Goal: Task Accomplishment & Management: Manage account settings

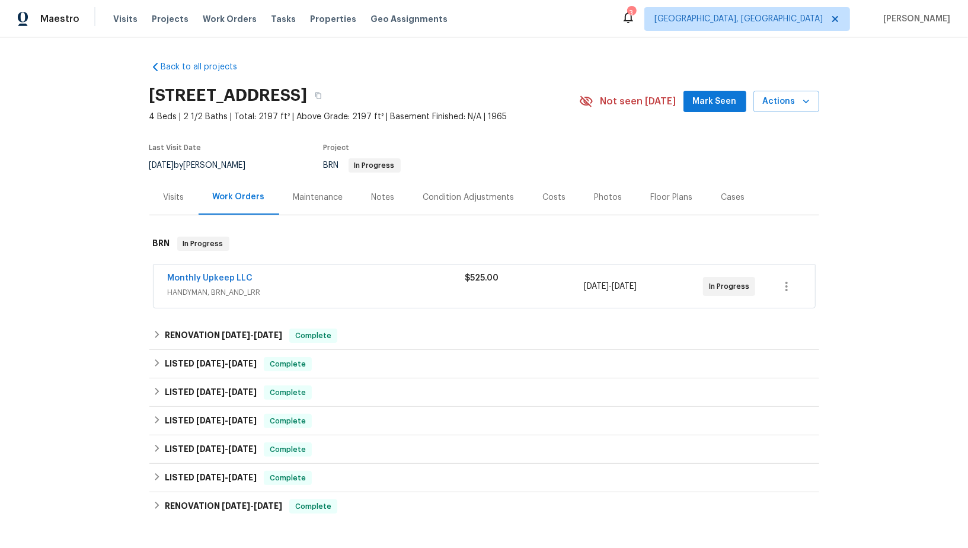
click at [254, 277] on div "Monthly Upkeep LLC" at bounding box center [317, 279] width 298 height 14
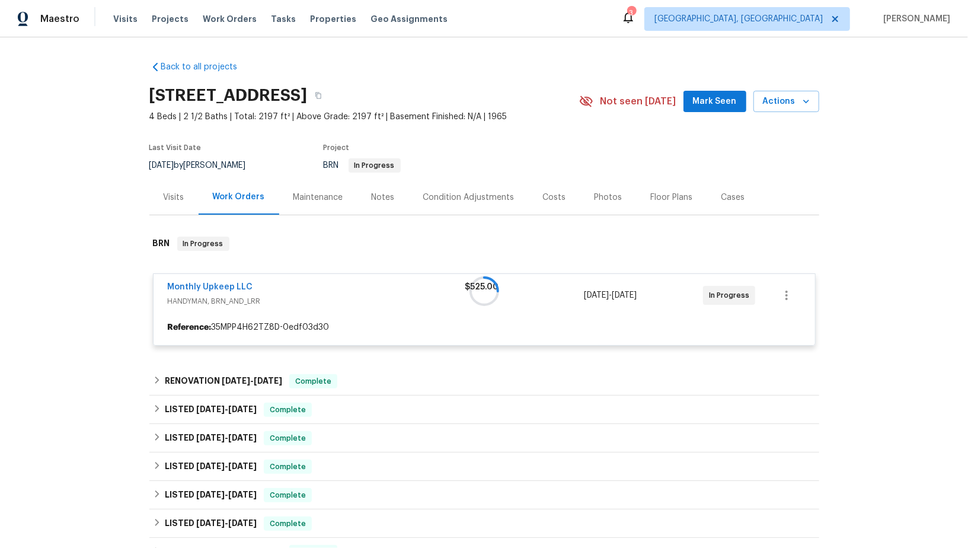
click at [228, 284] on div at bounding box center [484, 291] width 670 height 133
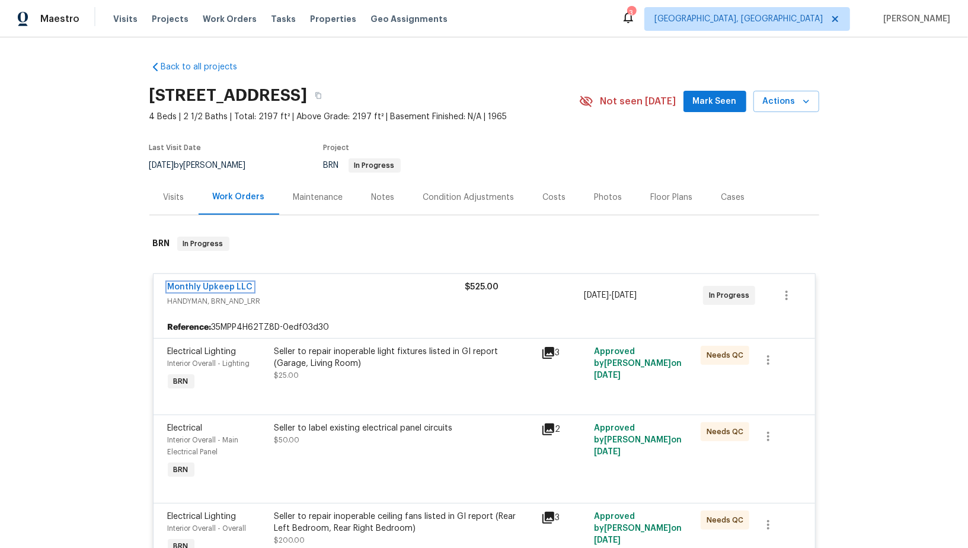
click at [228, 284] on link "Monthly Upkeep LLC" at bounding box center [210, 287] width 85 height 8
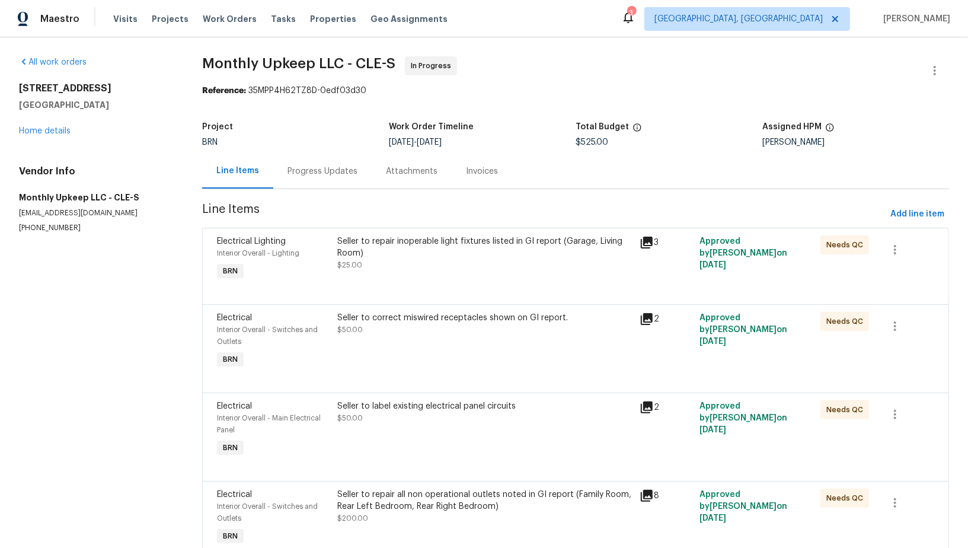
scroll to position [220, 0]
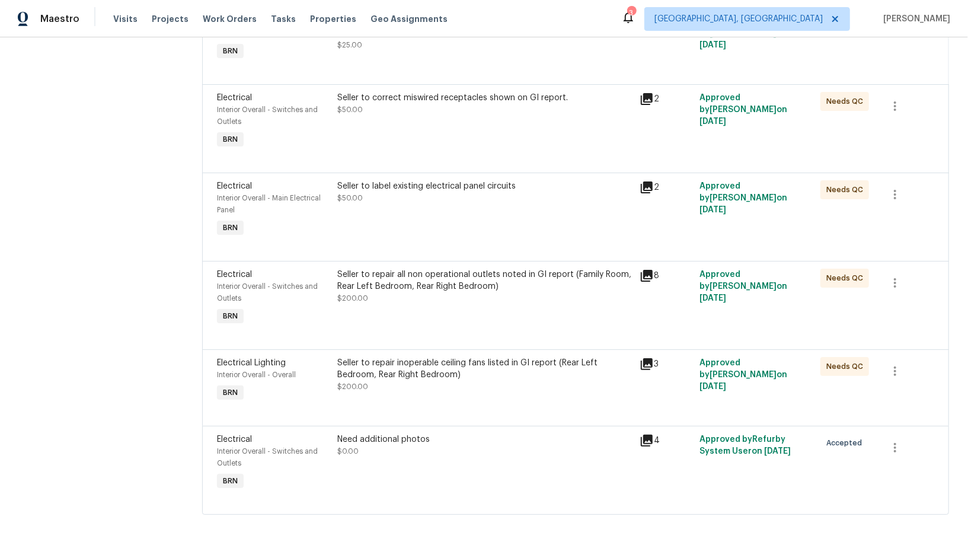
click at [403, 276] on div "Seller to repair all non operational outlets noted in GI report (Family Room, R…" at bounding box center [484, 280] width 295 height 24
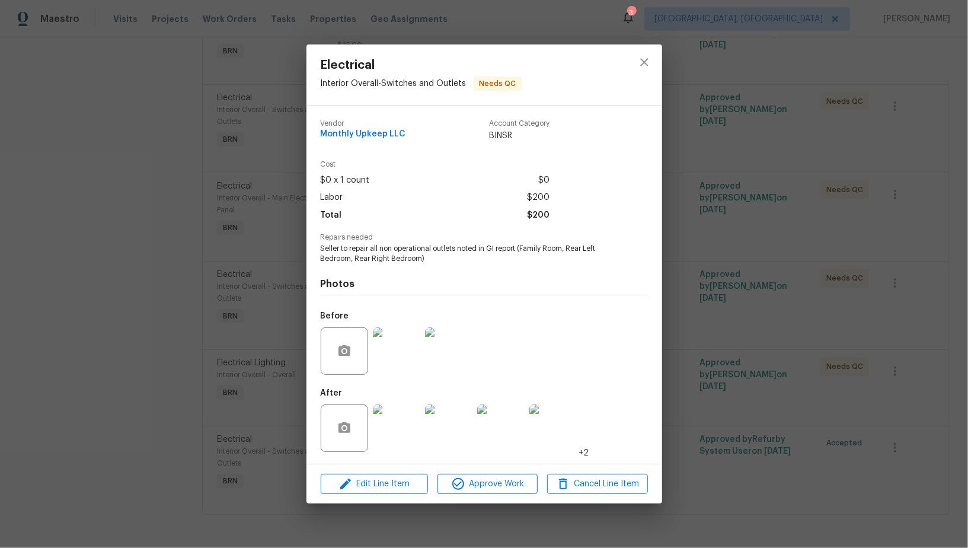
click at [396, 364] on img at bounding box center [396, 350] width 47 height 47
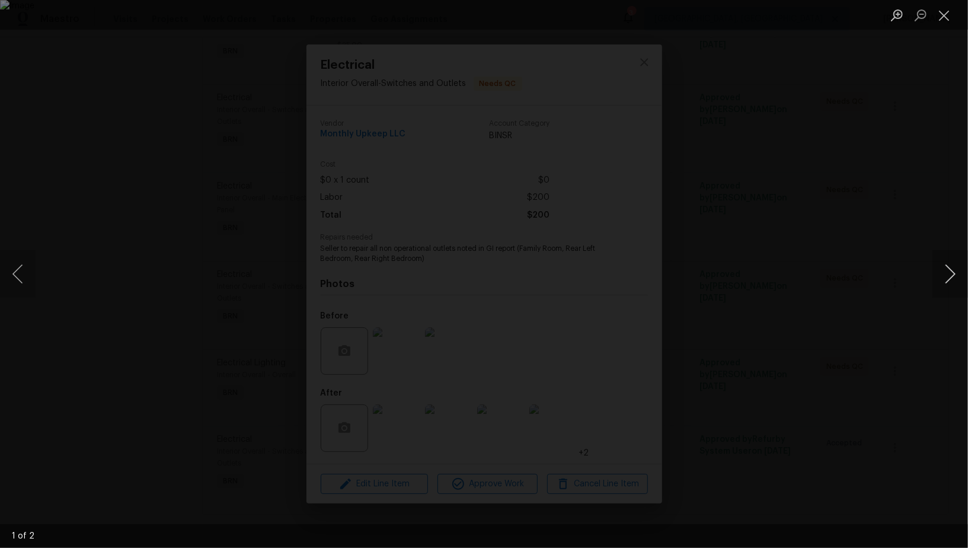
click at [942, 289] on button "Next image" at bounding box center [950, 273] width 36 height 47
click at [152, 198] on div "Lightbox" at bounding box center [484, 274] width 968 height 548
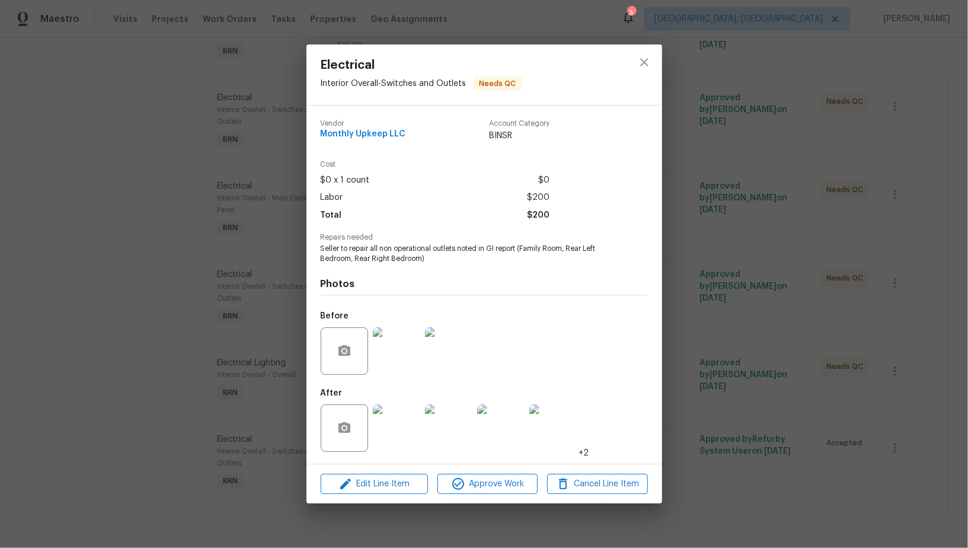
click at [152, 198] on div "Electrical Interior Overall - Switches and Outlets Needs QC Vendor Monthly Upke…" at bounding box center [484, 274] width 968 height 548
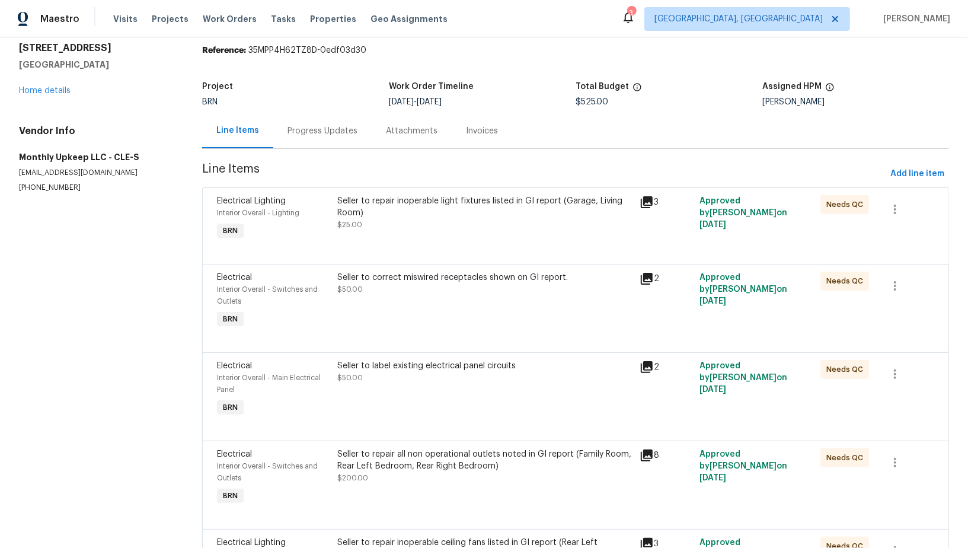
scroll to position [0, 0]
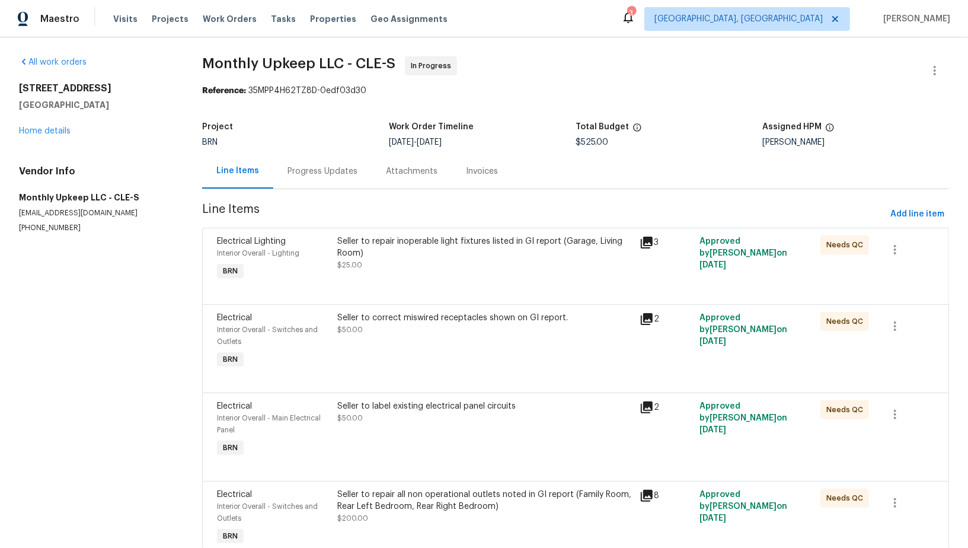
click at [380, 282] on div "Seller to repair inoperable light fixtures listed in GI report (Garage, Living …" at bounding box center [485, 259] width 302 height 55
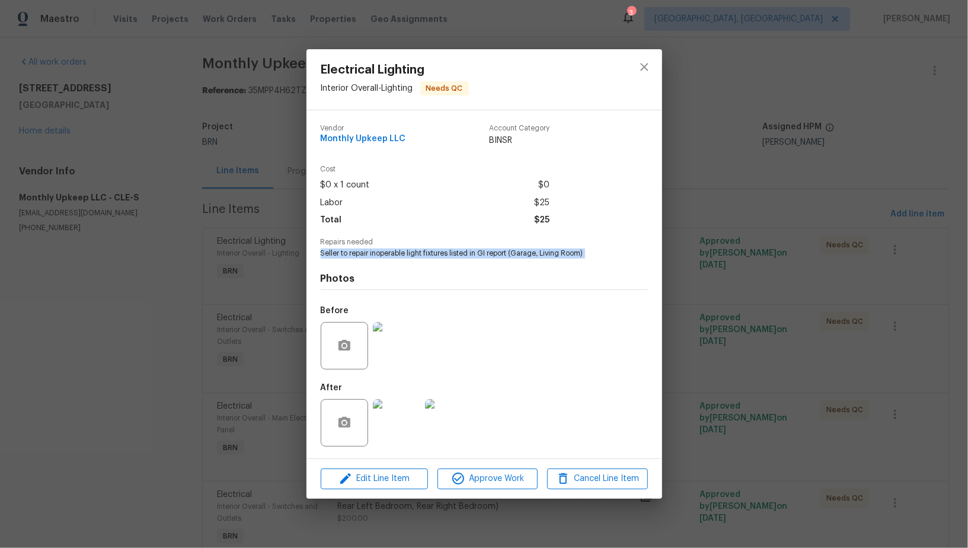
drag, startPoint x: 314, startPoint y: 252, endPoint x: 625, endPoint y: 263, distance: 310.7
click at [625, 264] on div "Vendor Monthly Upkeep LLC Account Category BINSR Cost $0 x 1 count $0 Labor $25…" at bounding box center [484, 284] width 356 height 348
copy span "Seller to repair inoperable light fixtures listed in GI report (Garage, Living …"
click at [388, 344] on img at bounding box center [396, 345] width 47 height 47
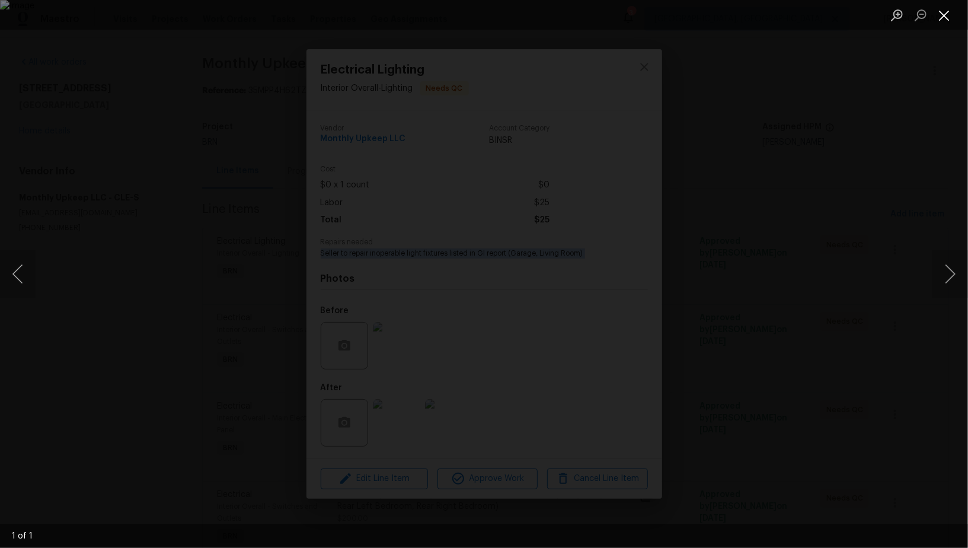
click at [946, 15] on button "Close lightbox" at bounding box center [944, 15] width 24 height 21
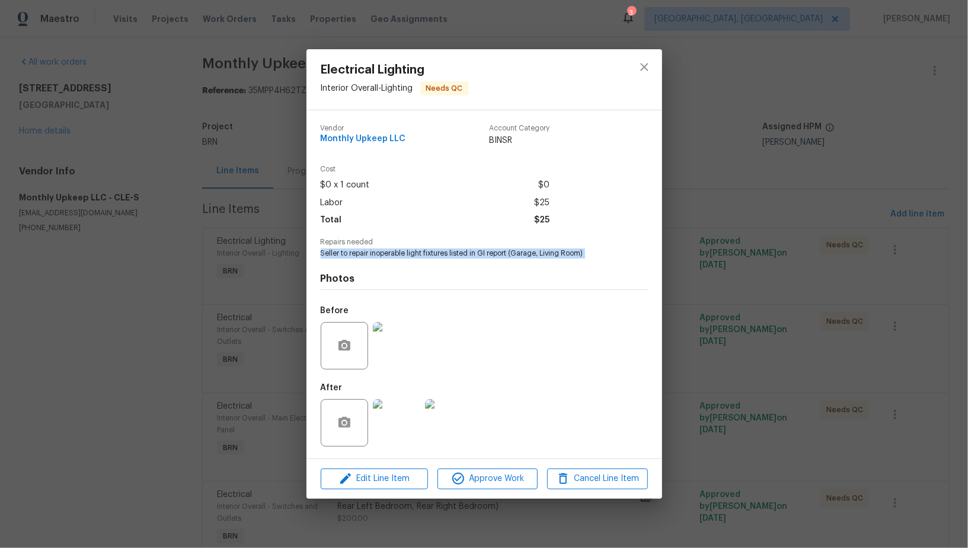
click at [409, 423] on img at bounding box center [396, 422] width 47 height 47
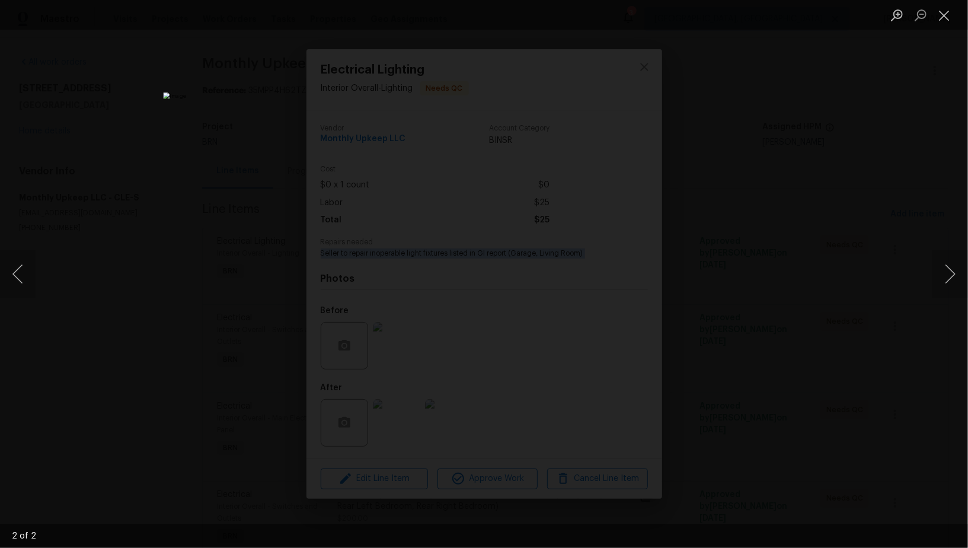
click at [779, 340] on div "Lightbox" at bounding box center [484, 274] width 968 height 548
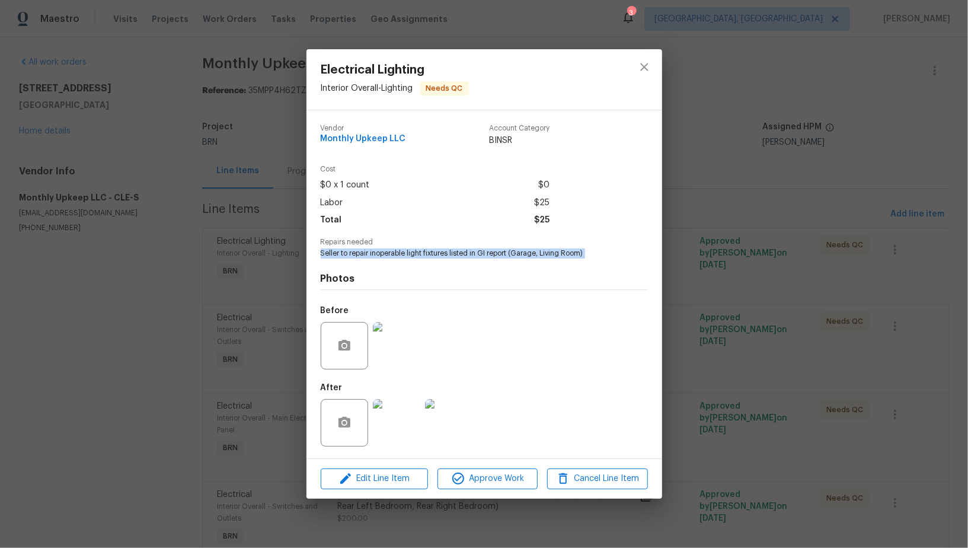
click at [779, 340] on div "Electrical Lighting Interior Overall - Lighting Needs QC Vendor Monthly Upkeep …" at bounding box center [484, 274] width 968 height 548
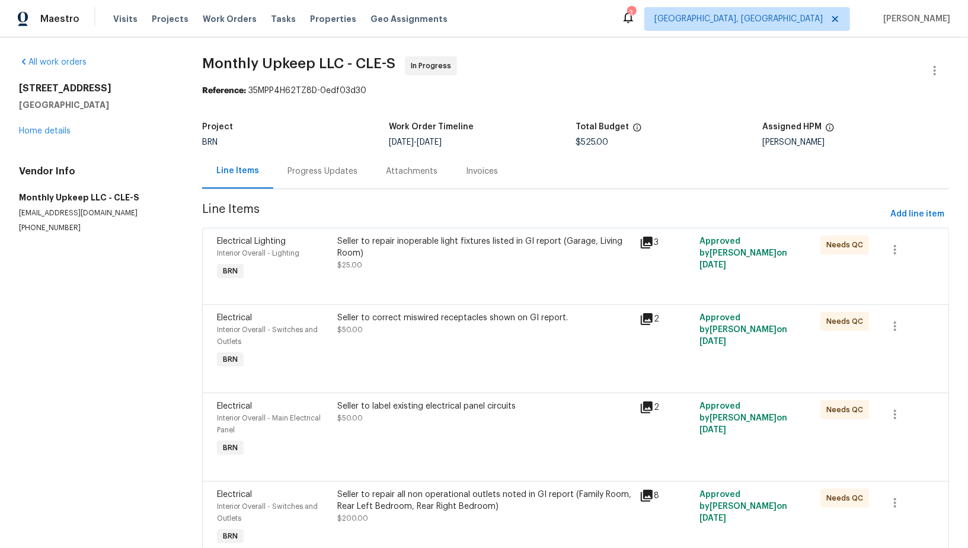
scroll to position [126, 0]
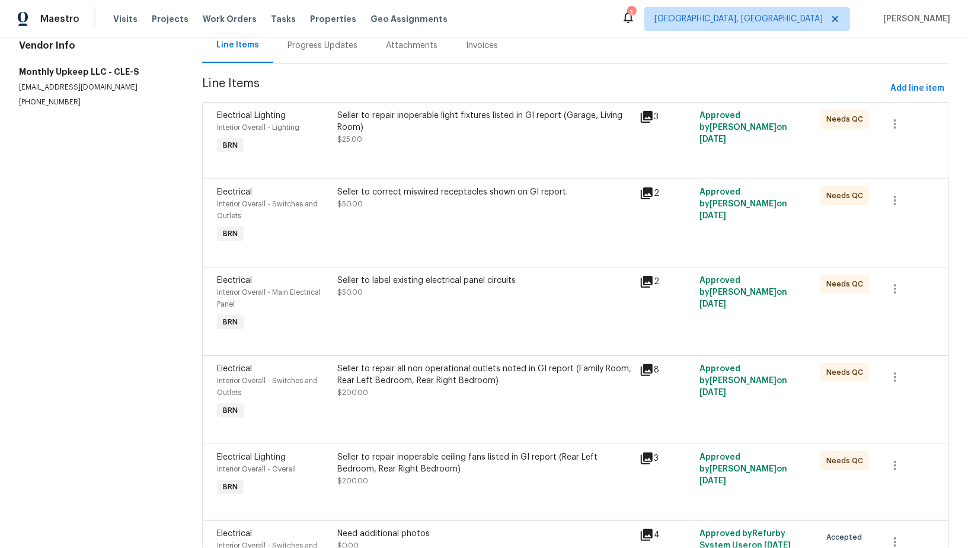
click at [353, 217] on div "Seller to correct miswired receptacles shown on GI report. $50.00" at bounding box center [485, 216] width 302 height 66
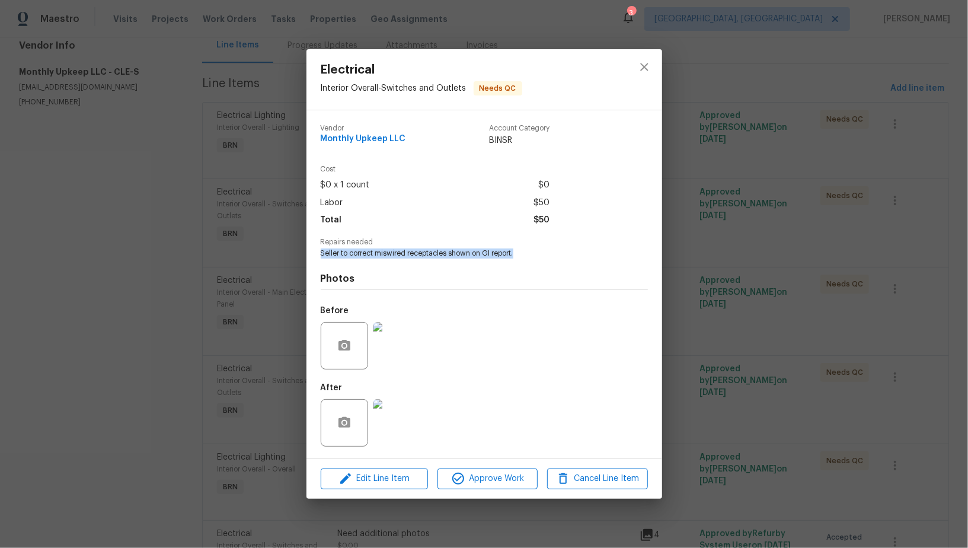
drag, startPoint x: 314, startPoint y: 251, endPoint x: 591, endPoint y: 253, distance: 277.4
click at [591, 253] on div "Vendor Monthly Upkeep LLC Account Category BINSR Cost $0 x 1 count $0 Labor $50…" at bounding box center [484, 284] width 356 height 348
copy span "Seller to correct miswired receptacles shown on GI report."
click at [394, 347] on img at bounding box center [396, 345] width 47 height 47
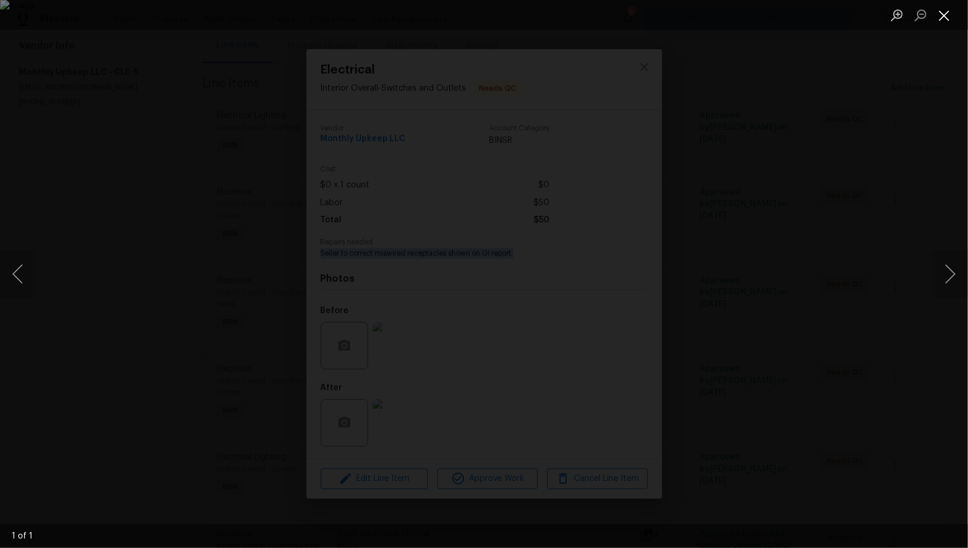
click at [943, 16] on button "Close lightbox" at bounding box center [944, 15] width 24 height 21
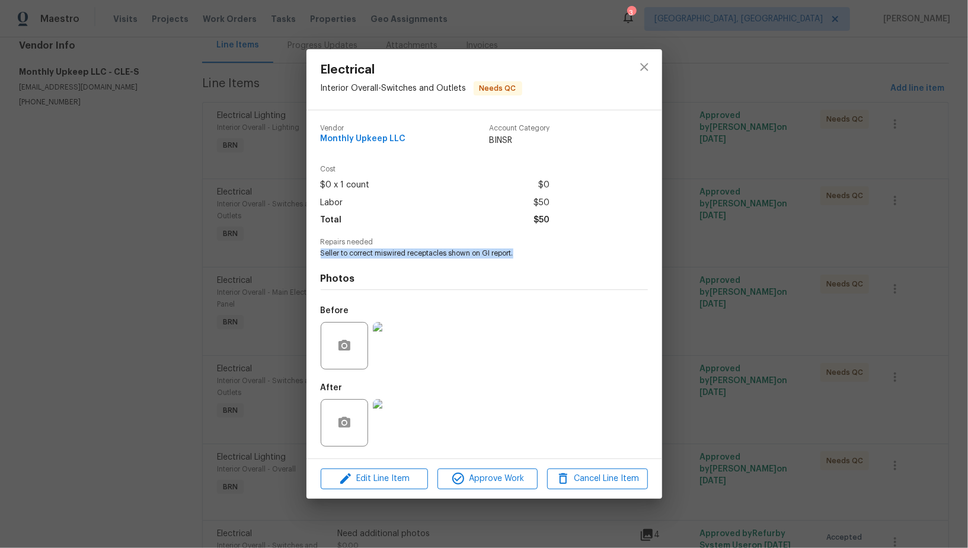
click at [399, 421] on img at bounding box center [396, 422] width 47 height 47
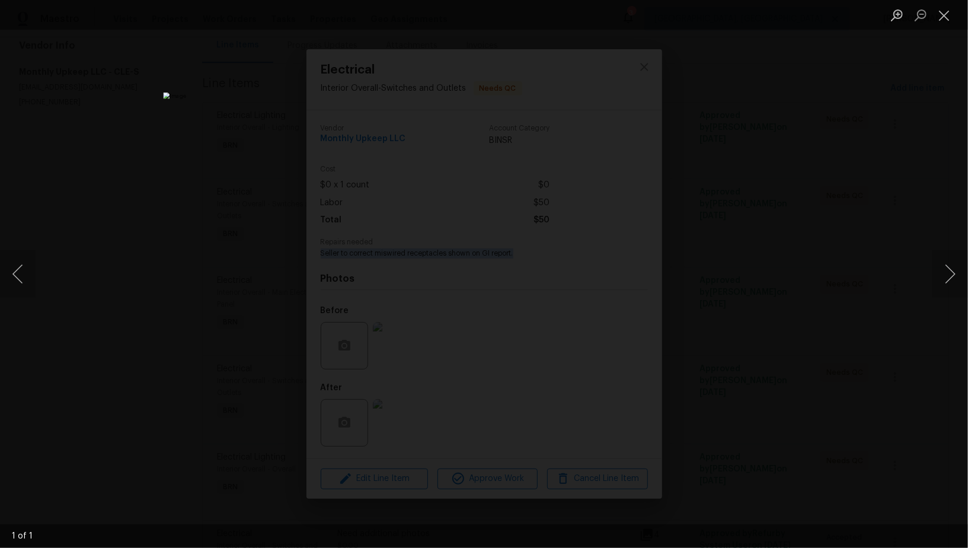
click at [191, 312] on div "Lightbox" at bounding box center [484, 274] width 968 height 548
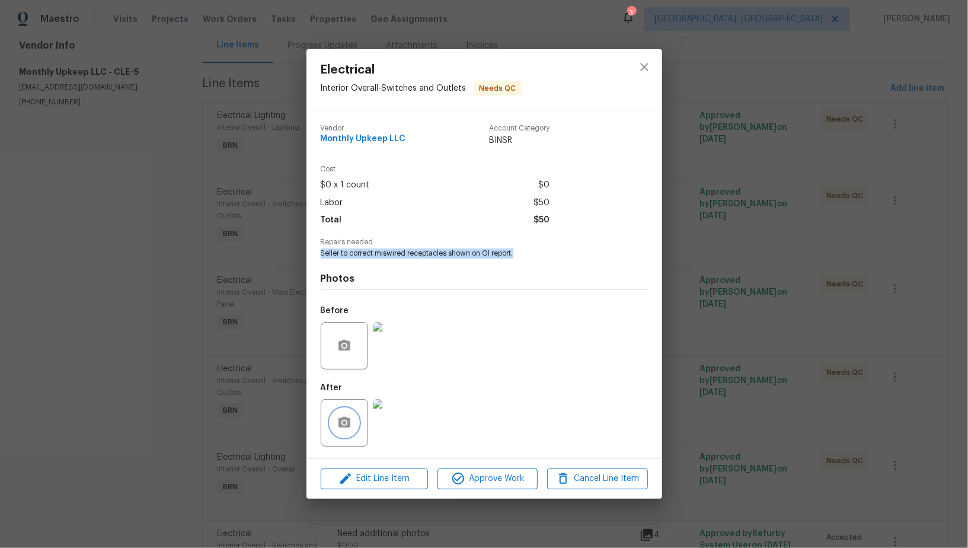
click at [343, 430] on icon "button" at bounding box center [344, 422] width 14 height 14
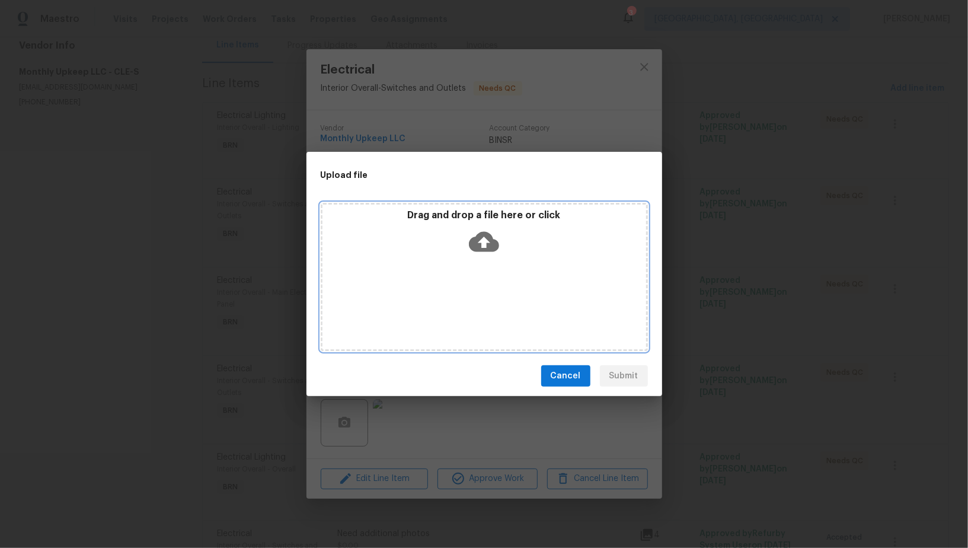
click at [482, 247] on icon at bounding box center [484, 242] width 30 height 20
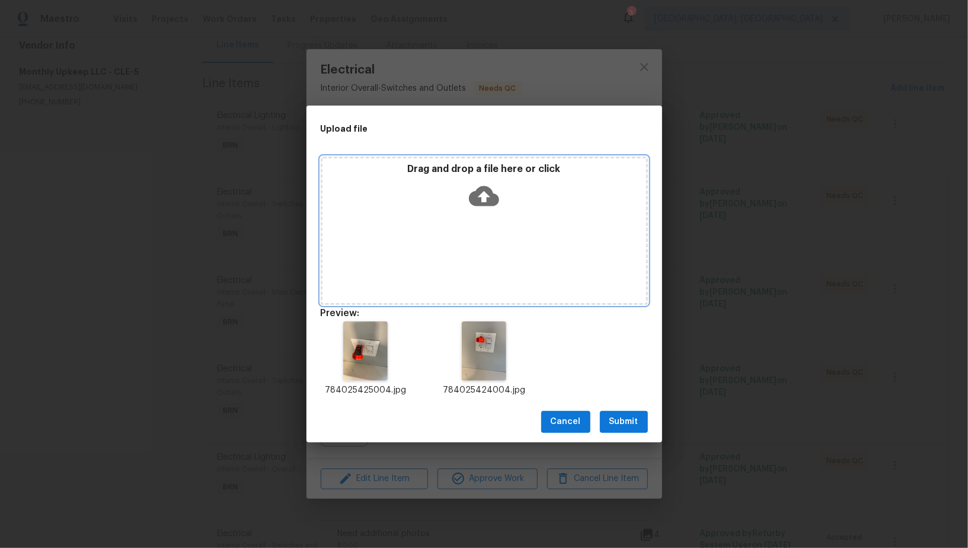
scroll to position [9, 0]
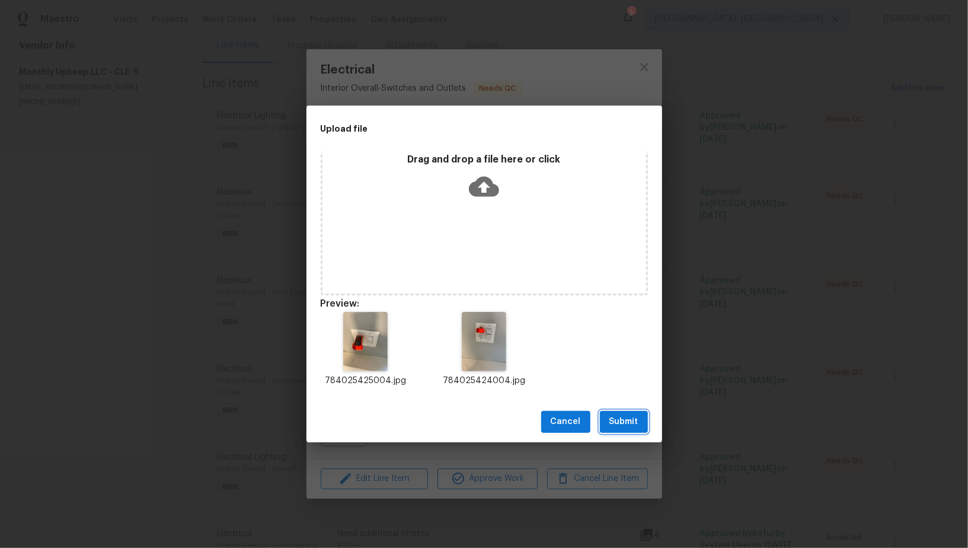
click at [624, 415] on span "Submit" at bounding box center [623, 421] width 29 height 15
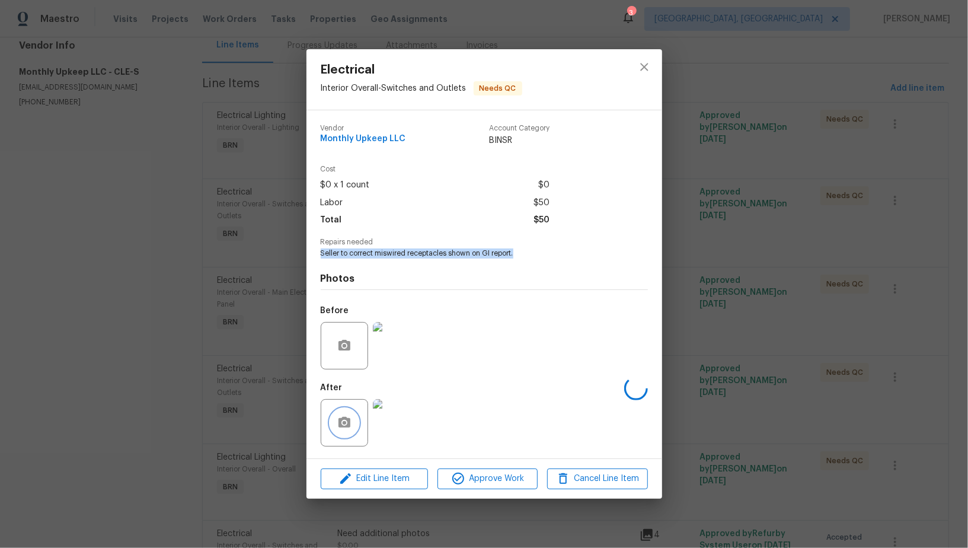
scroll to position [0, 0]
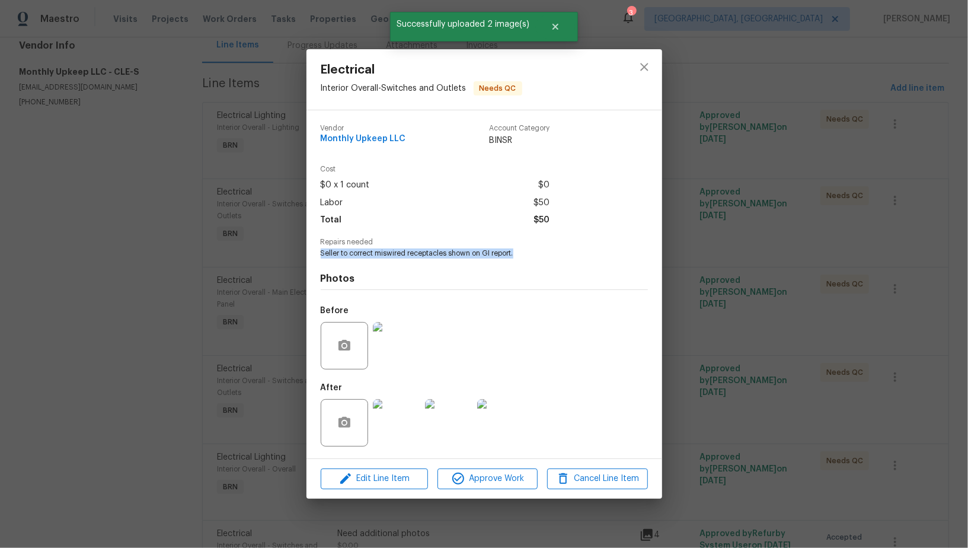
click at [377, 416] on img at bounding box center [396, 422] width 47 height 47
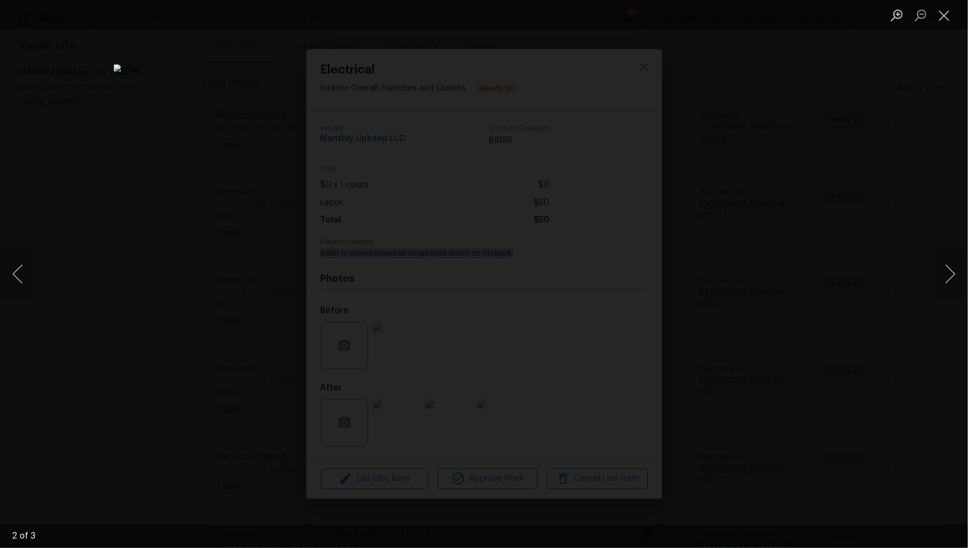
click at [210, 234] on div "Lightbox" at bounding box center [484, 274] width 968 height 548
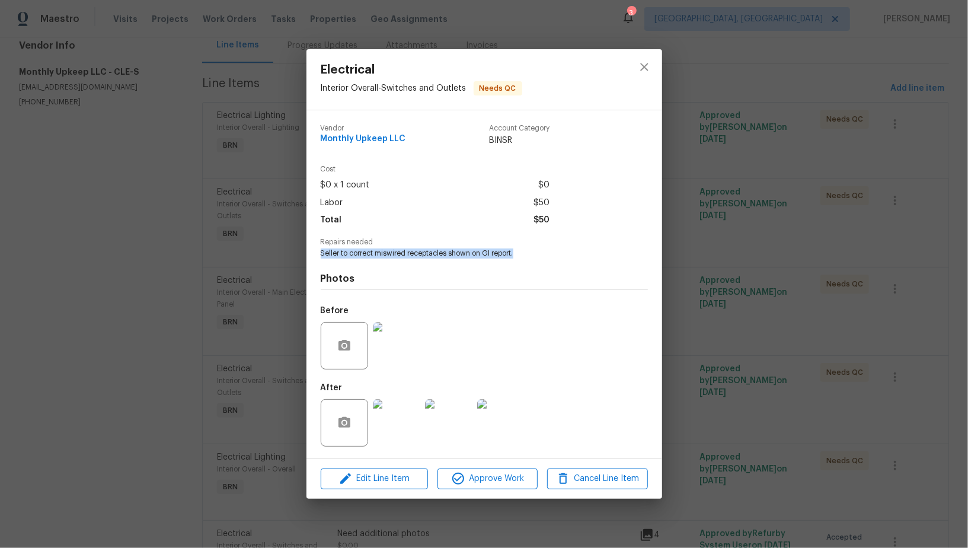
click at [210, 234] on div "Electrical Interior Overall - Switches and Outlets Needs QC Vendor Monthly Upke…" at bounding box center [484, 274] width 968 height 548
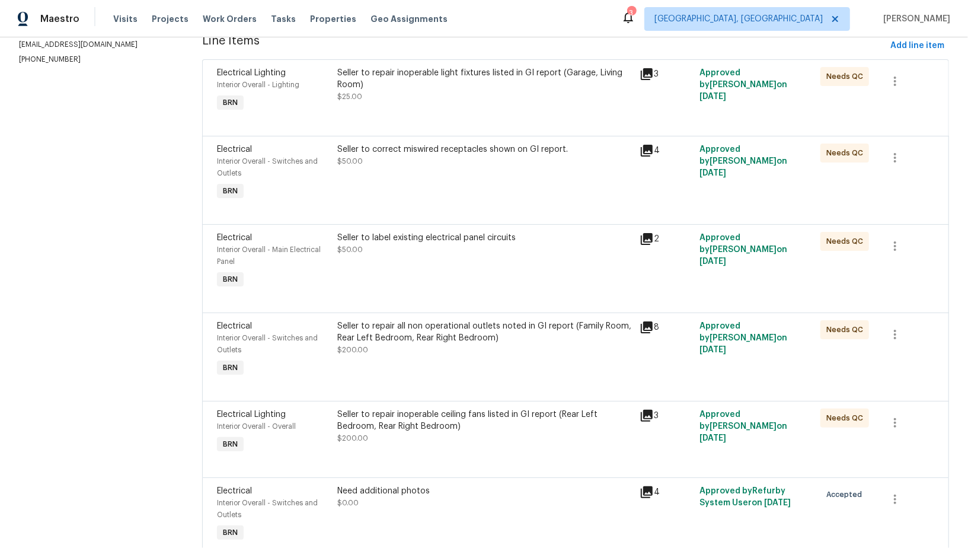
scroll to position [220, 0]
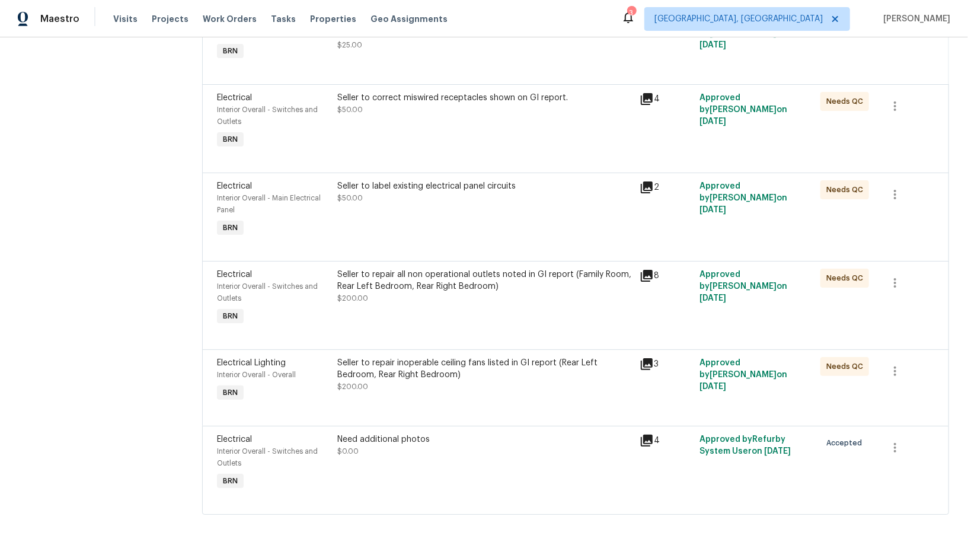
click at [421, 270] on div "Seller to repair all non operational outlets noted in GI report (Family Room, R…" at bounding box center [484, 280] width 295 height 24
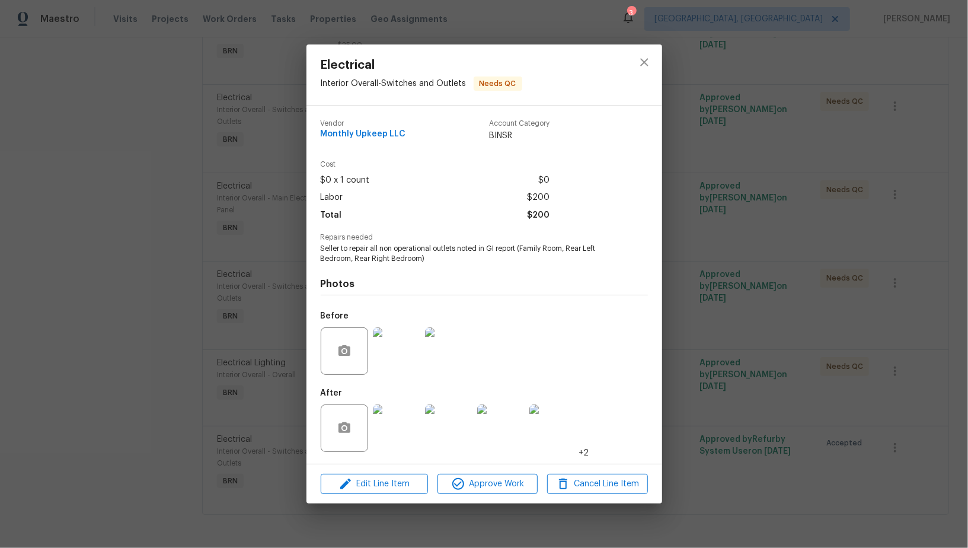
click at [280, 236] on div "Electrical Interior Overall - Switches and Outlets Needs QC Vendor Monthly Upke…" at bounding box center [484, 274] width 968 height 548
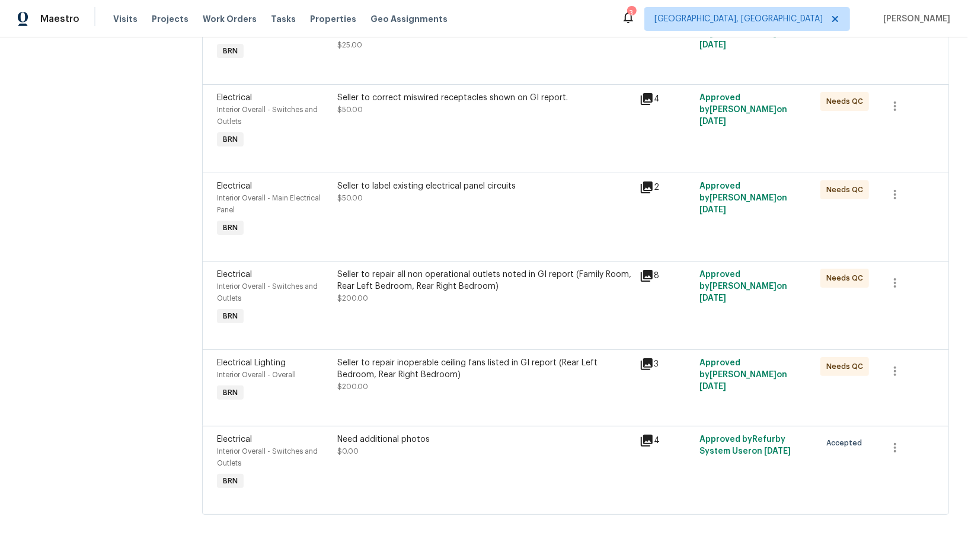
click at [378, 204] on div "Seller to label existing electrical panel circuits $50.00" at bounding box center [485, 210] width 302 height 66
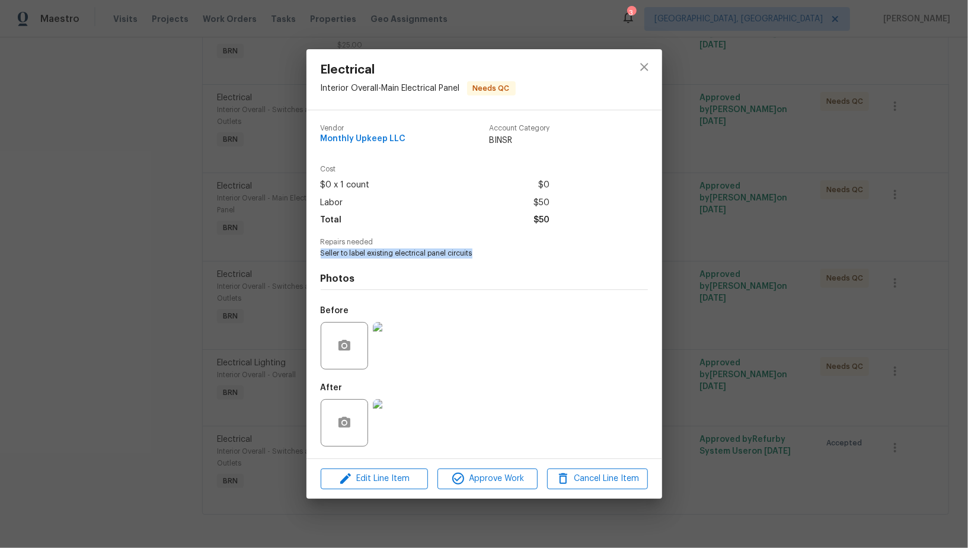
drag, startPoint x: 317, startPoint y: 254, endPoint x: 501, endPoint y: 254, distance: 184.3
click at [501, 254] on div "Vendor Monthly Upkeep LLC Account Category BINSR Cost $0 x 1 count $0 Labor $50…" at bounding box center [484, 284] width 356 height 348
copy span "Seller to label existing electrical panel circuits"
click at [406, 343] on img at bounding box center [396, 345] width 47 height 47
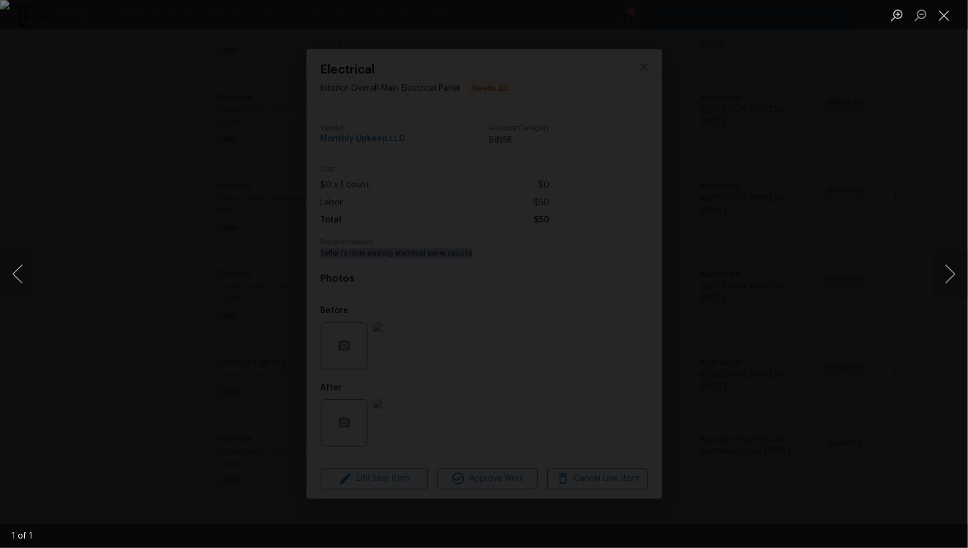
click at [128, 296] on div "Lightbox" at bounding box center [484, 274] width 968 height 548
click at [128, 296] on div "Electrical Interior Overall - Main Electrical Panel Needs QC Vendor Monthly Upk…" at bounding box center [484, 274] width 968 height 548
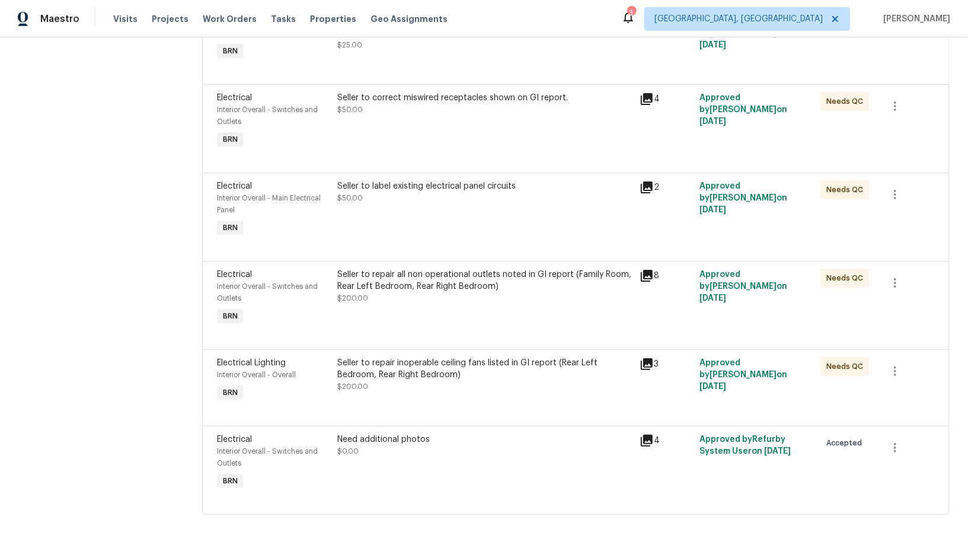
click at [380, 197] on div "Seller to label existing electrical panel circuits $50.00" at bounding box center [484, 192] width 295 height 24
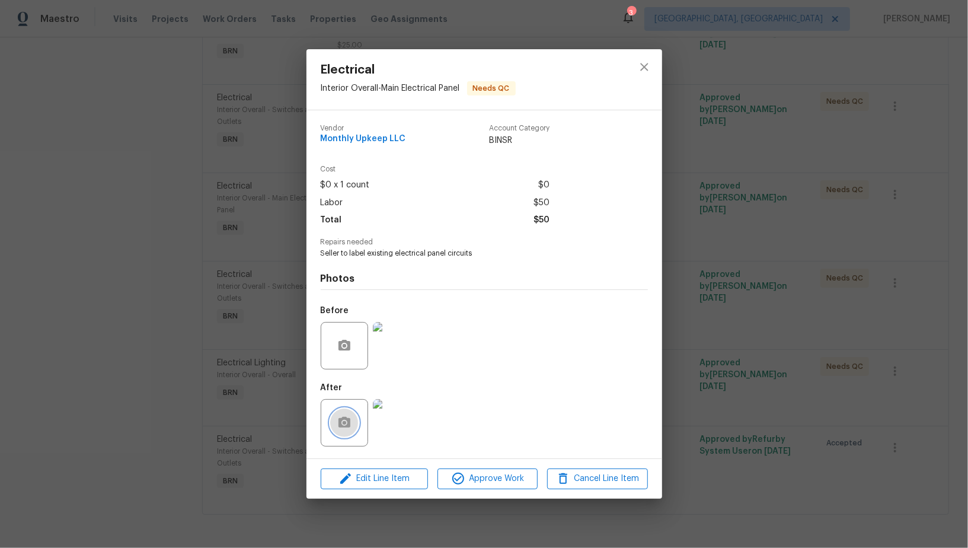
click at [344, 415] on button "button" at bounding box center [344, 422] width 28 height 28
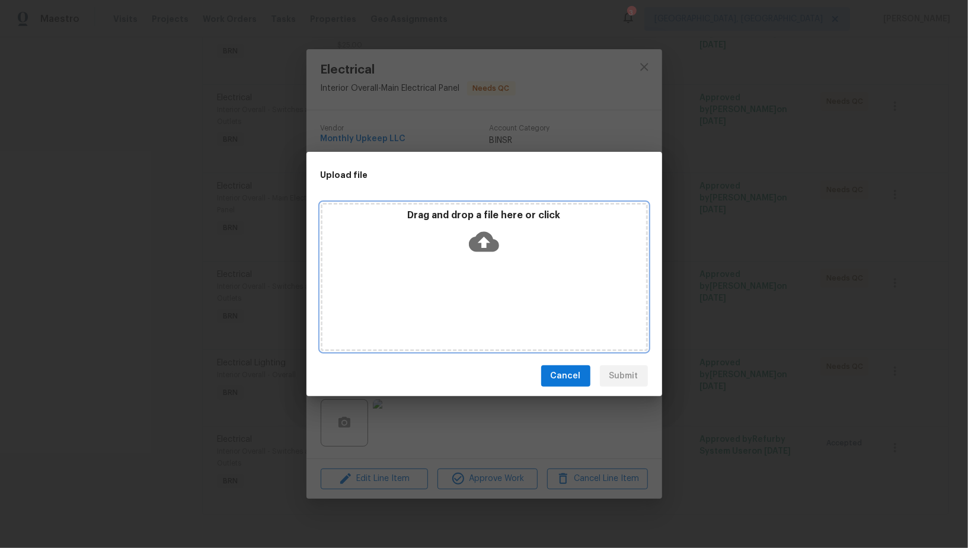
click at [472, 239] on icon at bounding box center [484, 242] width 30 height 20
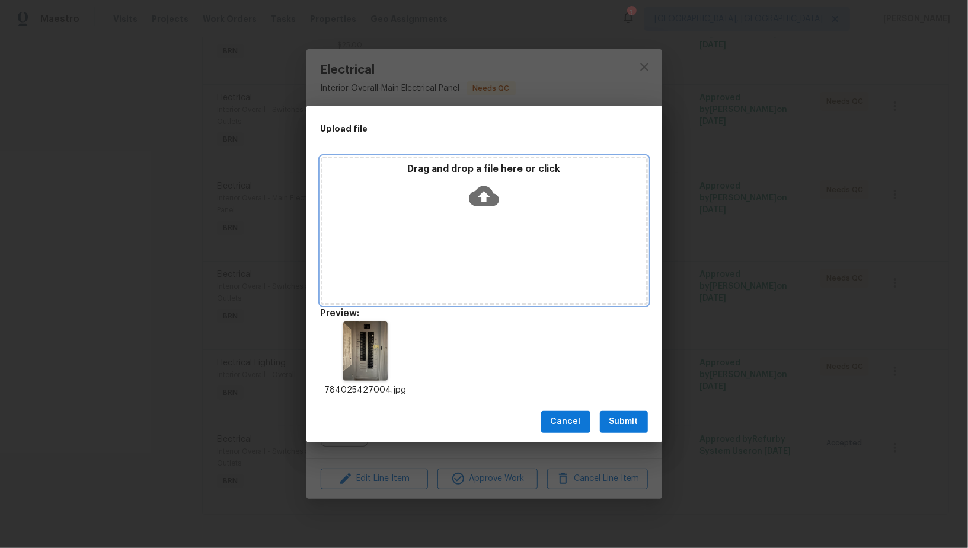
scroll to position [9, 0]
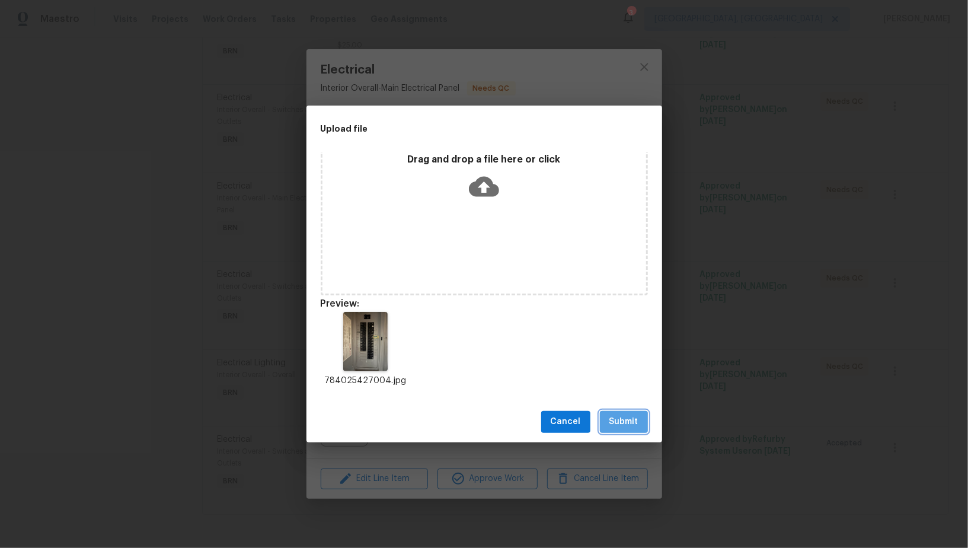
click at [618, 422] on span "Submit" at bounding box center [623, 421] width 29 height 15
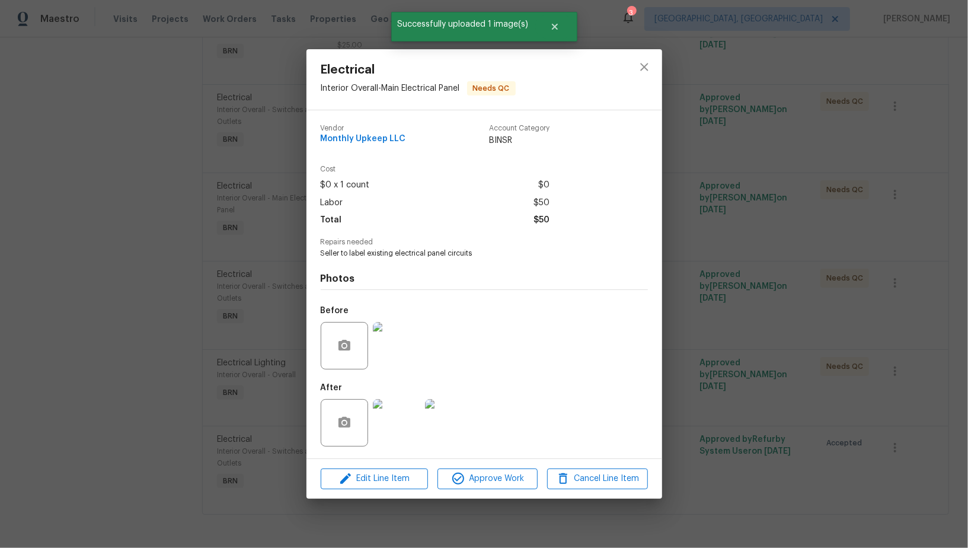
click at [389, 420] on img at bounding box center [396, 422] width 47 height 47
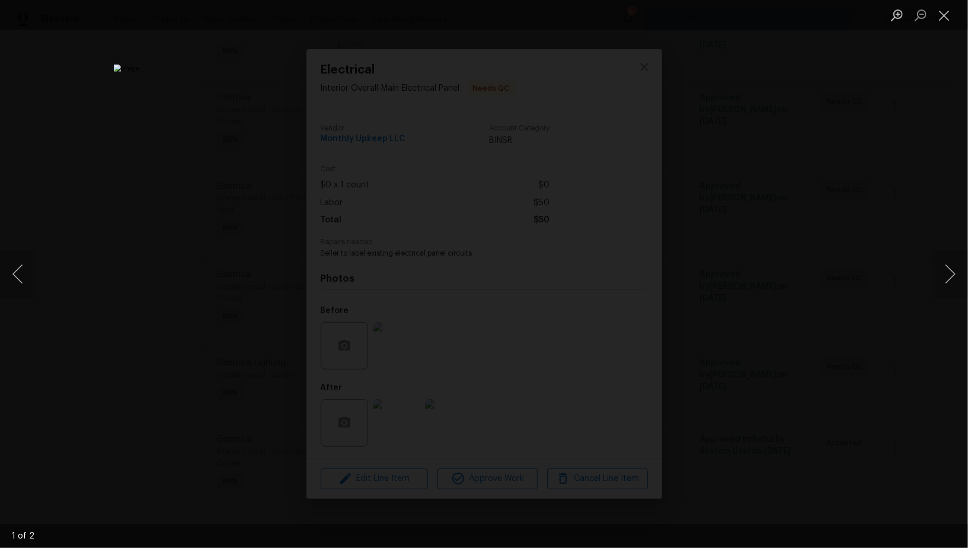
click at [864, 210] on div "Lightbox" at bounding box center [484, 274] width 968 height 548
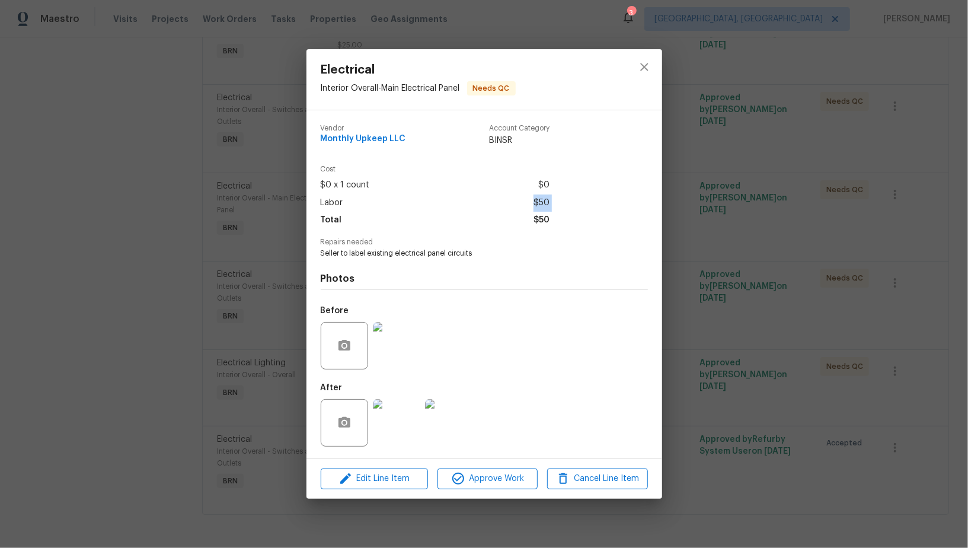
click at [864, 210] on div "Electrical Interior Overall - Main Electrical Panel Needs QC Vendor Monthly Upk…" at bounding box center [484, 274] width 968 height 548
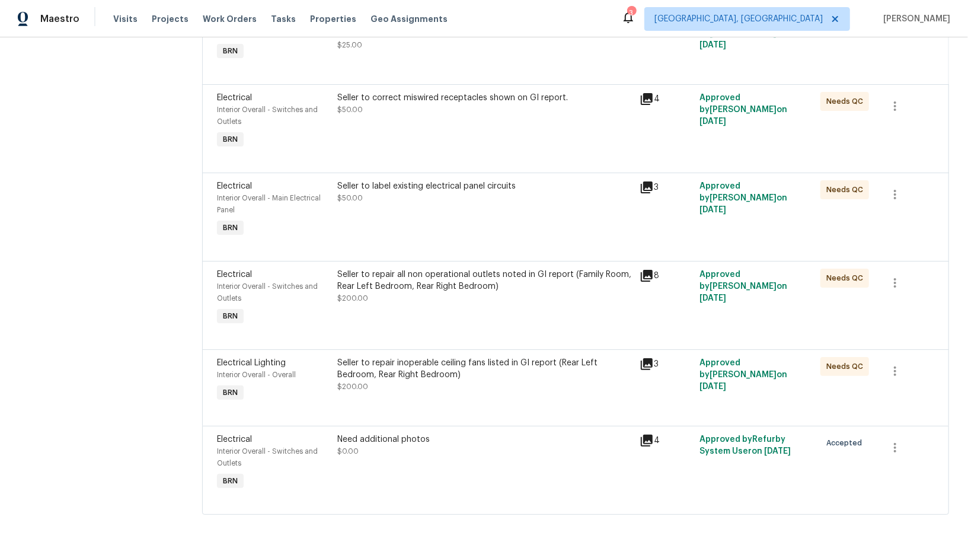
click at [399, 288] on div "Seller to repair all non operational outlets noted in GI report (Family Room, R…" at bounding box center [484, 280] width 295 height 24
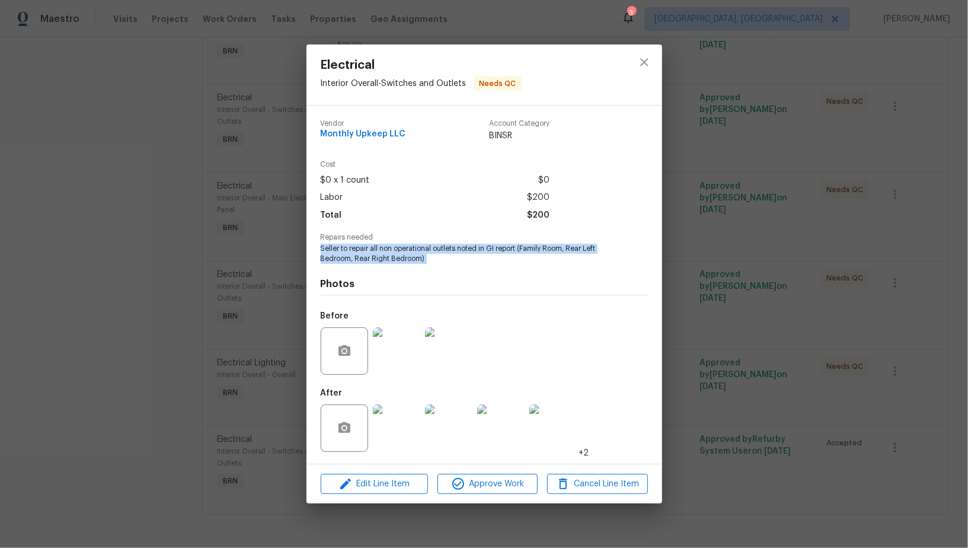
drag, startPoint x: 319, startPoint y: 246, endPoint x: 423, endPoint y: 267, distance: 106.5
click at [423, 267] on div "Vendor Monthly Upkeep LLC Account Category BINSR Cost $0 x 1 count $0 Labor $20…" at bounding box center [484, 284] width 356 height 358
copy span "Seller to repair all non operational outlets noted in GI report (Family Room, R…"
click at [408, 421] on img at bounding box center [396, 427] width 47 height 47
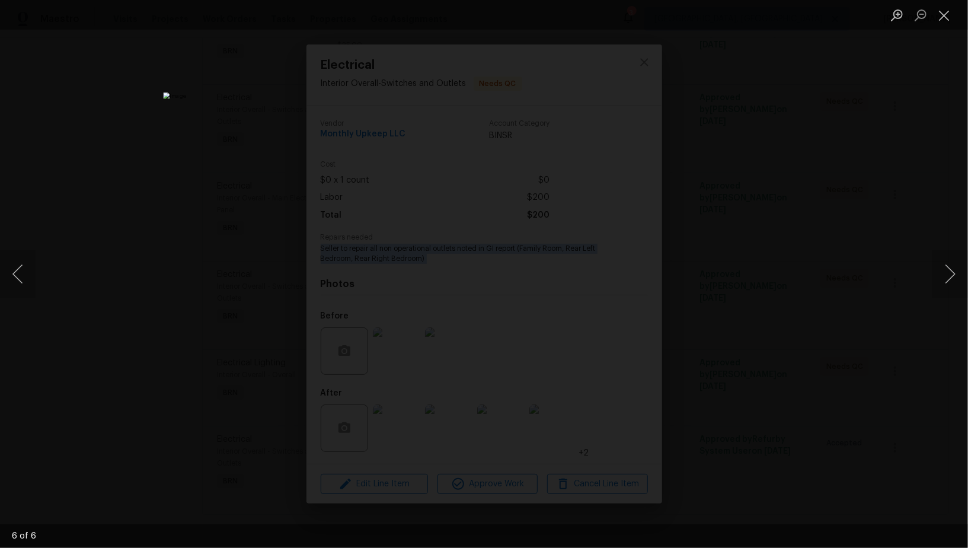
click at [192, 199] on div "Lightbox" at bounding box center [484, 274] width 968 height 548
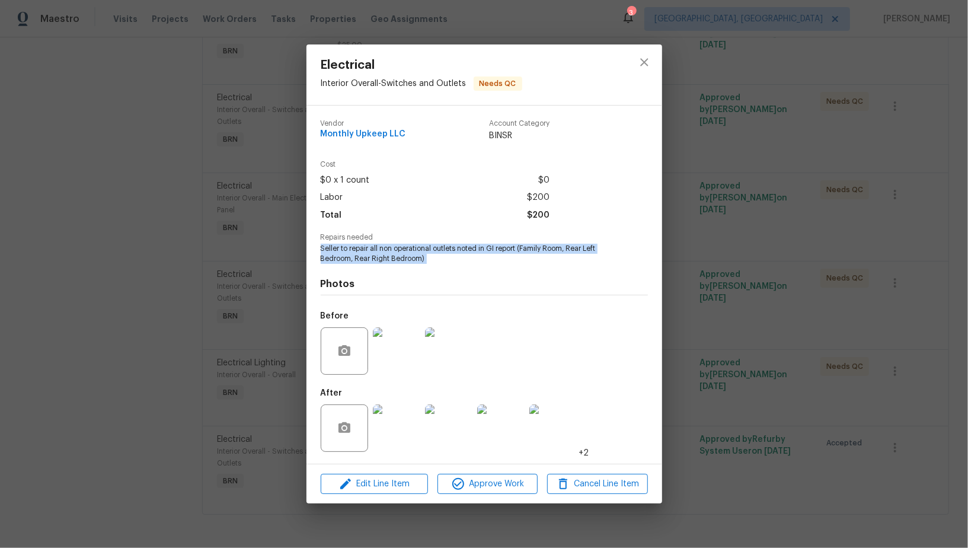
click at [192, 199] on div "Electrical Interior Overall - Switches and Outlets Needs QC Vendor Monthly Upke…" at bounding box center [484, 274] width 968 height 548
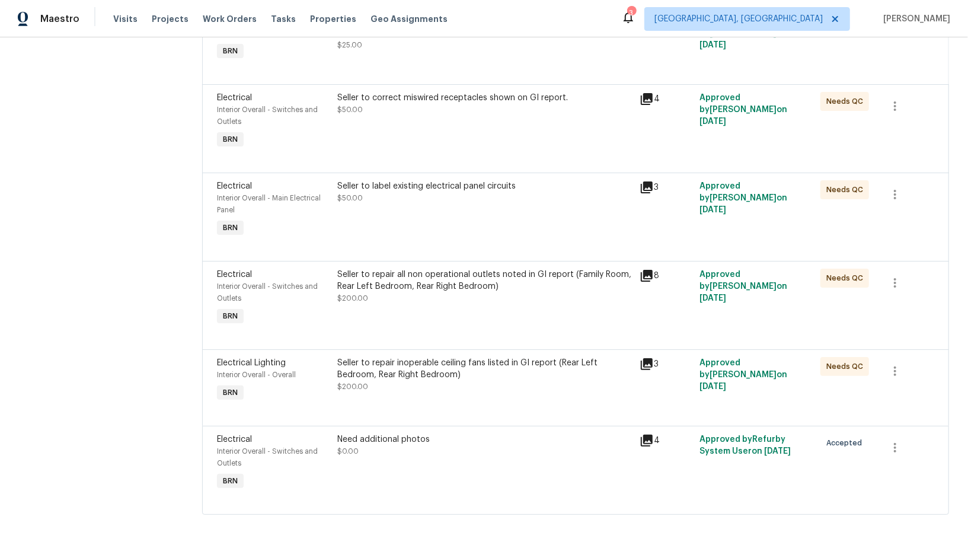
click at [386, 268] on div "Seller to repair all non operational outlets noted in GI report (Family Room, R…" at bounding box center [484, 280] width 295 height 24
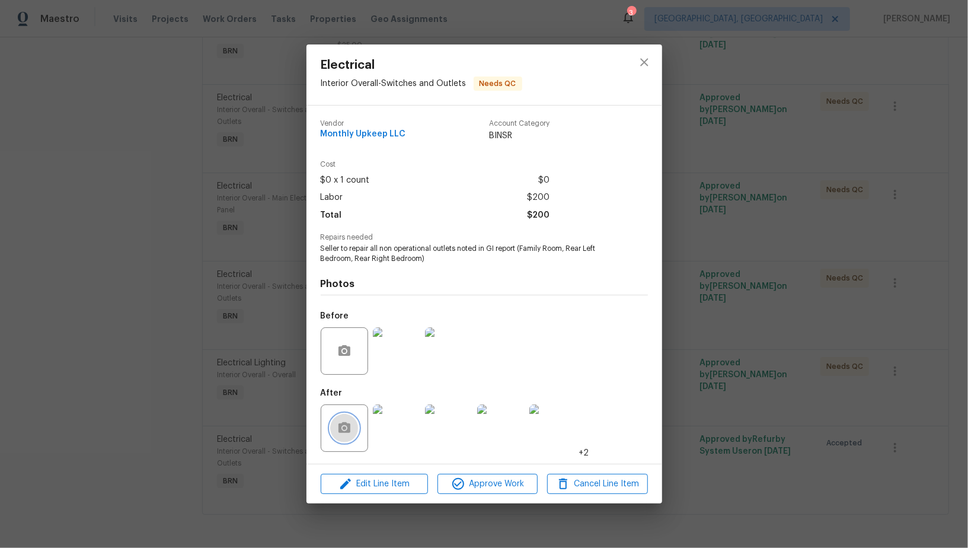
click at [345, 428] on circle "button" at bounding box center [344, 428] width 4 height 4
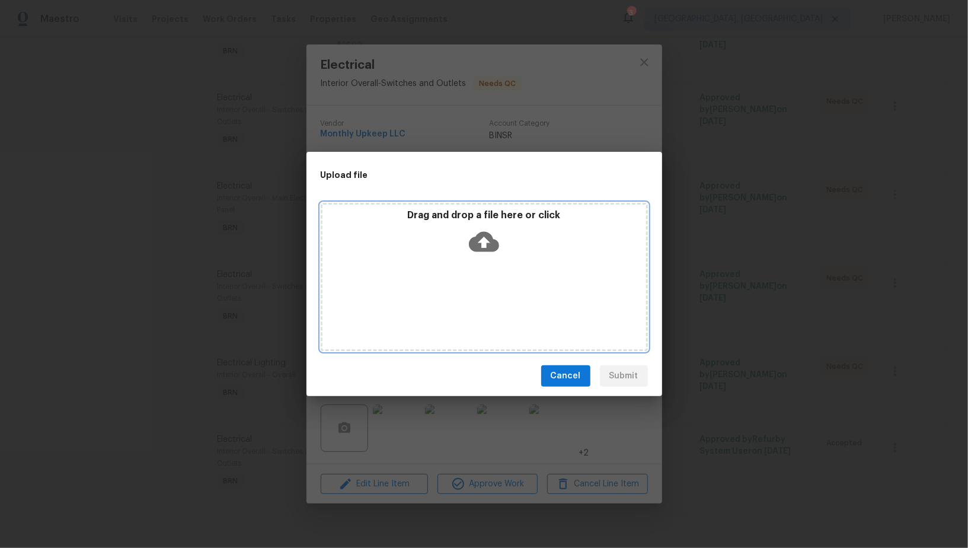
click at [479, 239] on icon at bounding box center [484, 242] width 30 height 20
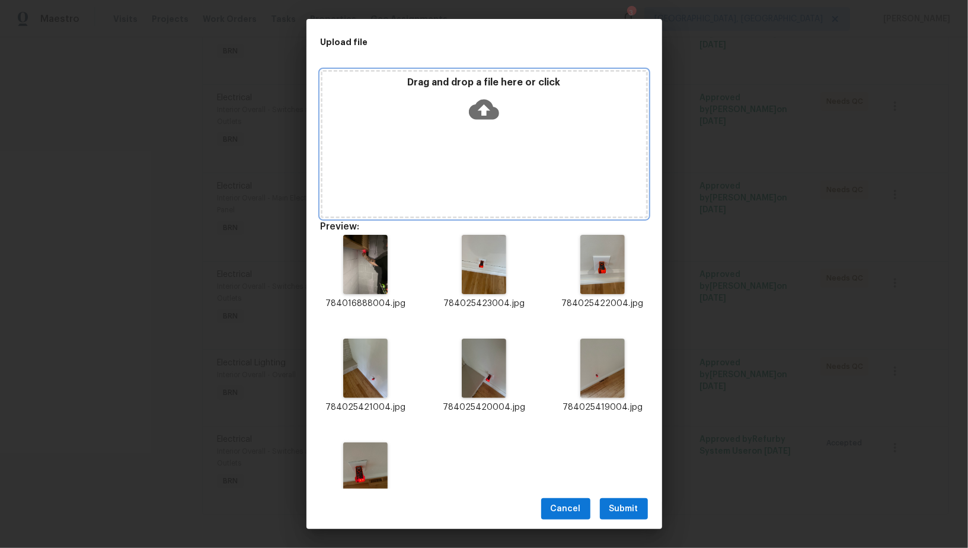
scroll to position [43, 0]
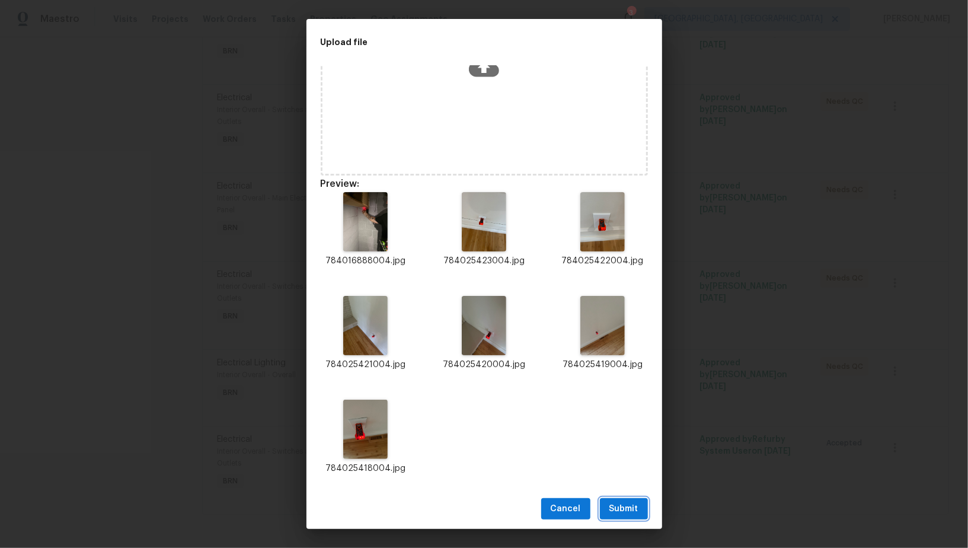
click at [635, 519] on button "Submit" at bounding box center [624, 509] width 48 height 22
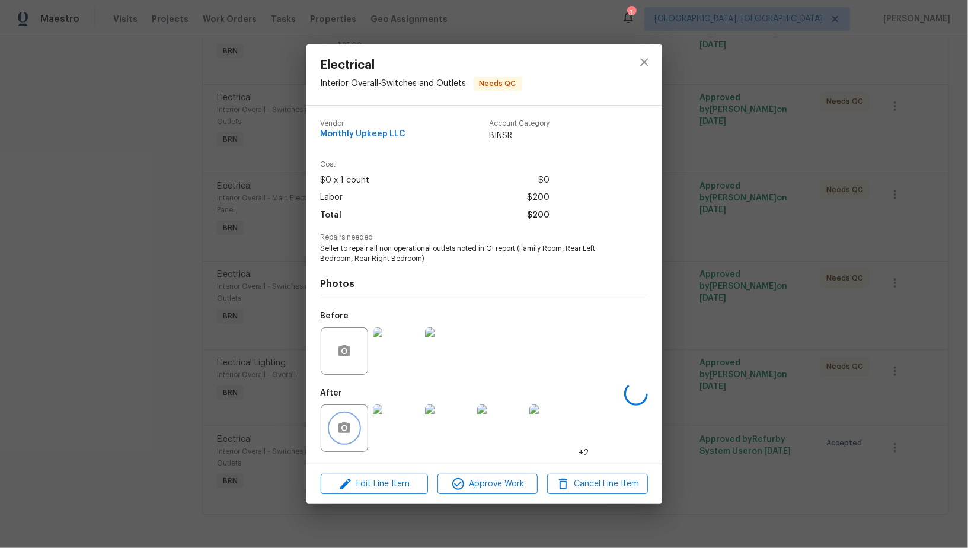
scroll to position [0, 0]
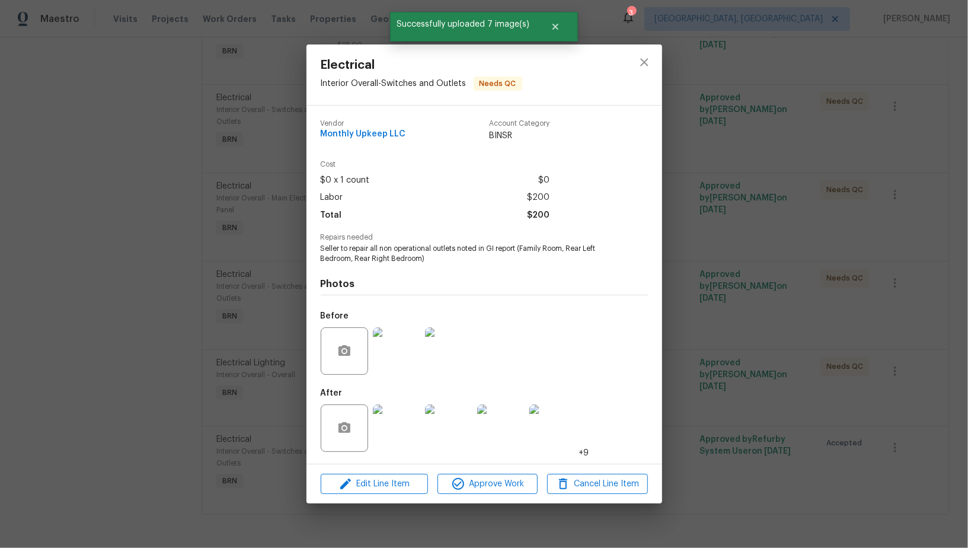
click at [391, 419] on img at bounding box center [396, 427] width 47 height 47
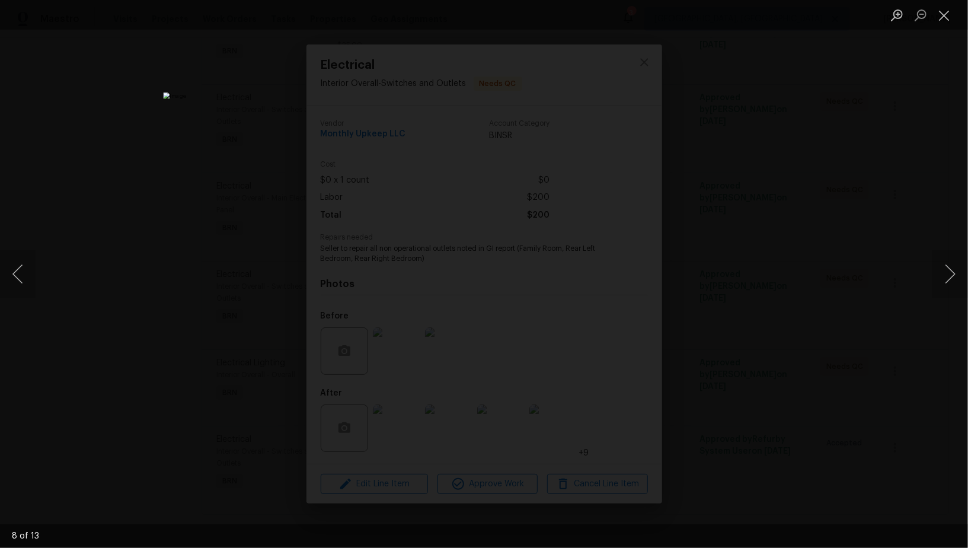
click at [765, 306] on div "Lightbox" at bounding box center [484, 274] width 968 height 548
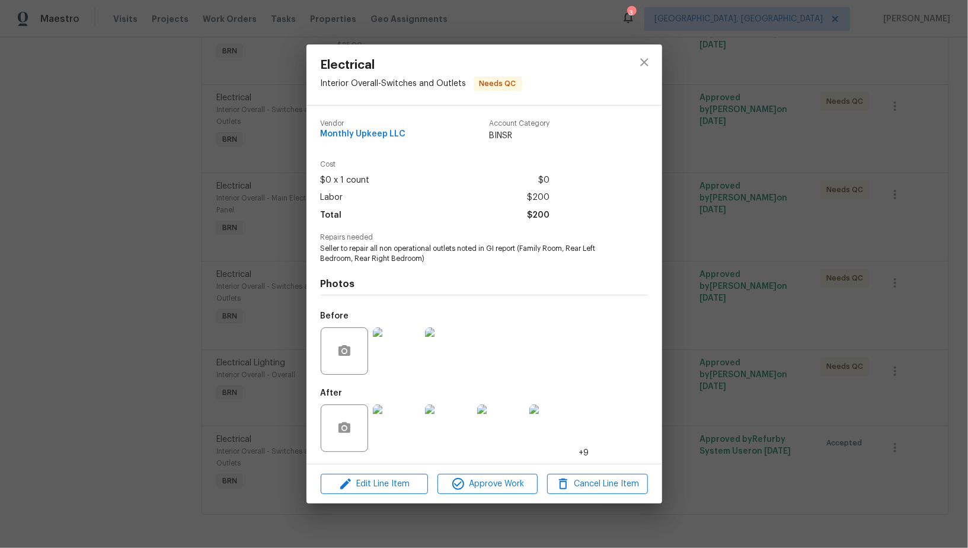
click at [765, 306] on div "Electrical Interior Overall - Switches and Outlets Needs QC Vendor Monthly Upke…" at bounding box center [484, 274] width 968 height 548
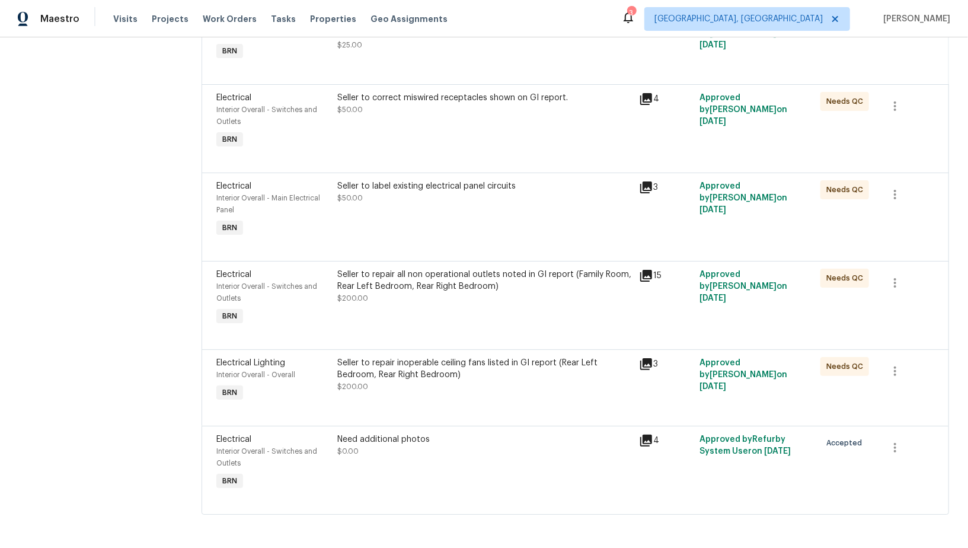
click at [410, 370] on div "Seller to repair inoperable ceiling fans listed in GI report (Rear Left Bedroom…" at bounding box center [484, 369] width 295 height 24
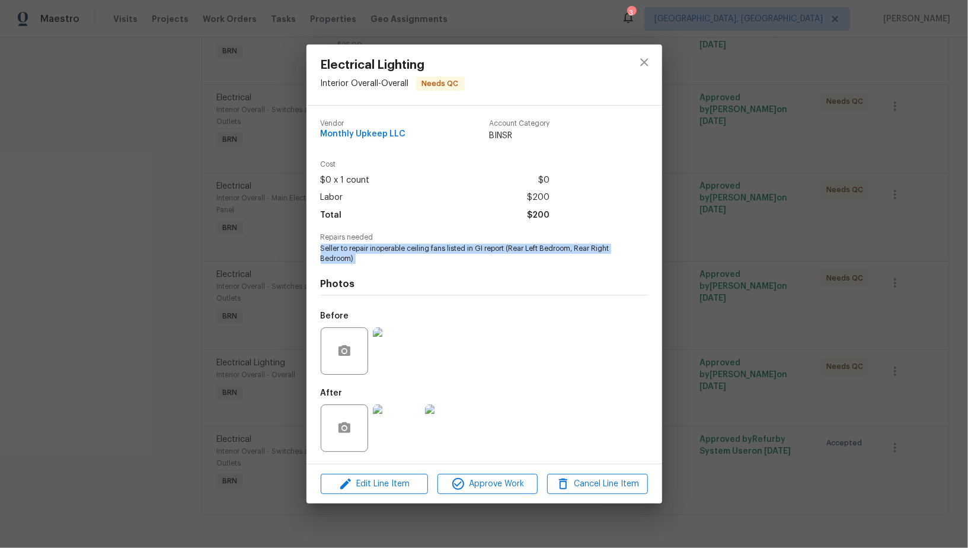
drag, startPoint x: 319, startPoint y: 247, endPoint x: 382, endPoint y: 270, distance: 66.7
click at [382, 270] on div "Vendor Monthly Upkeep LLC Account Category BINSR Cost $0 x 1 count $0 Labor $20…" at bounding box center [484, 284] width 356 height 358
copy span "Seller to repair inoperable ceiling fans listed in GI report (Rear Left Bedroom…"
click at [395, 376] on div at bounding box center [396, 351] width 52 height 62
click at [399, 343] on img at bounding box center [396, 350] width 47 height 47
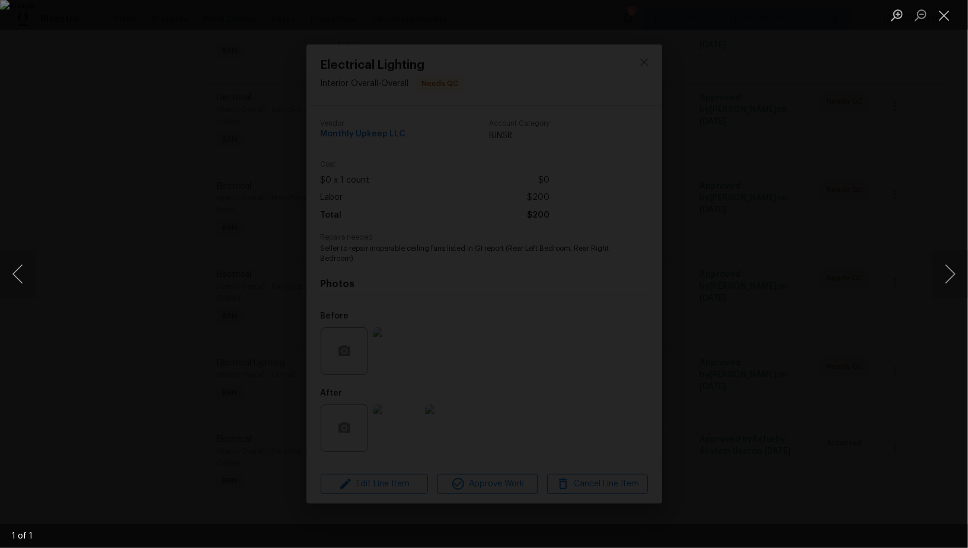
click at [958, 16] on ul "Lightbox" at bounding box center [926, 15] width 83 height 30
click at [945, 16] on button "Close lightbox" at bounding box center [944, 15] width 24 height 21
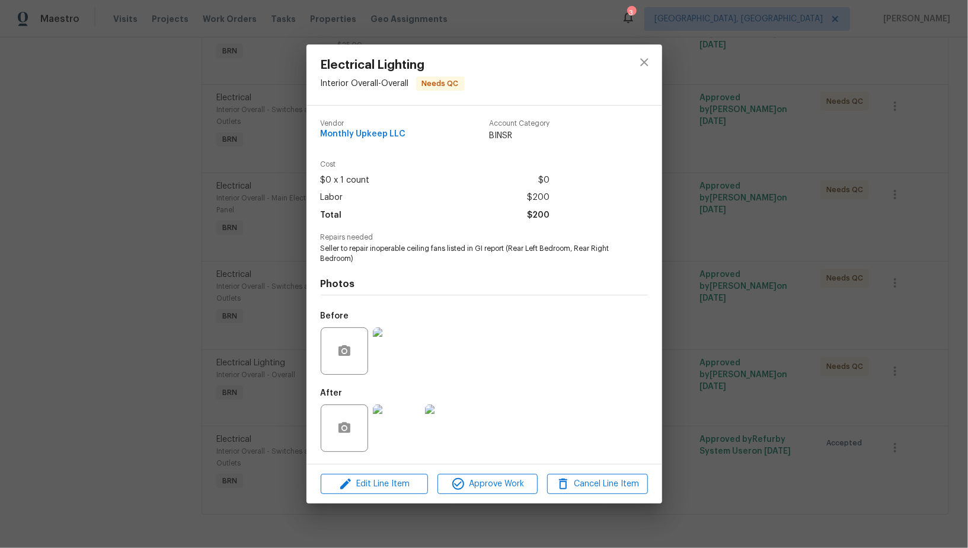
click at [401, 420] on img at bounding box center [396, 427] width 47 height 47
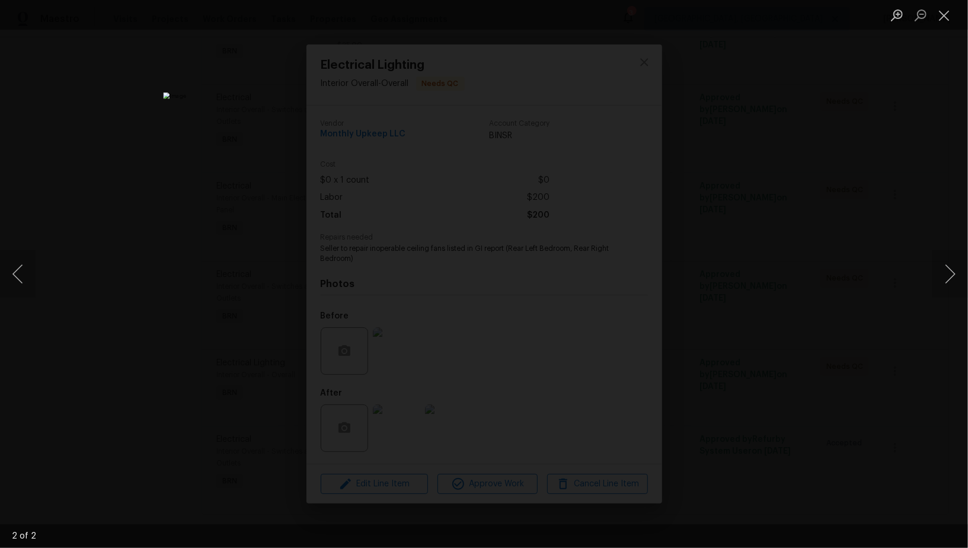
click at [155, 303] on div "Lightbox" at bounding box center [484, 274] width 968 height 548
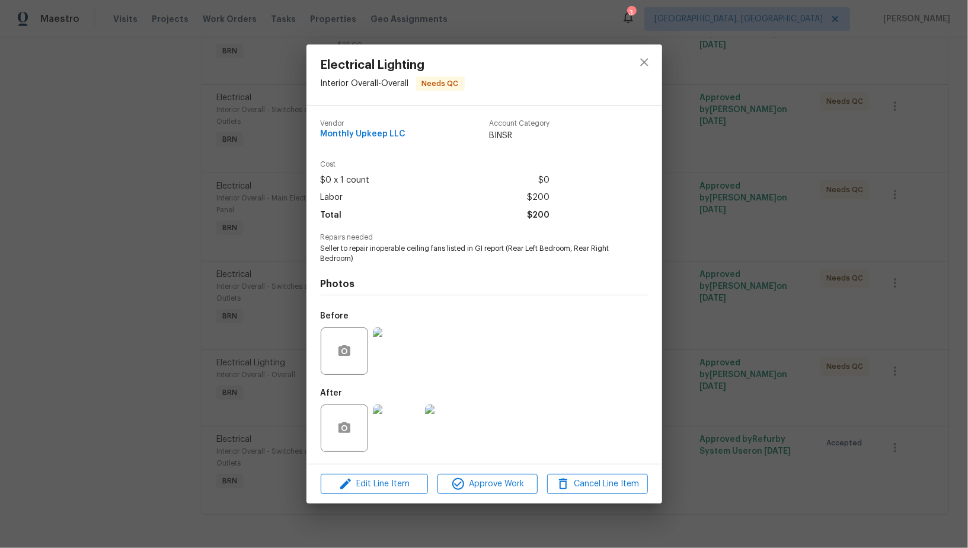
click at [155, 303] on div "Electrical Lighting Interior Overall - Overall Needs QC Vendor Monthly Upkeep L…" at bounding box center [484, 274] width 968 height 548
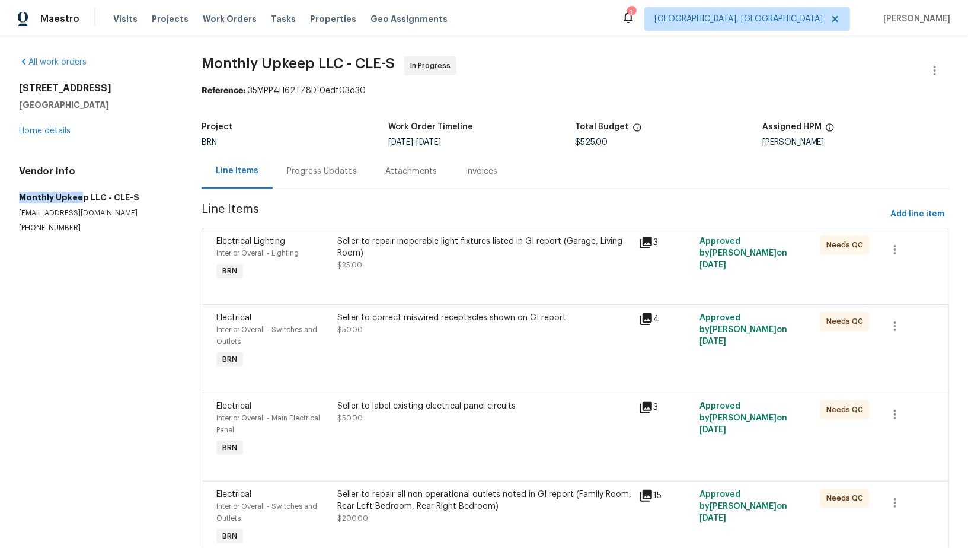
drag, startPoint x: 4, startPoint y: 197, endPoint x: 80, endPoint y: 198, distance: 76.5
click at [80, 198] on div "All work orders [STREET_ADDRESS] Home details Vendor Info Monthly Upkeep LLC - …" at bounding box center [484, 402] width 968 height 730
drag, startPoint x: 84, startPoint y: 200, endPoint x: 0, endPoint y: 199, distance: 84.2
click at [0, 199] on div "All work orders [STREET_ADDRESS] Home details Vendor Info Monthly Upkeep LLC - …" at bounding box center [484, 402] width 968 height 730
copy h5 "Monthly Upkeep"
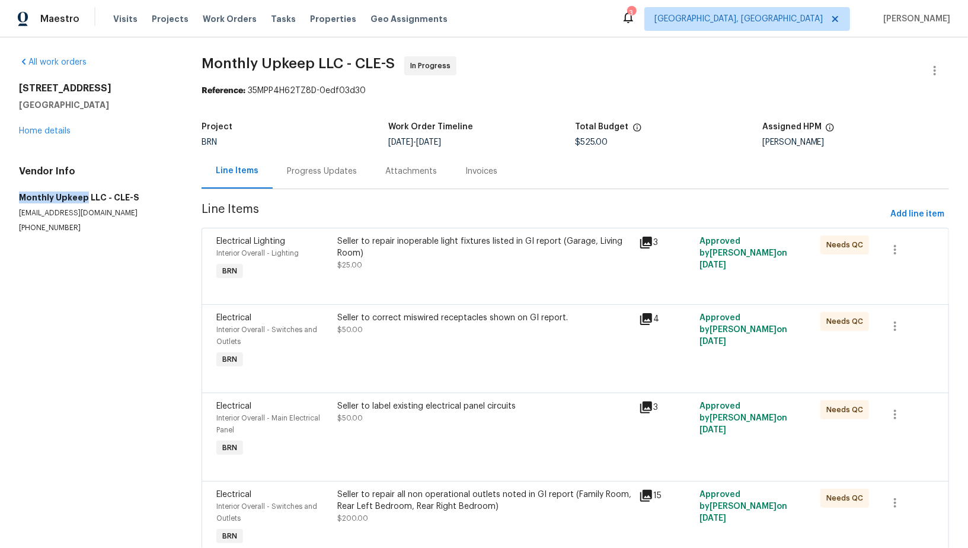
scroll to position [220, 0]
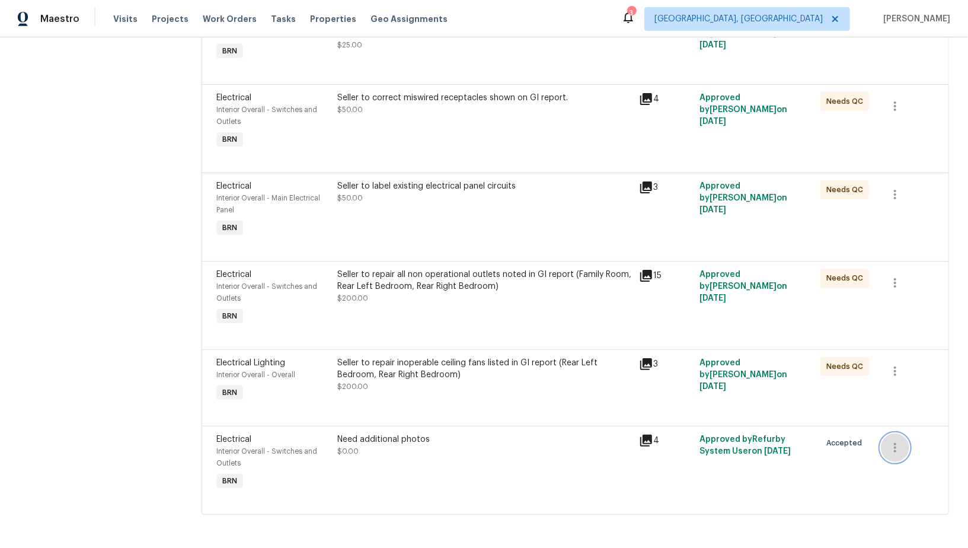
click at [908, 450] on button "button" at bounding box center [895, 447] width 28 height 28
click at [897, 446] on li "Cancel" at bounding box center [904, 447] width 46 height 20
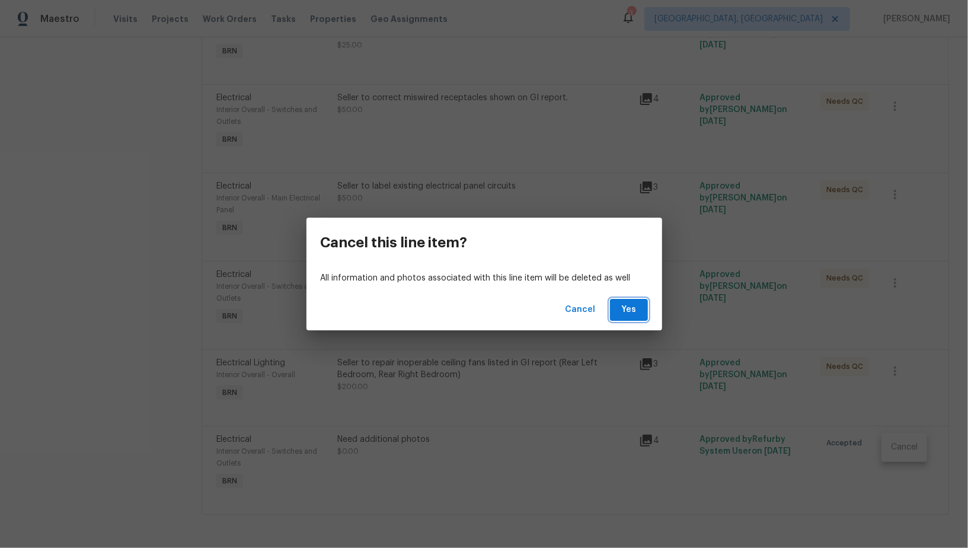
click at [617, 309] on button "Yes" at bounding box center [629, 310] width 38 height 22
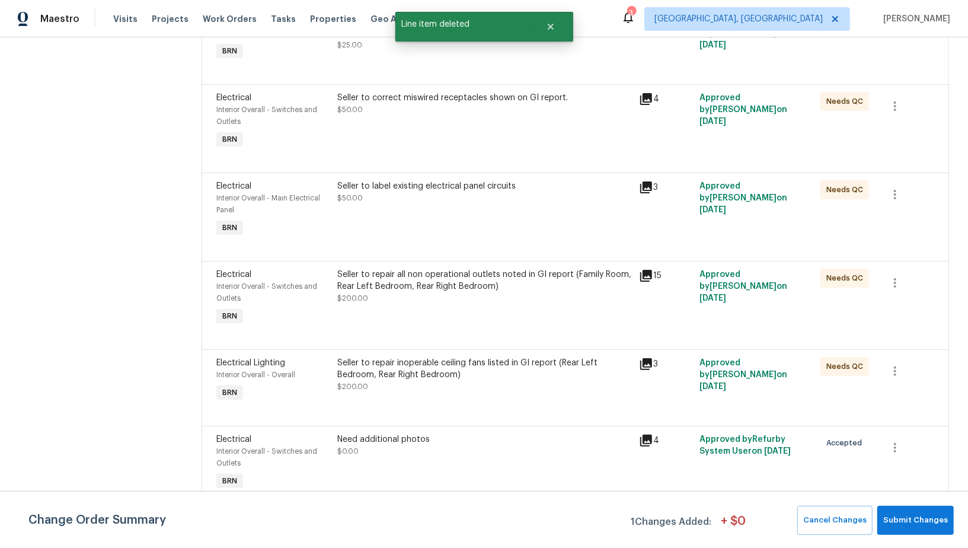
scroll to position [0, 0]
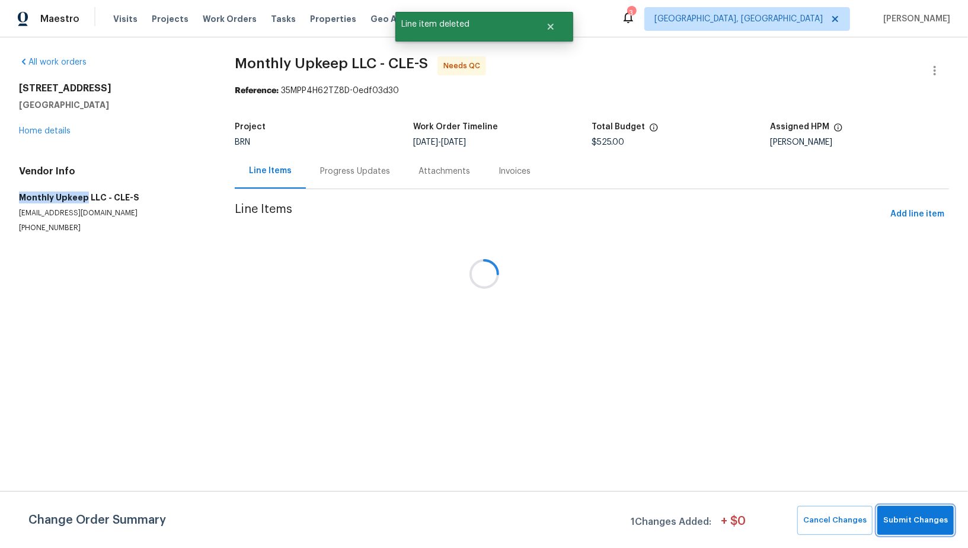
click at [909, 519] on span "Submit Changes" at bounding box center [915, 520] width 65 height 14
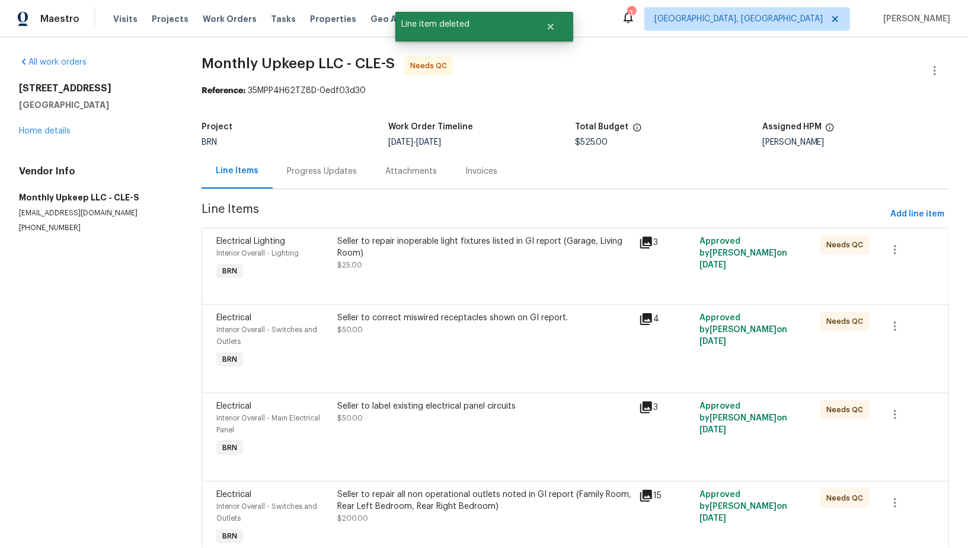
click at [324, 172] on div "Progress Updates" at bounding box center [322, 171] width 70 height 12
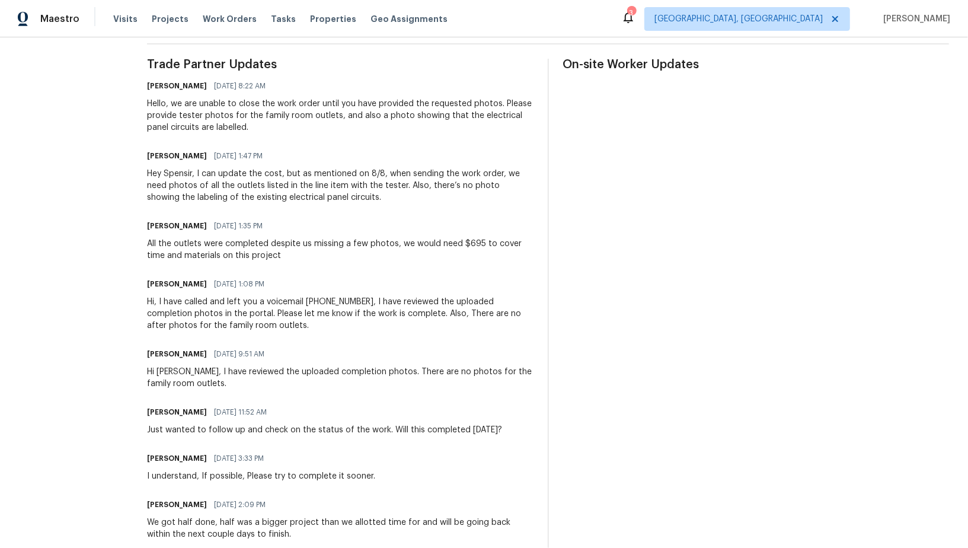
scroll to position [333, 0]
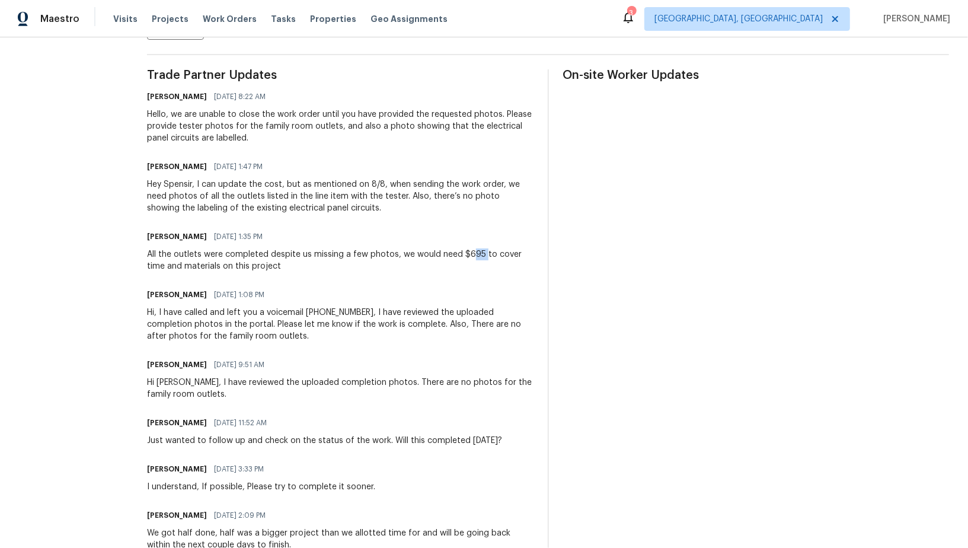
drag, startPoint x: 463, startPoint y: 255, endPoint x: 478, endPoint y: 257, distance: 14.9
click at [478, 257] on div "All the outlets were completed despite us missing a few photos, we would need $…" at bounding box center [340, 260] width 386 height 24
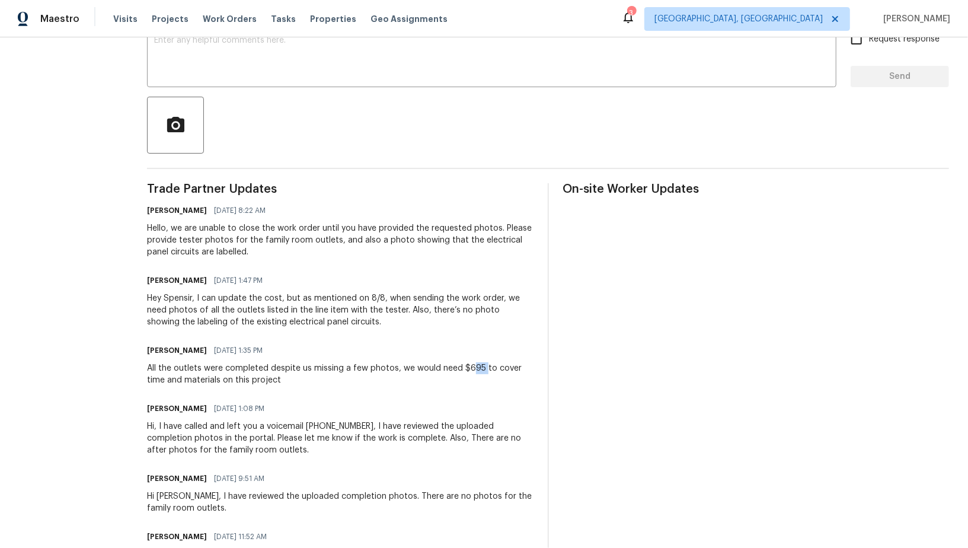
scroll to position [113, 0]
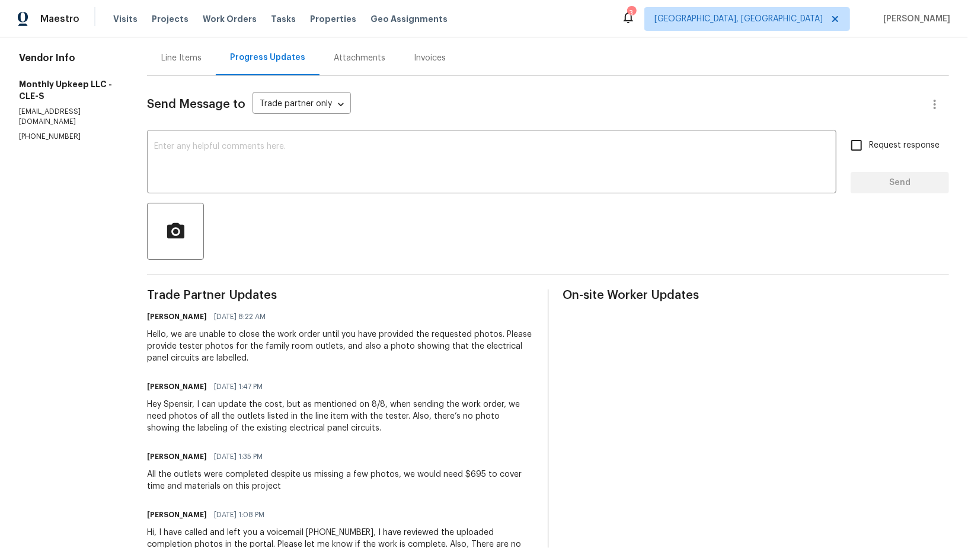
click at [166, 107] on span "Send Message to" at bounding box center [196, 104] width 98 height 12
click at [172, 57] on div "Line Items" at bounding box center [181, 58] width 40 height 12
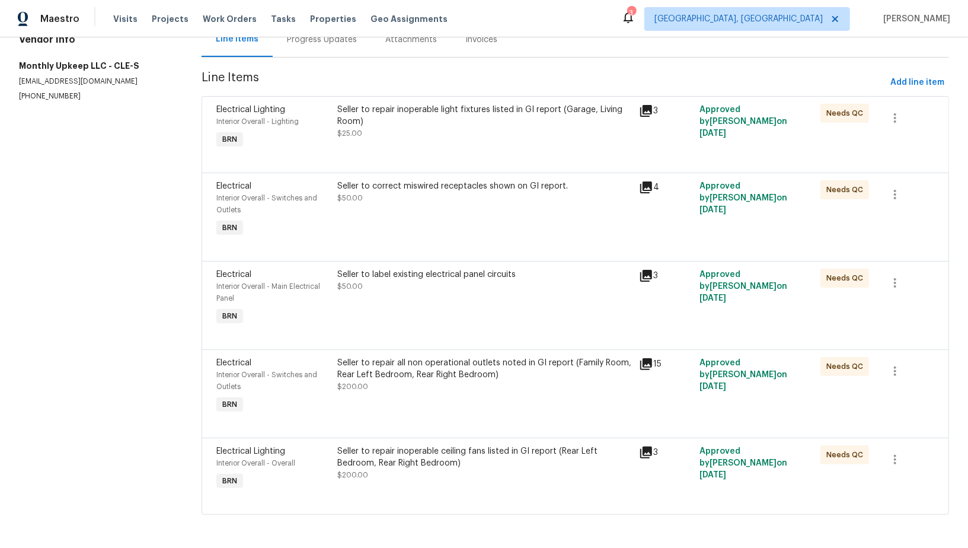
scroll to position [110, 0]
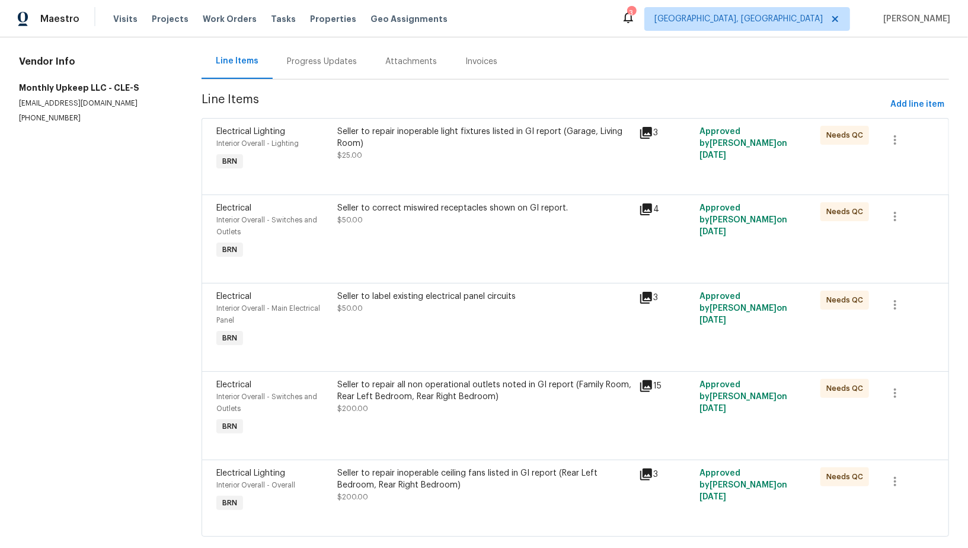
click at [398, 401] on div "Seller to repair all non operational outlets noted in GI report (Family Room, R…" at bounding box center [484, 391] width 295 height 24
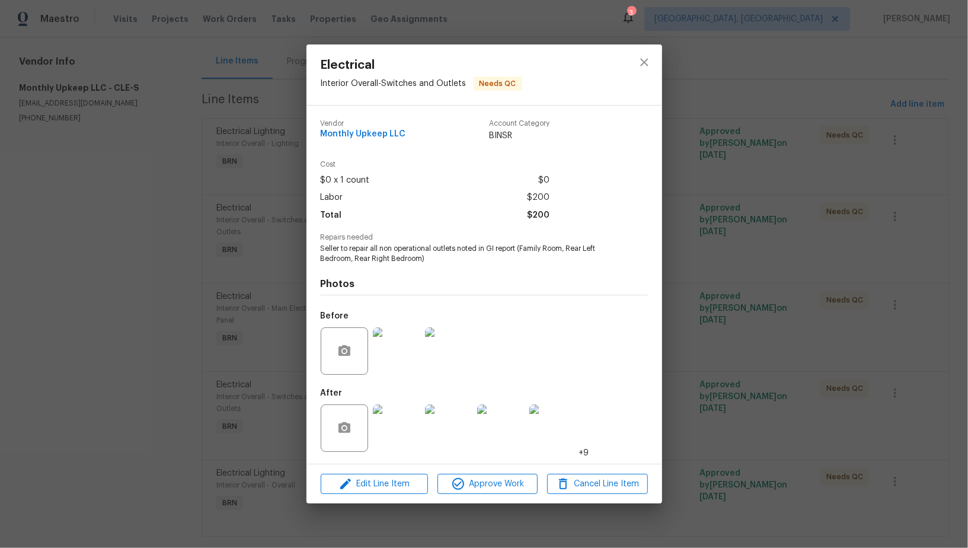
click at [366, 471] on div "Edit Line Item Approve Work Cancel Line Item" at bounding box center [484, 484] width 356 height 40
click at [366, 485] on span "Edit Line Item" at bounding box center [374, 483] width 100 height 15
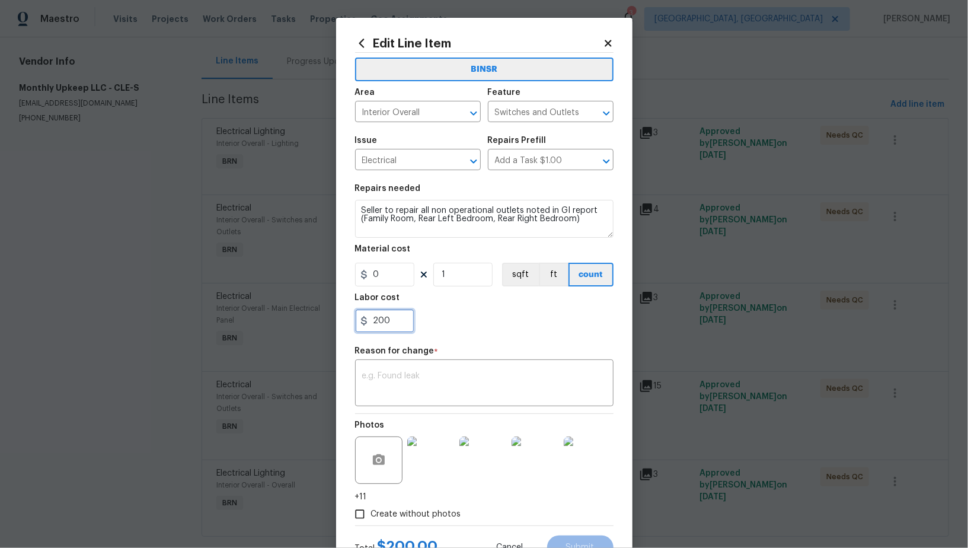
click at [401, 317] on input "200" at bounding box center [384, 321] width 59 height 24
type input "300"
click at [409, 375] on textarea at bounding box center [484, 384] width 244 height 25
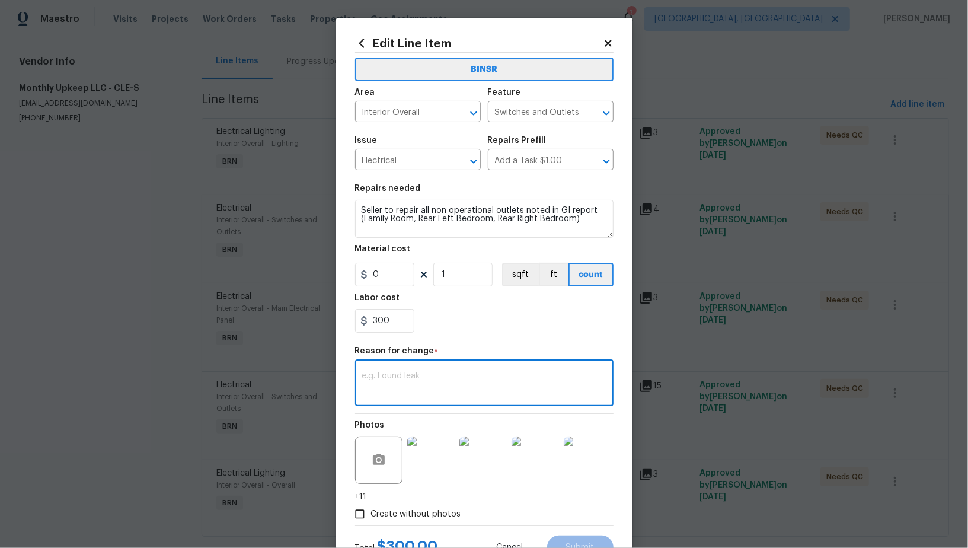
paste textarea "(PR) Updated per vendors final cost."
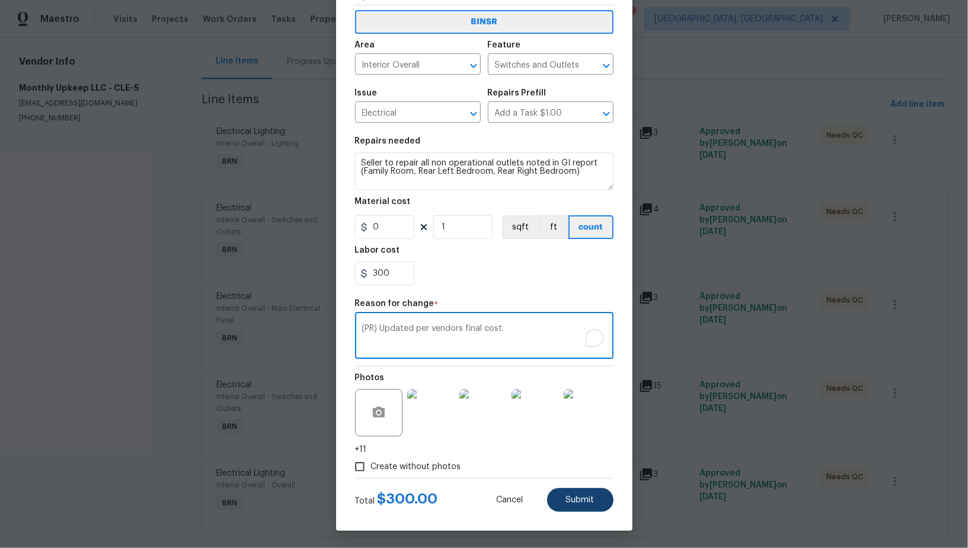
type textarea "(PR) Updated per vendors final cost."
click at [564, 505] on button "Submit" at bounding box center [580, 500] width 66 height 24
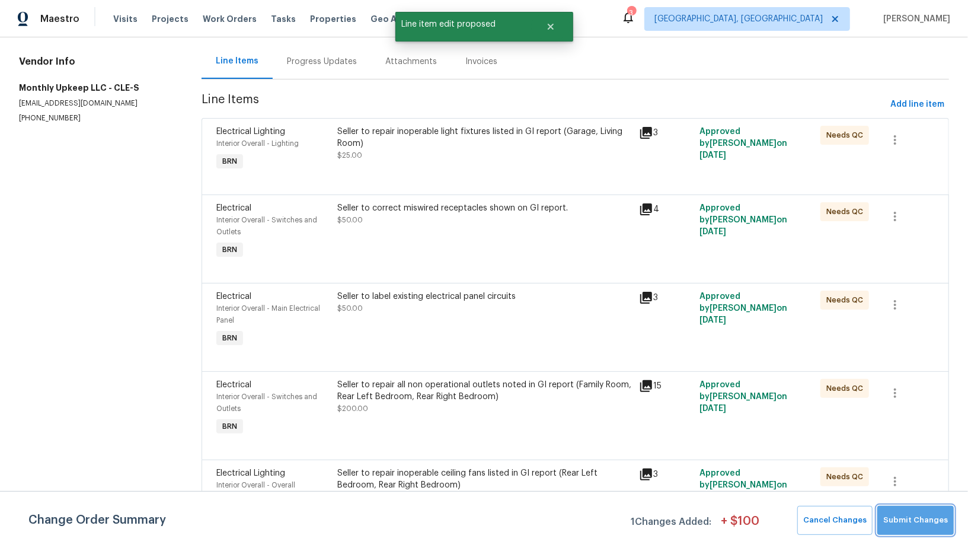
click at [927, 533] on button "Submit Changes" at bounding box center [915, 520] width 76 height 29
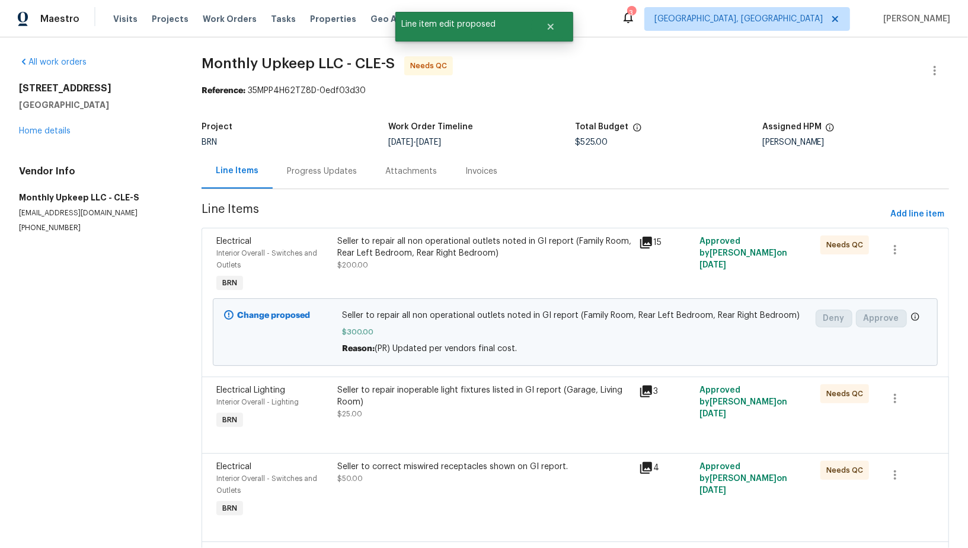
scroll to position [192, 0]
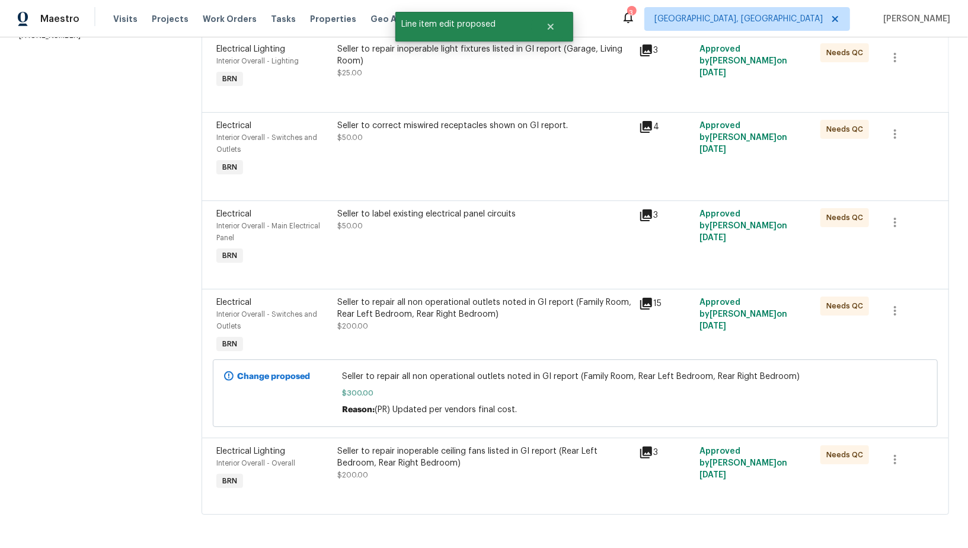
click at [407, 469] on div "Seller to repair inoperable ceiling fans listed in GI report (Rear Left Bedroom…" at bounding box center [484, 463] width 295 height 36
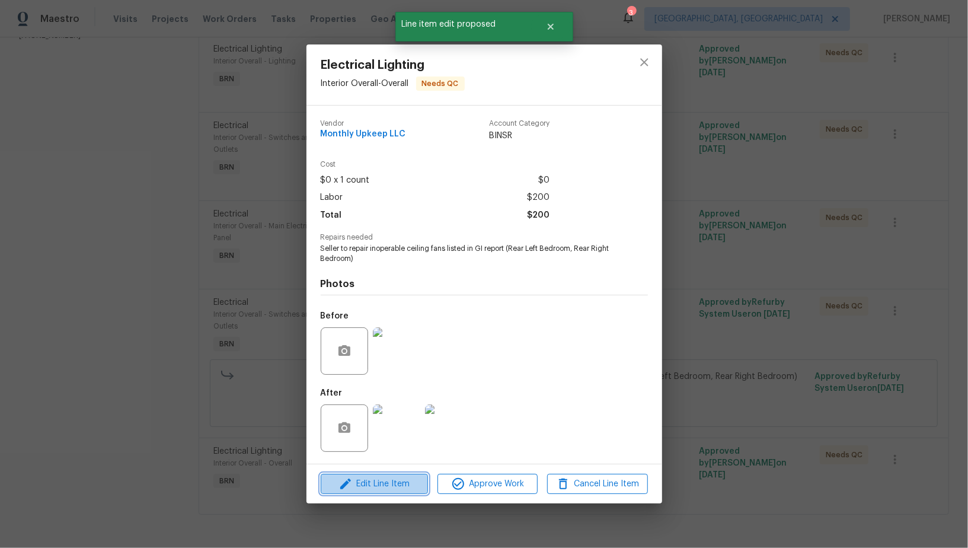
click at [405, 487] on span "Edit Line Item" at bounding box center [374, 483] width 100 height 15
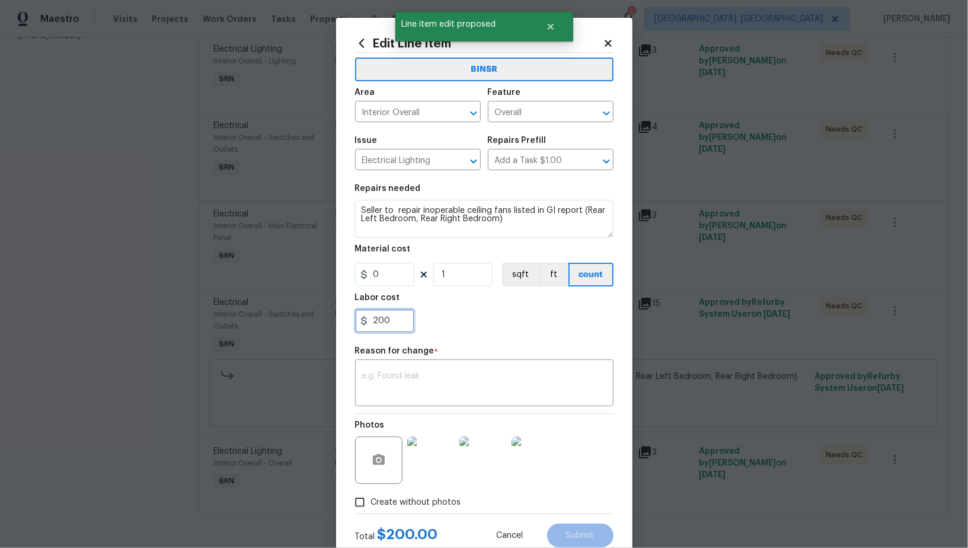
click at [391, 319] on input "200" at bounding box center [384, 321] width 59 height 24
type input "270"
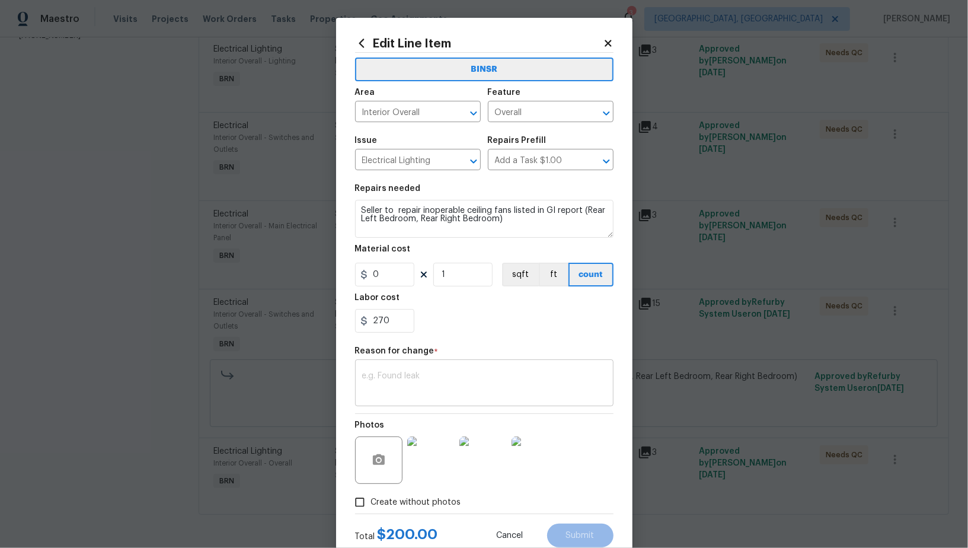
click at [426, 377] on textarea at bounding box center [484, 384] width 244 height 25
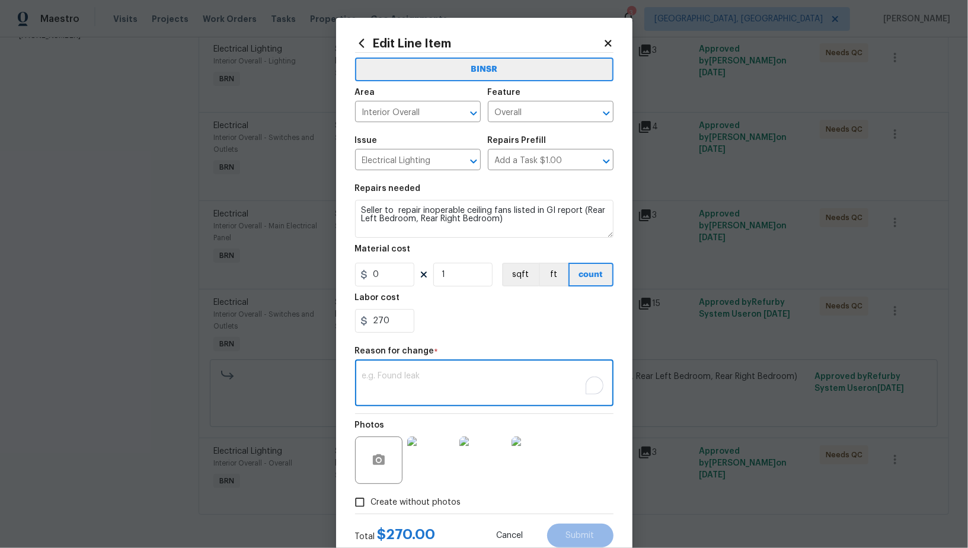
paste textarea "(PR) Updated per vendors final cost."
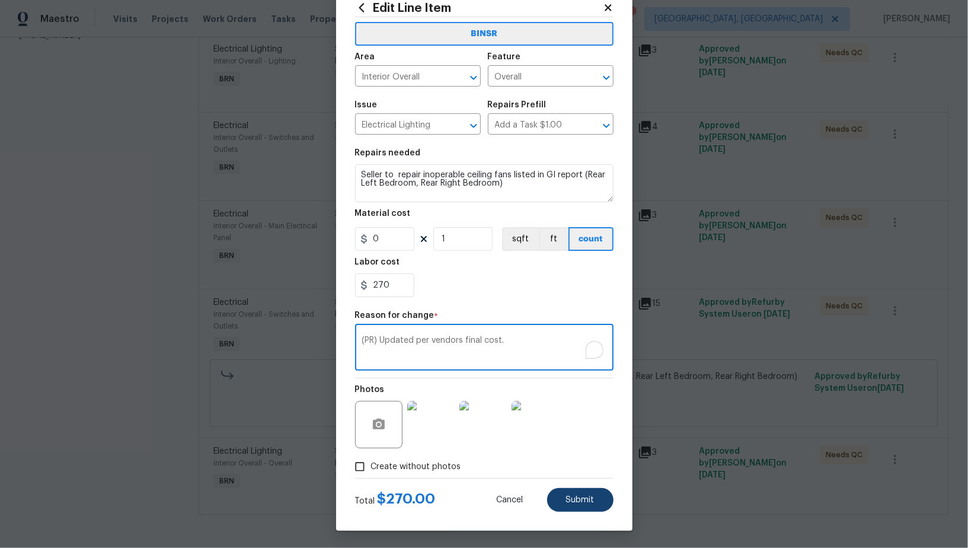
type textarea "(PR) Updated per vendors final cost."
click at [573, 496] on span "Submit" at bounding box center [580, 499] width 28 height 9
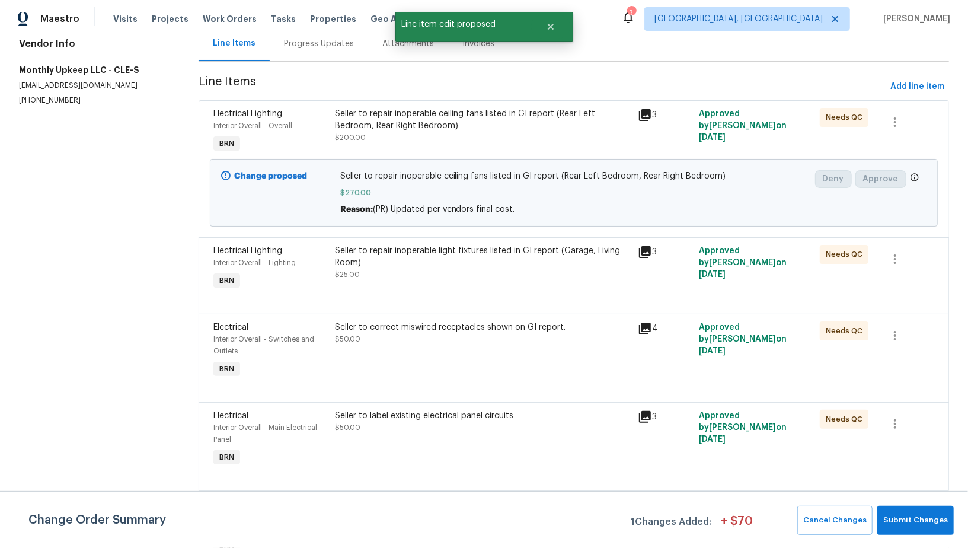
scroll to position [197, 0]
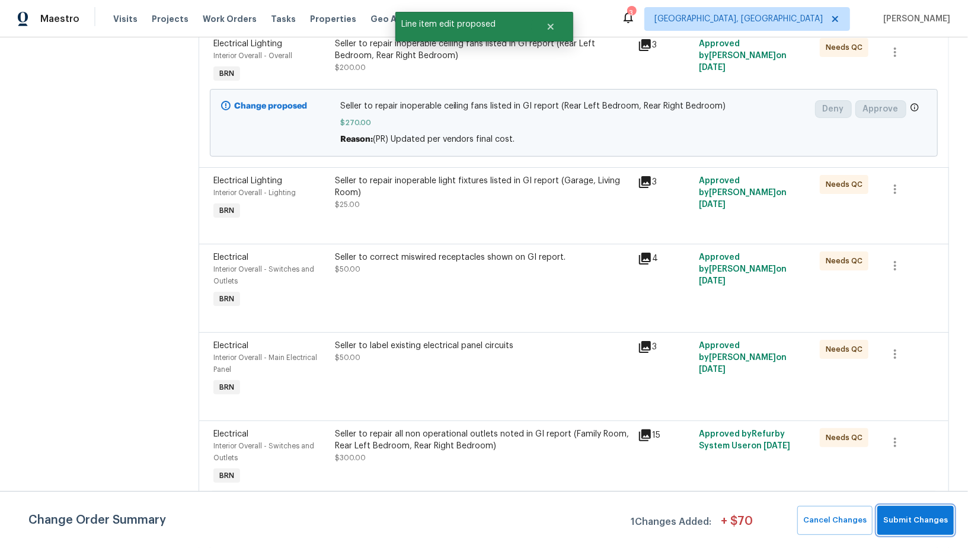
click at [910, 529] on button "Submit Changes" at bounding box center [915, 520] width 76 height 29
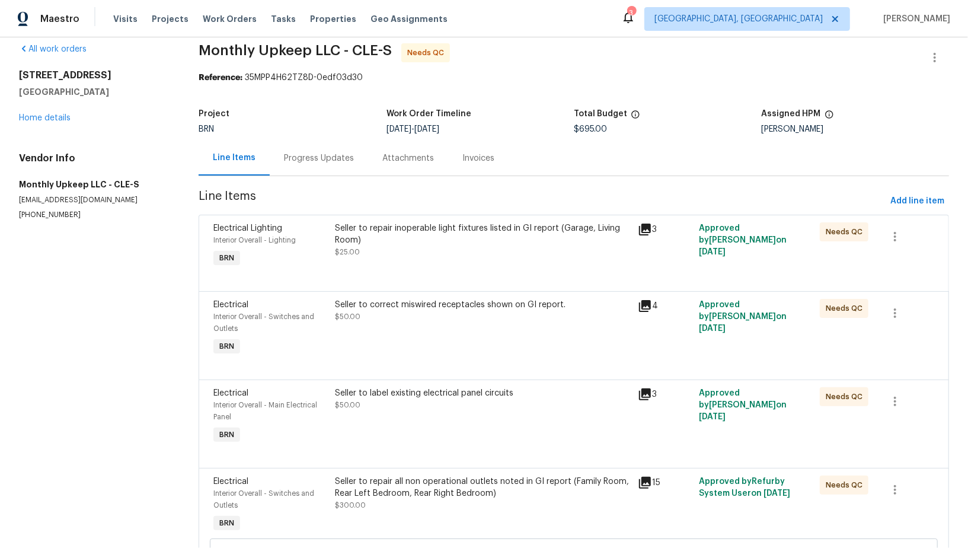
scroll to position [0, 0]
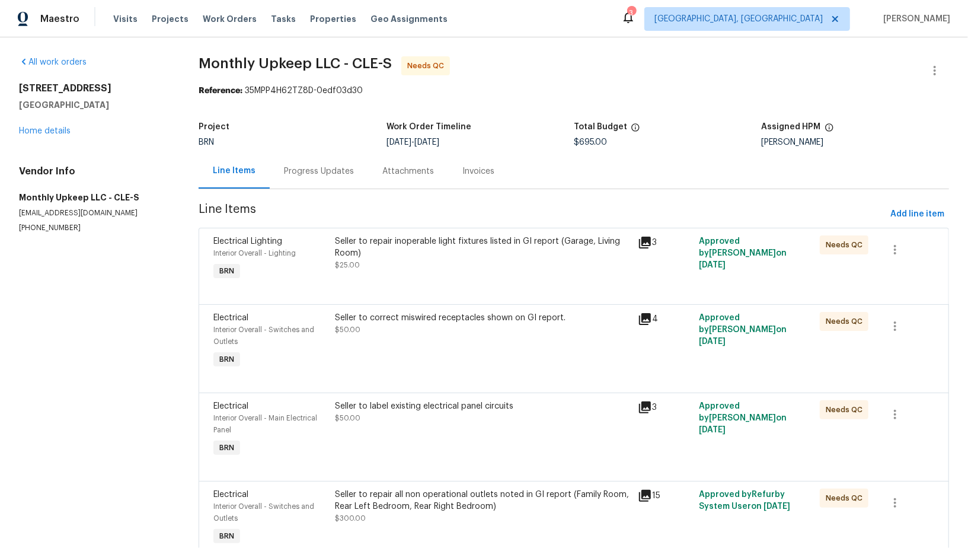
click at [418, 232] on div "Seller to repair inoperable light fixtures listed in GI report (Garage, Living …" at bounding box center [482, 259] width 303 height 55
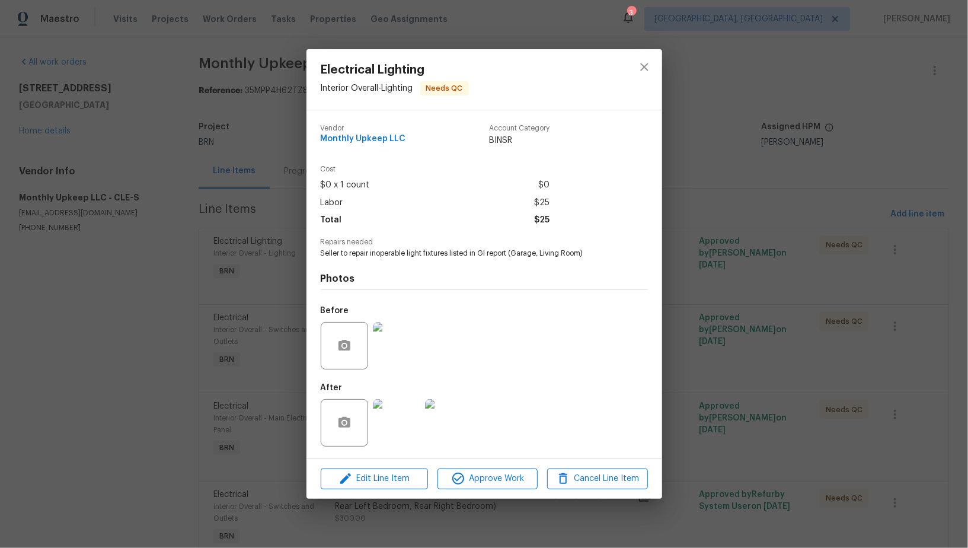
click at [259, 460] on div "Electrical Lighting Interior Overall - Lighting Needs QC Vendor Monthly Upkeep …" at bounding box center [484, 274] width 968 height 548
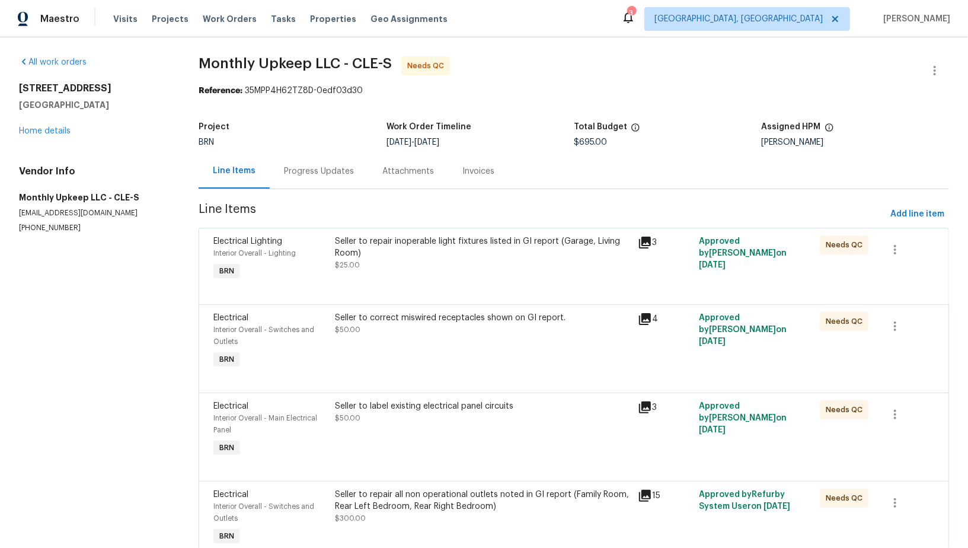
click at [394, 250] on div "Seller to repair inoperable light fixtures listed in GI report (Garage, Living …" at bounding box center [483, 247] width 296 height 24
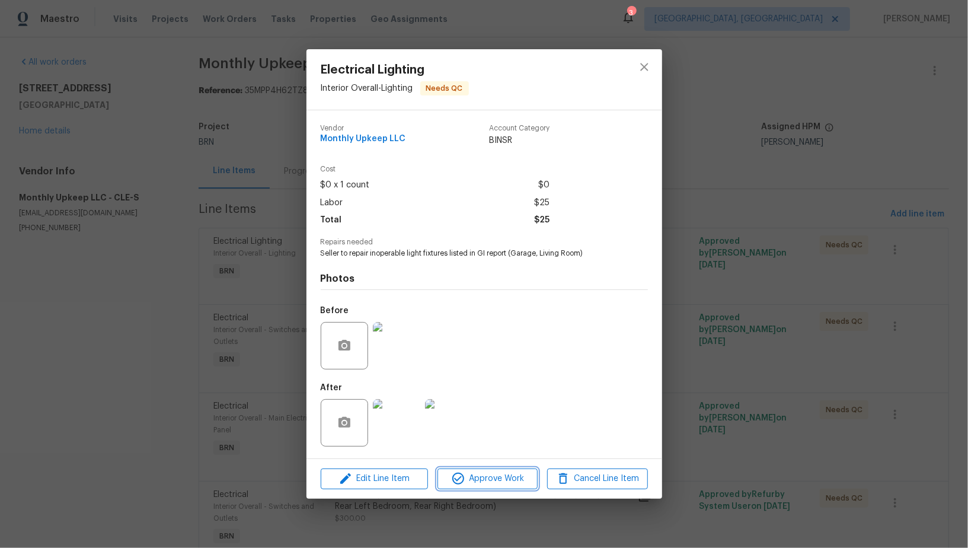
click at [463, 475] on icon "button" at bounding box center [458, 478] width 14 height 14
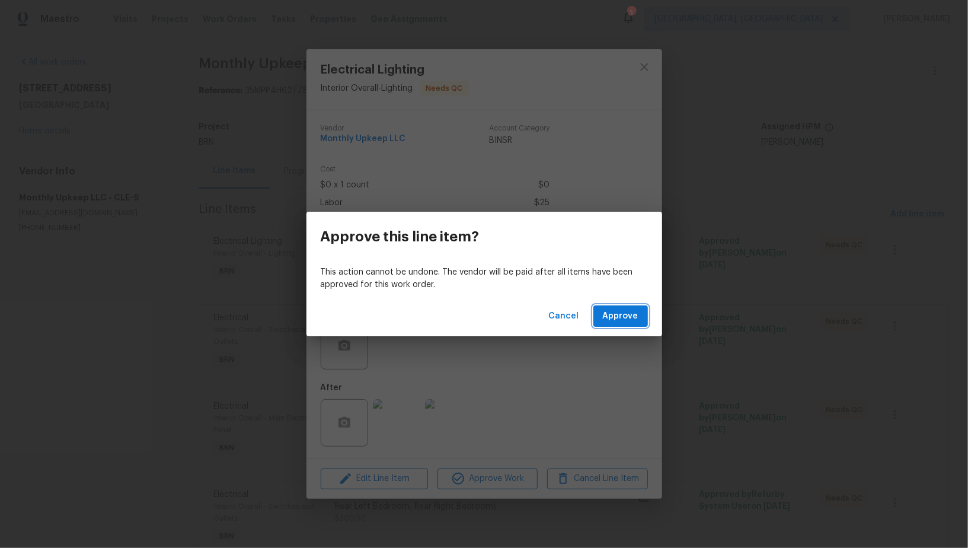
click at [613, 319] on span "Approve" at bounding box center [621, 316] width 36 height 15
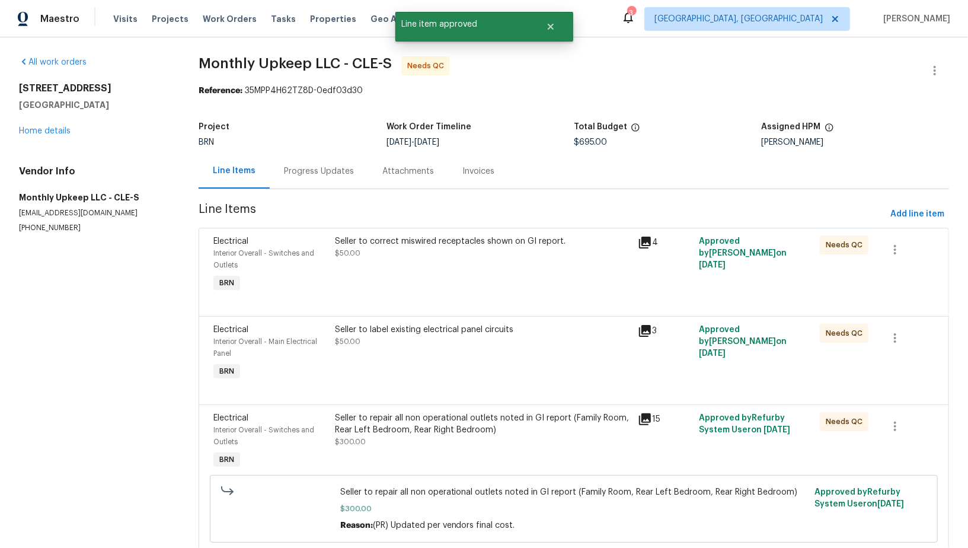
click at [411, 286] on div "Seller to correct miswired receptacles shown on GI report. $50.00" at bounding box center [482, 265] width 303 height 66
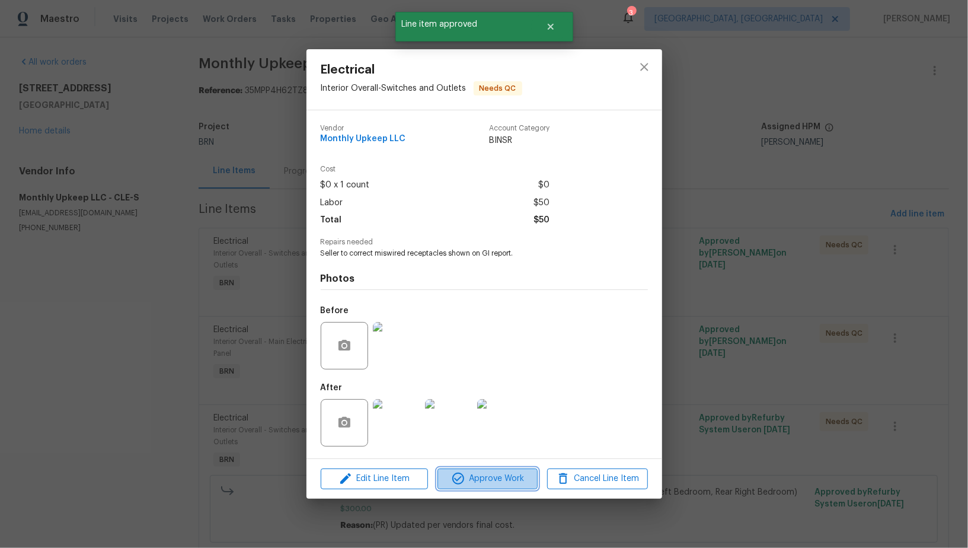
click at [468, 471] on button "Approve Work" at bounding box center [487, 478] width 100 height 21
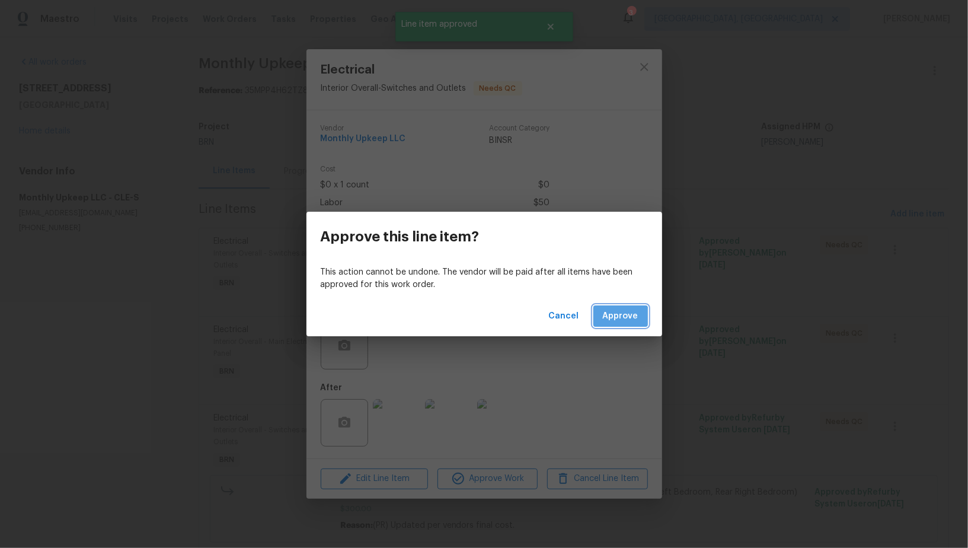
click at [619, 319] on span "Approve" at bounding box center [621, 316] width 36 height 15
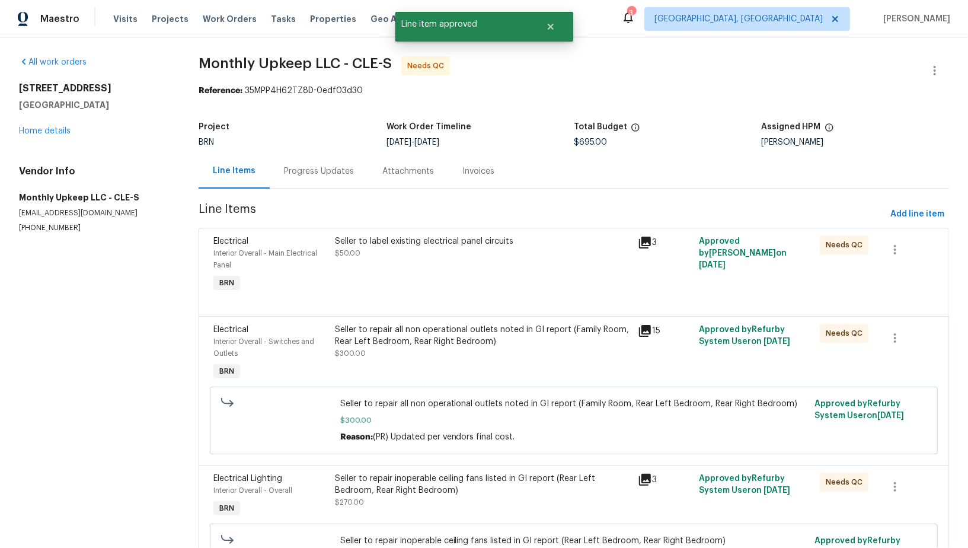
click at [424, 269] on div "Seller to label existing electrical panel circuits $50.00" at bounding box center [482, 265] width 303 height 66
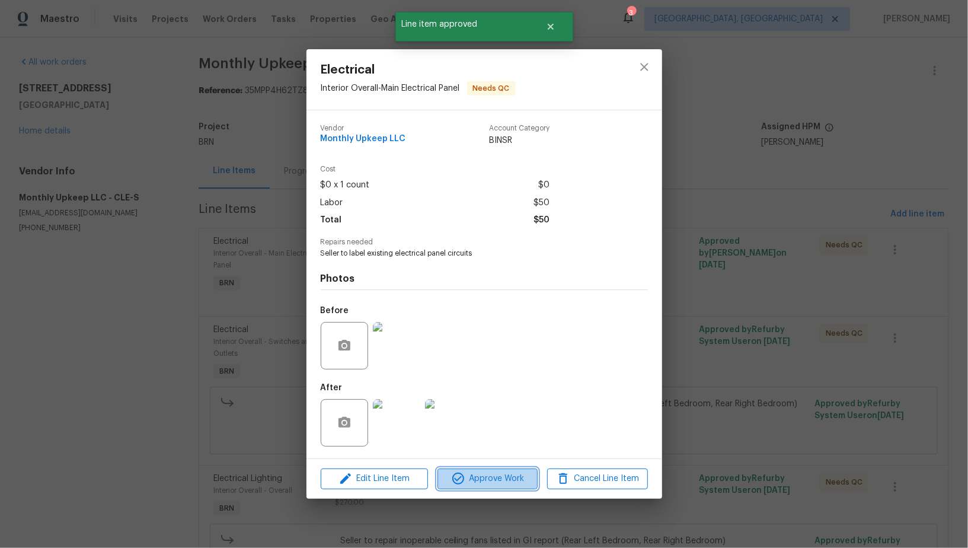
click at [481, 482] on span "Approve Work" at bounding box center [487, 478] width 93 height 15
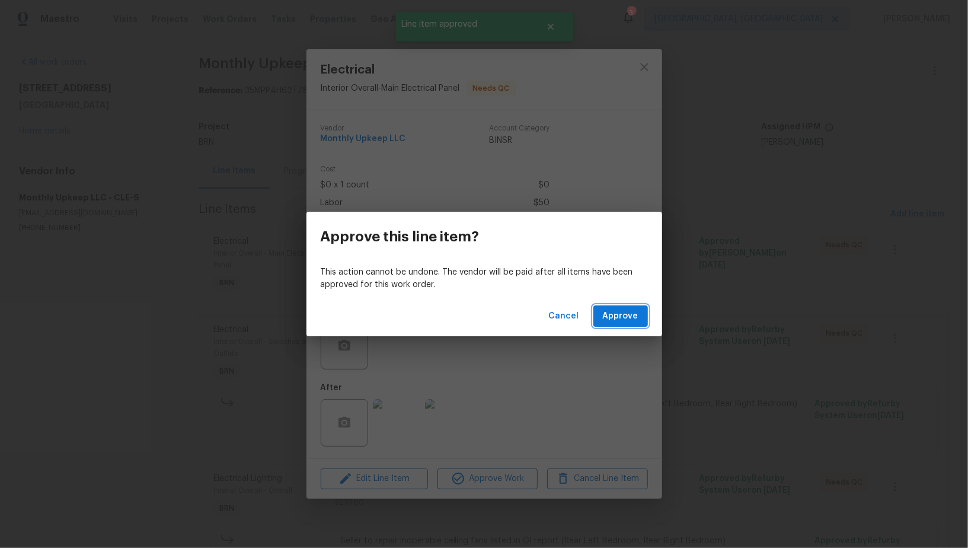
click at [617, 318] on span "Approve" at bounding box center [621, 316] width 36 height 15
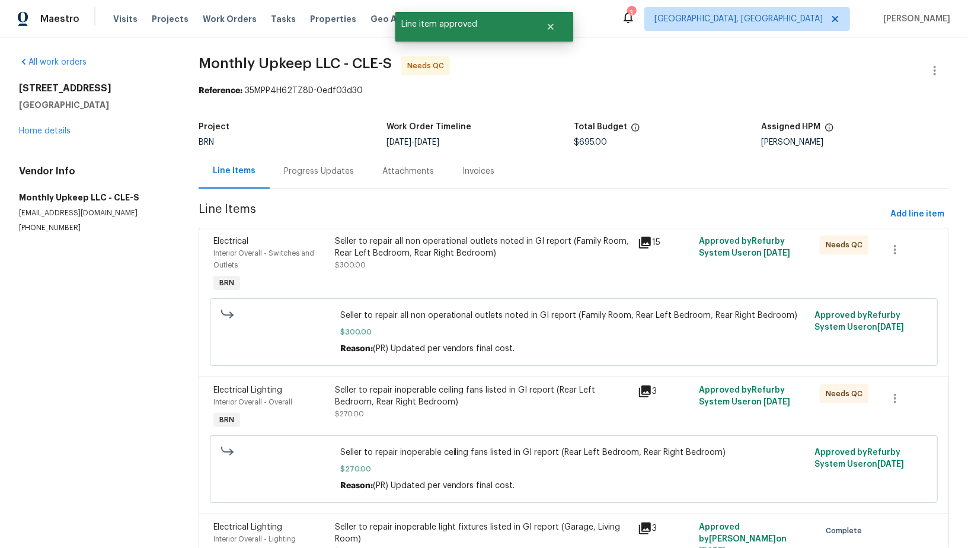
click at [408, 268] on div "Seller to repair all non operational outlets noted in GI report (Family Room, R…" at bounding box center [483, 253] width 296 height 36
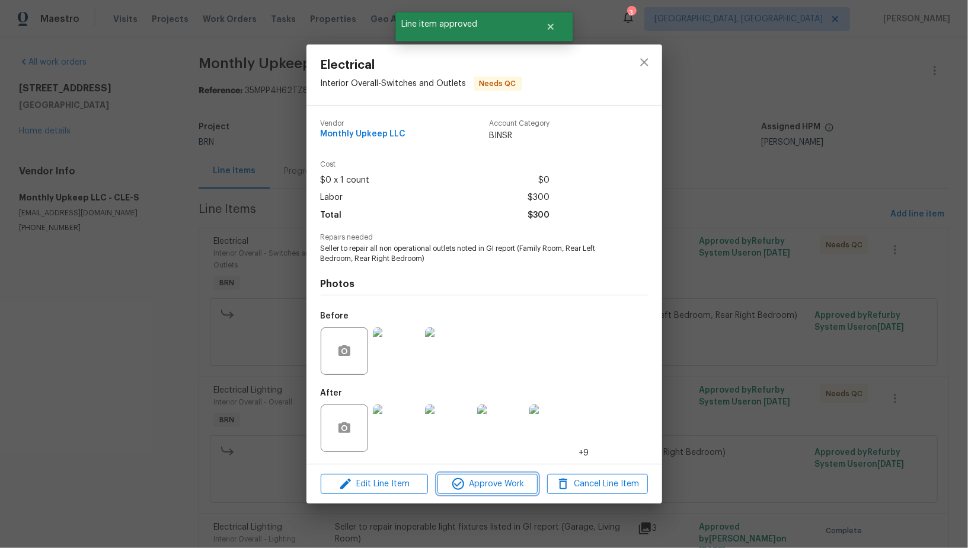
click at [482, 488] on span "Approve Work" at bounding box center [487, 483] width 93 height 15
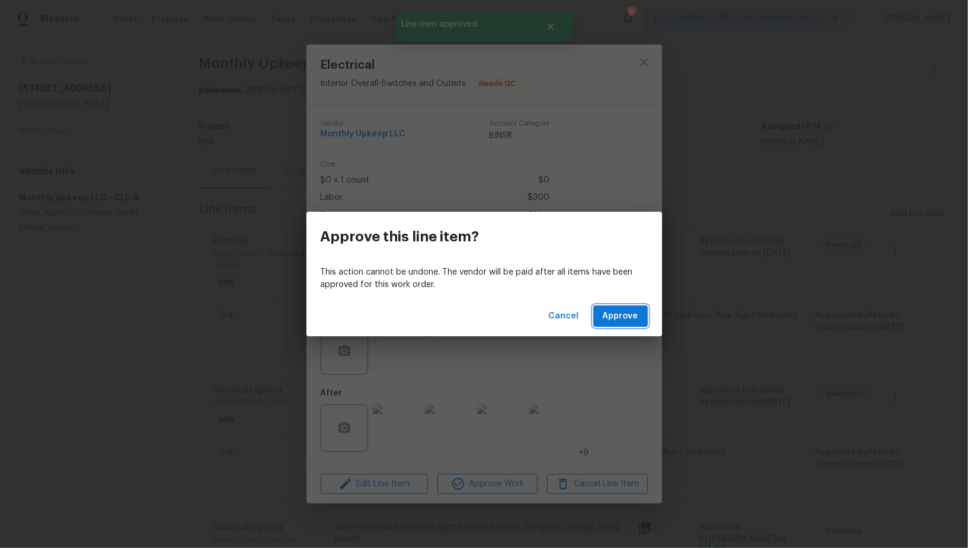
click at [630, 308] on button "Approve" at bounding box center [620, 316] width 55 height 22
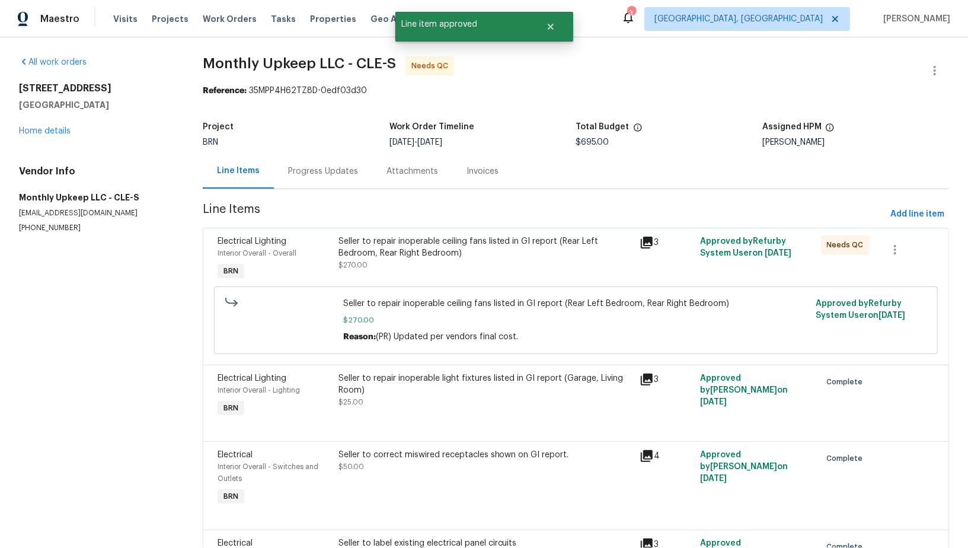
click at [448, 260] on div "Seller to repair inoperable ceiling fans listed in GI report (Rear Left Bedroom…" at bounding box center [485, 253] width 295 height 36
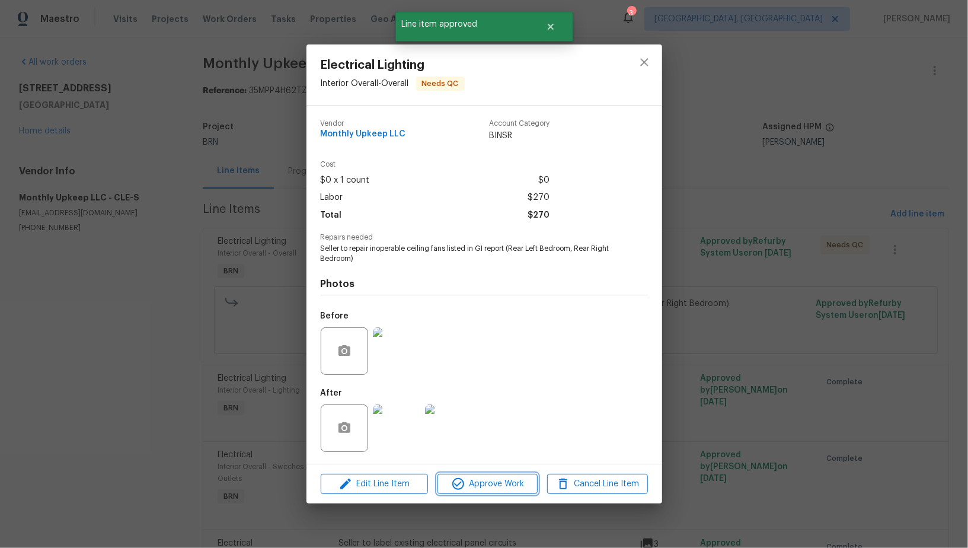
click at [497, 489] on span "Approve Work" at bounding box center [487, 483] width 93 height 15
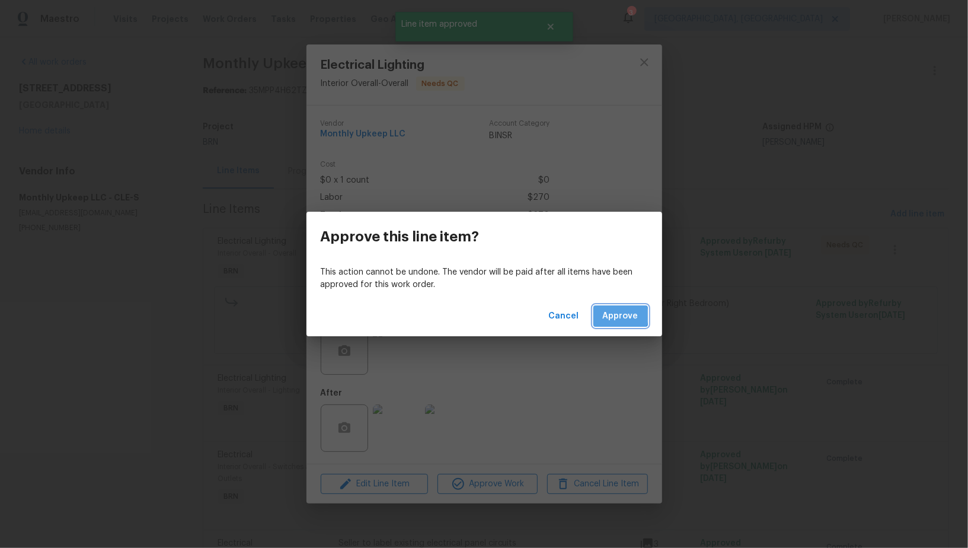
click at [617, 316] on span "Approve" at bounding box center [621, 316] width 36 height 15
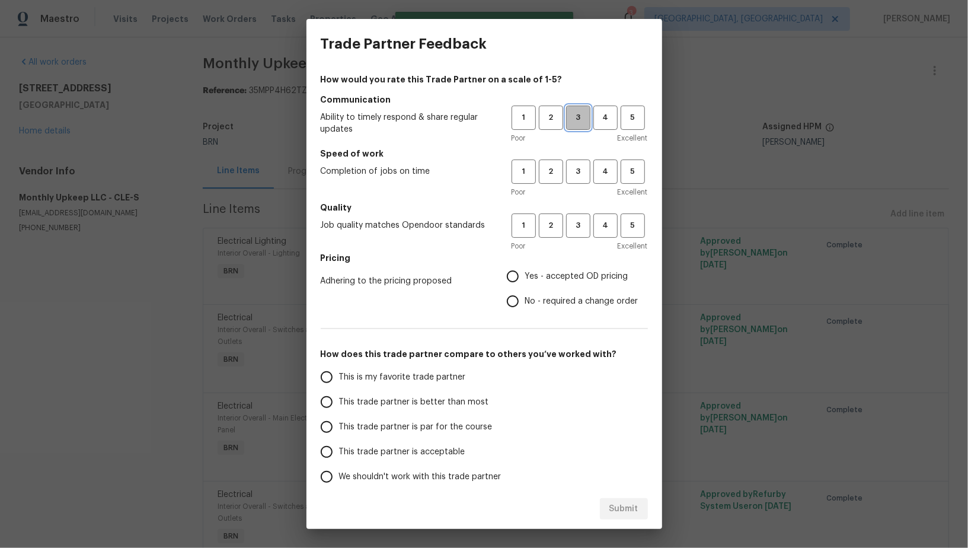
click at [573, 120] on span "3" at bounding box center [578, 118] width 22 height 14
click at [573, 177] on span "3" at bounding box center [578, 172] width 22 height 14
click at [573, 240] on div "Poor Excellent" at bounding box center [579, 246] width 136 height 12
click at [574, 231] on span "3" at bounding box center [578, 226] width 22 height 14
click at [503, 302] on input "No - required a change order" at bounding box center [512, 301] width 25 height 25
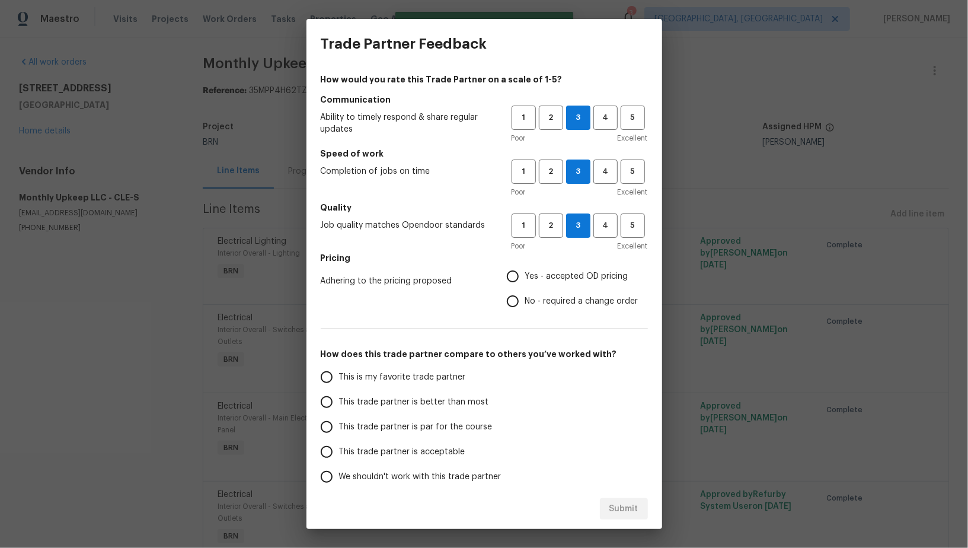
radio input "true"
click at [336, 419] on input "This trade partner is par for the course" at bounding box center [326, 426] width 25 height 25
click at [638, 516] on button "Submit" at bounding box center [624, 509] width 48 height 22
radio input "true"
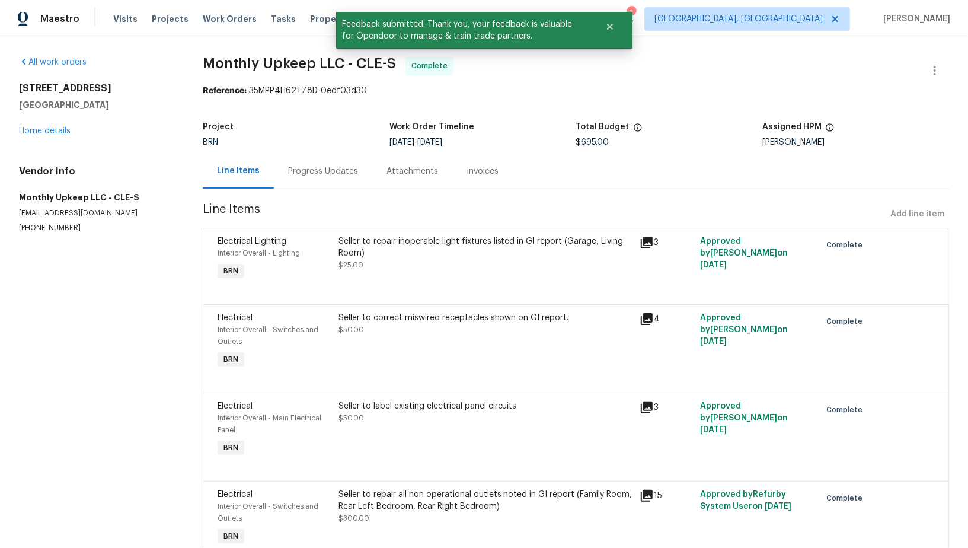
click at [321, 196] on section "Monthly Upkeep LLC - CLE-S Complete Reference: 35MPP4H62TZ8D-0edf03d30 Project …" at bounding box center [576, 418] width 746 height 725
click at [318, 183] on div "Progress Updates" at bounding box center [323, 170] width 98 height 35
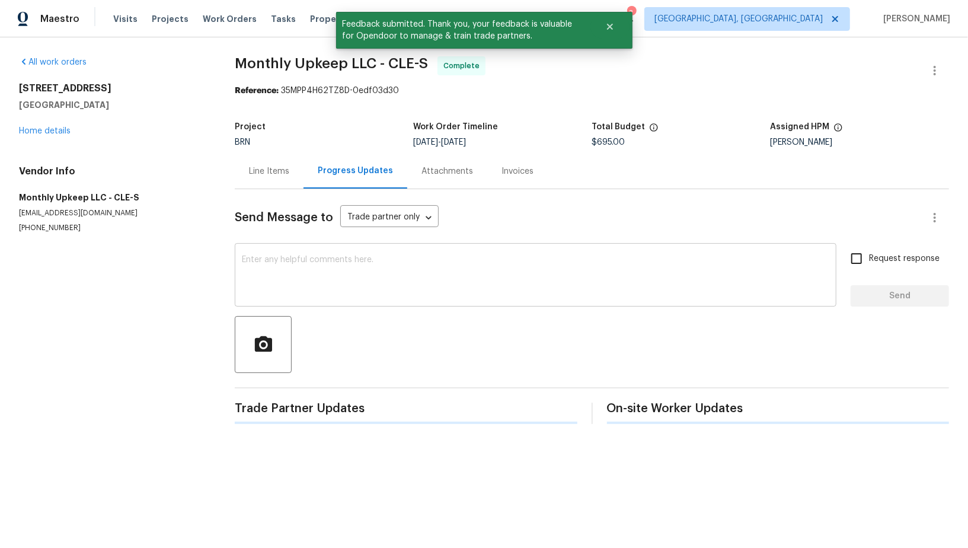
click at [353, 252] on div "x ​" at bounding box center [536, 276] width 602 height 60
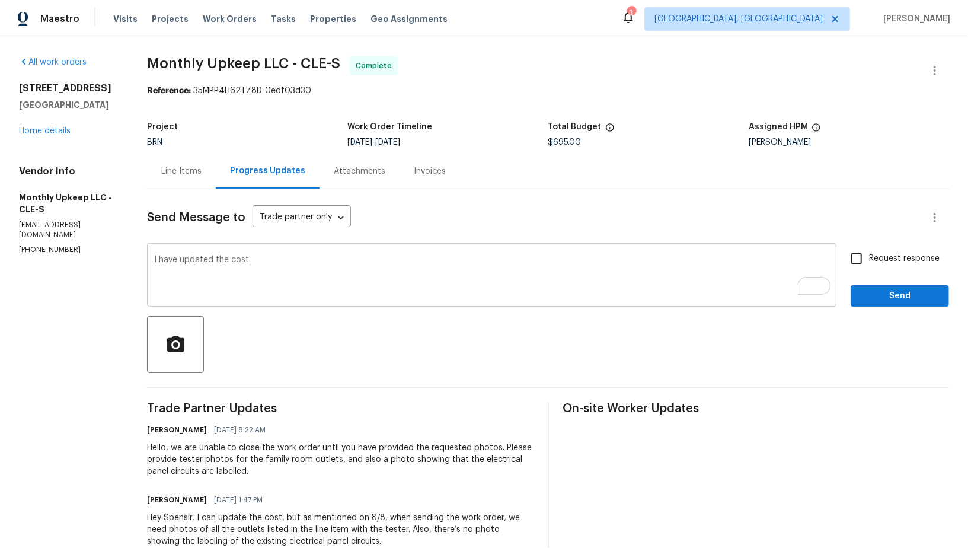
click at [300, 260] on textarea "I have updated the cost." at bounding box center [491, 275] width 675 height 41
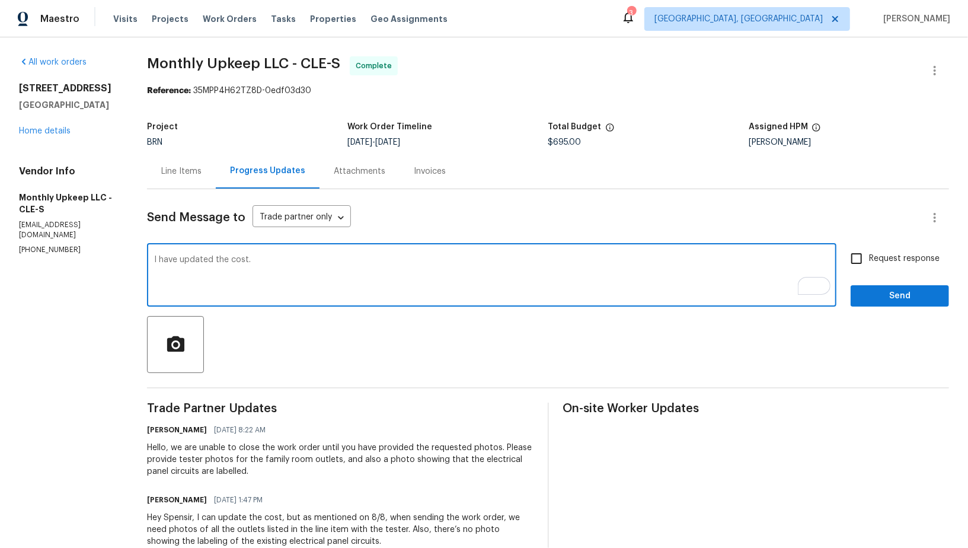
paste textarea "WO is approved, Please upload the invoice under invoice section. Thanks!"
type textarea "I have updated the cost. WO is approved, Please upload the invoice under invoic…"
click at [833, 259] on div "I have updated the cost. WO is approved, Please upload the invoice under invoic…" at bounding box center [491, 276] width 689 height 60
click at [856, 265] on input "Request response" at bounding box center [856, 258] width 25 height 25
checkbox input "true"
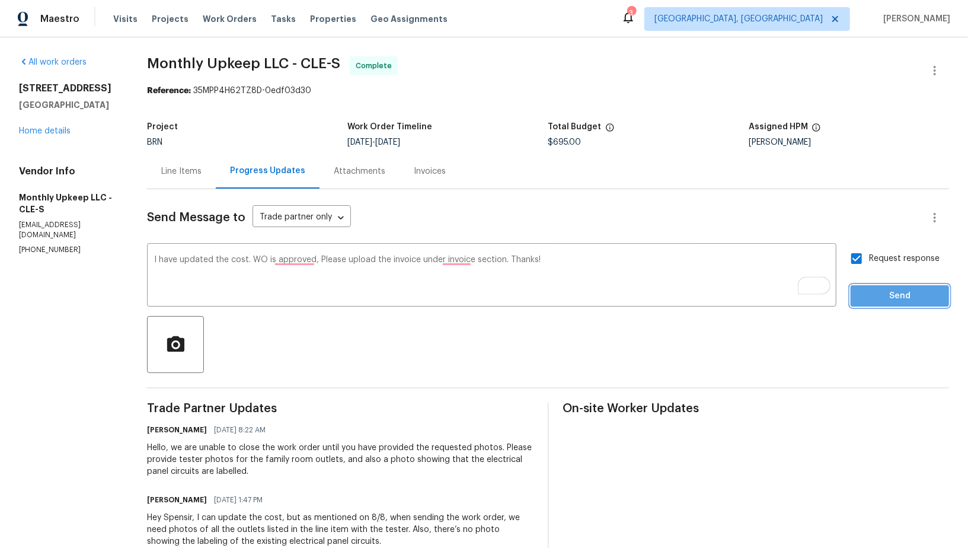
click at [884, 305] on button "Send" at bounding box center [899, 296] width 98 height 22
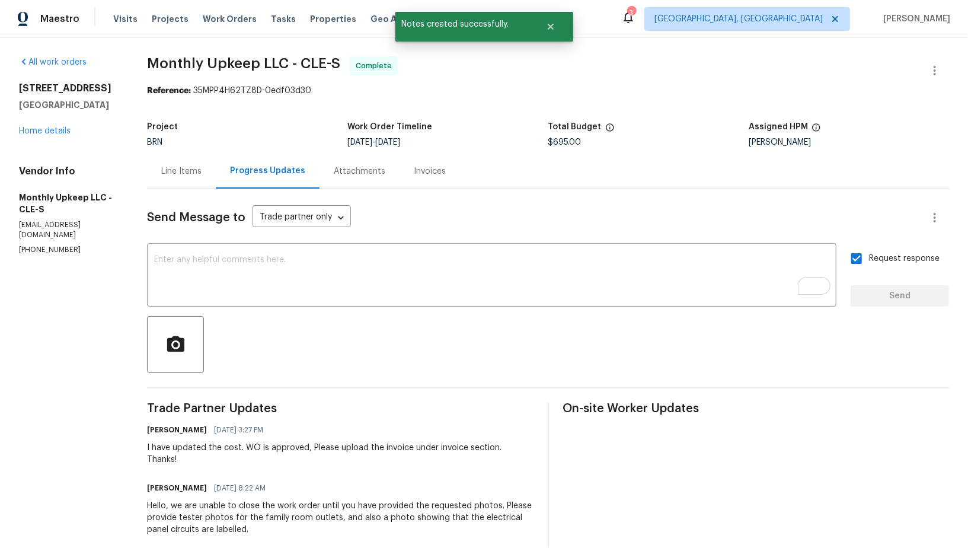
click at [424, 164] on div "Invoices" at bounding box center [429, 170] width 60 height 35
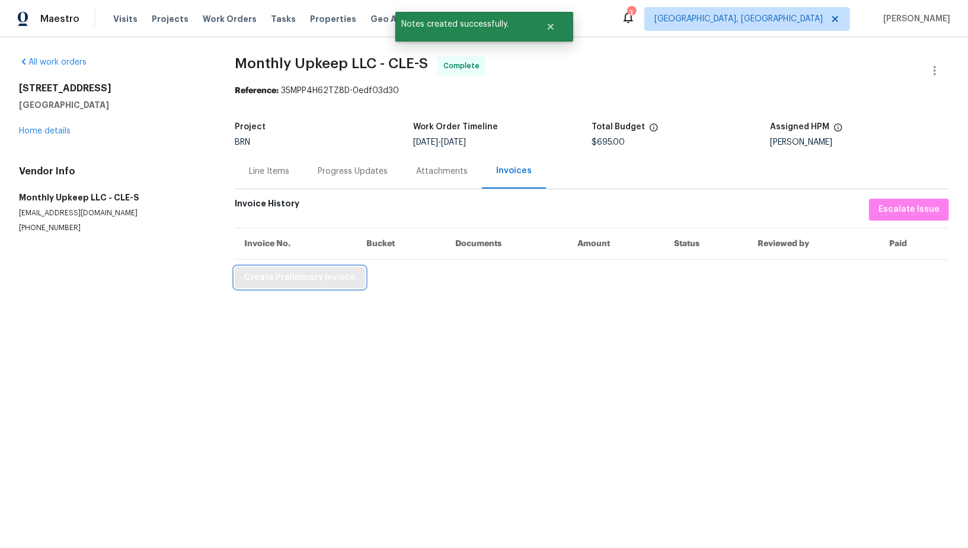
click at [311, 279] on span "Create Preliminary Invoice" at bounding box center [299, 277] width 111 height 15
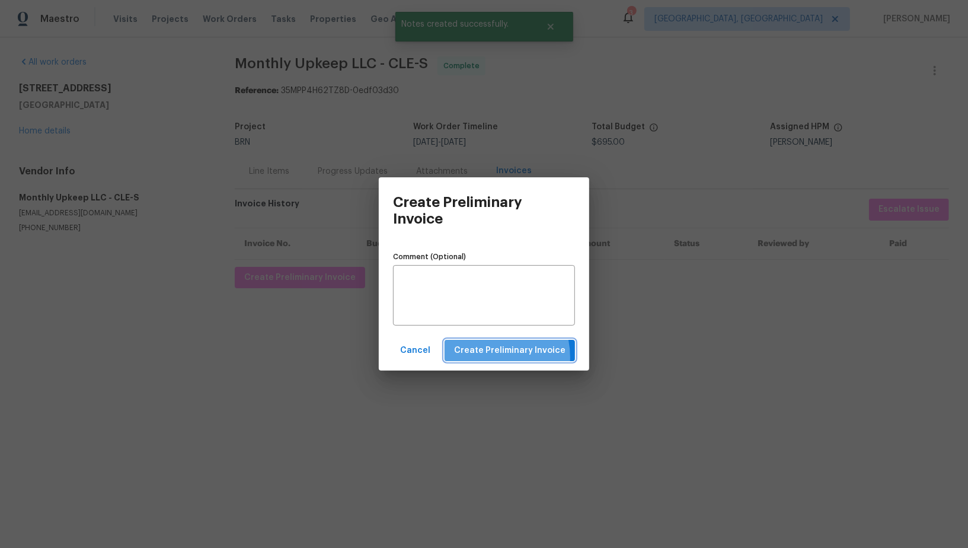
click at [491, 357] on button "Create Preliminary Invoice" at bounding box center [509, 351] width 130 height 22
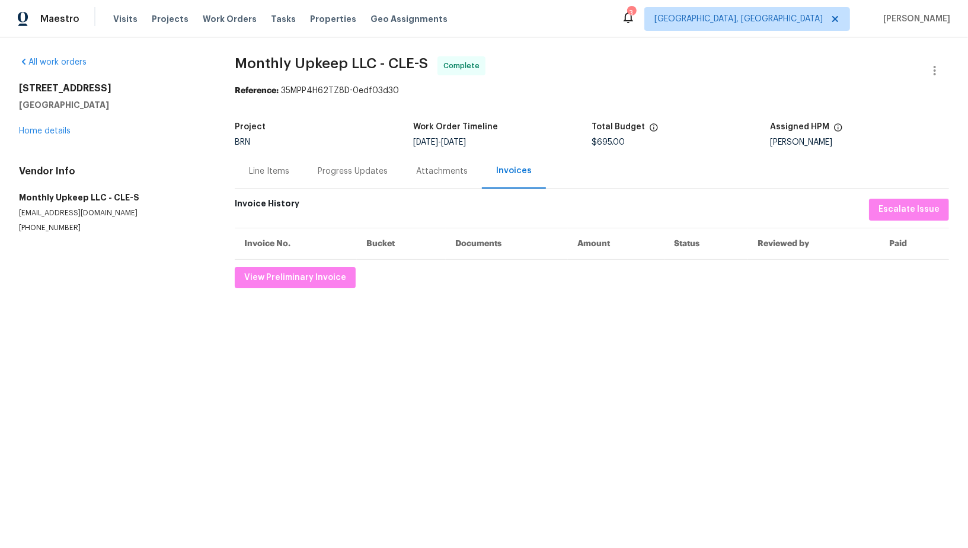
click at [337, 187] on div "Progress Updates" at bounding box center [352, 170] width 98 height 35
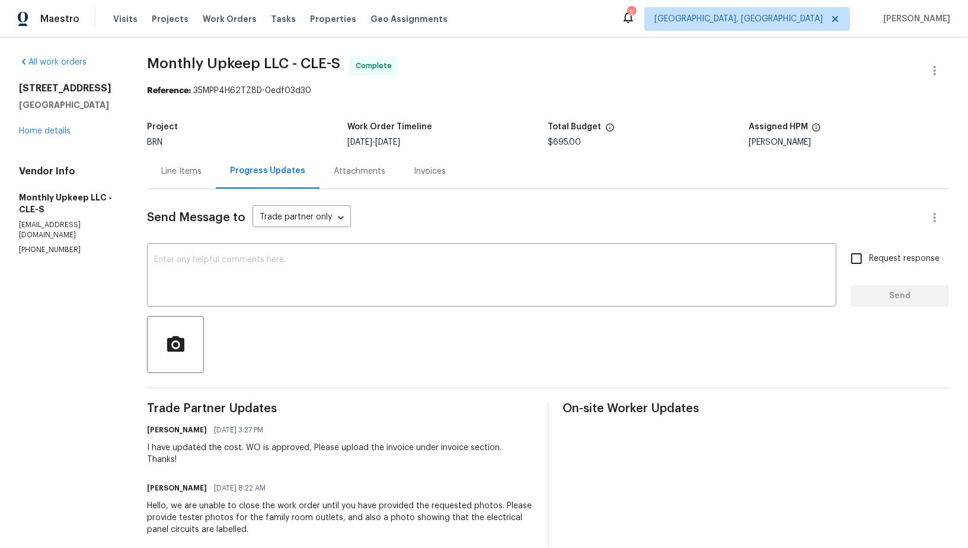
click at [192, 181] on div "Line Items" at bounding box center [181, 170] width 69 height 35
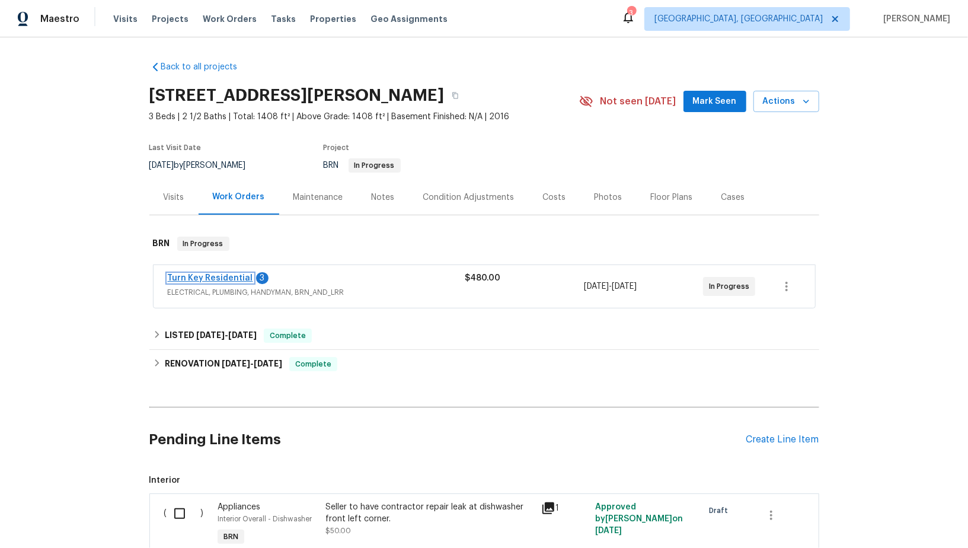
click at [202, 279] on link "Turn Key Residential" at bounding box center [210, 278] width 85 height 8
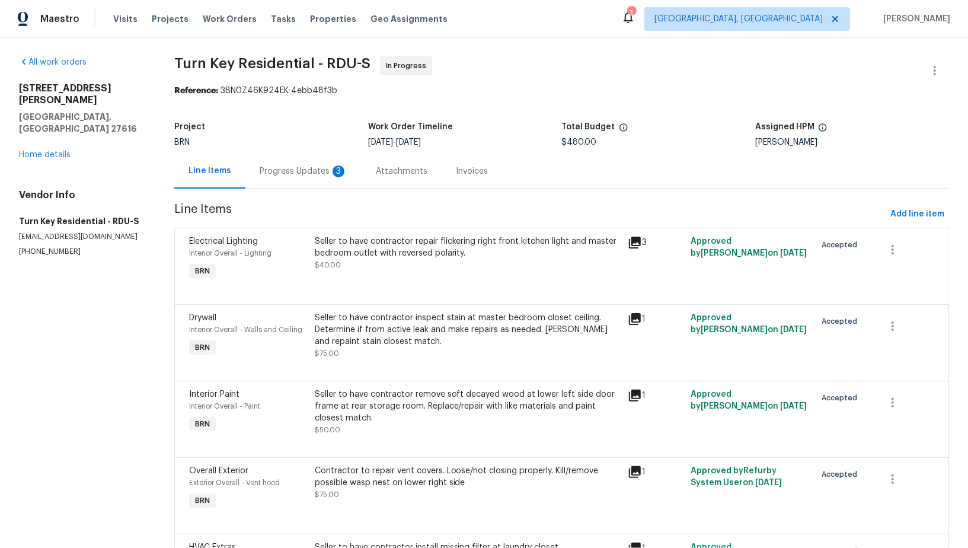
click at [322, 181] on div "Progress Updates 3" at bounding box center [303, 170] width 116 height 35
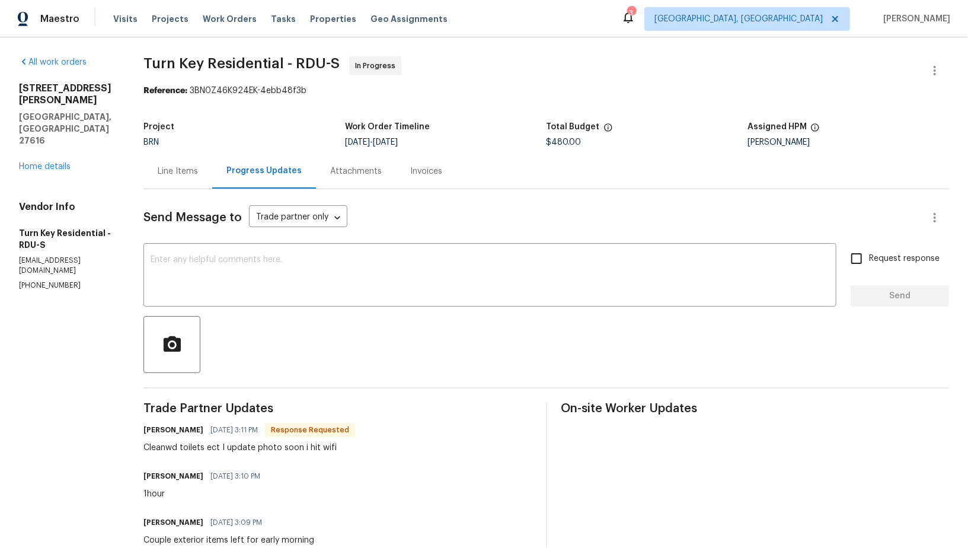
click at [198, 168] on div "Line Items" at bounding box center [178, 171] width 40 height 12
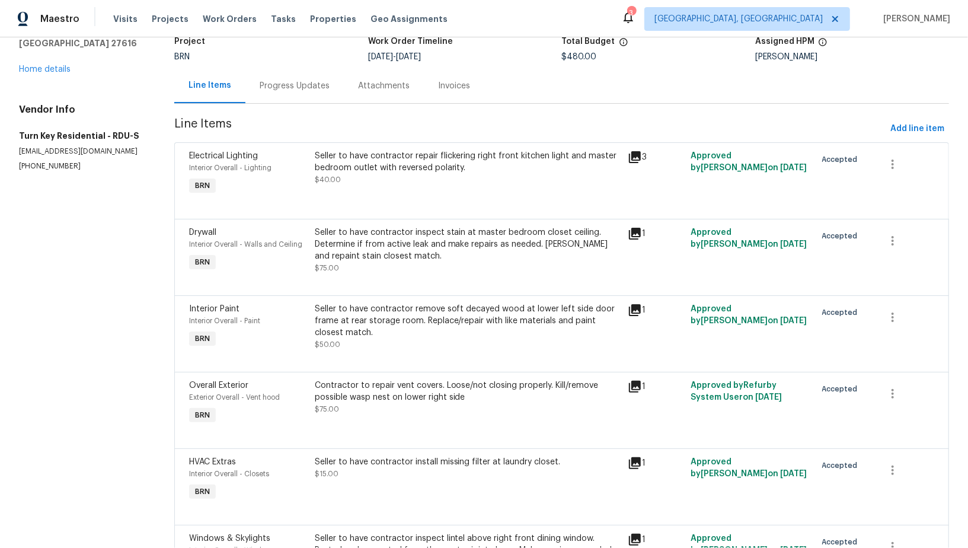
scroll to position [71, 0]
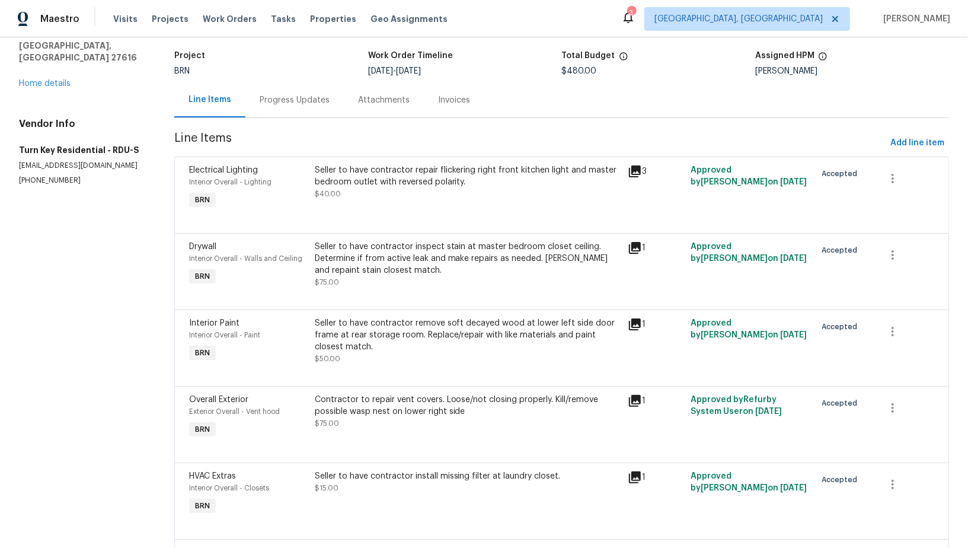
click at [392, 177] on div "Seller to have contractor repair flickering right front kitchen light and maste…" at bounding box center [468, 176] width 306 height 24
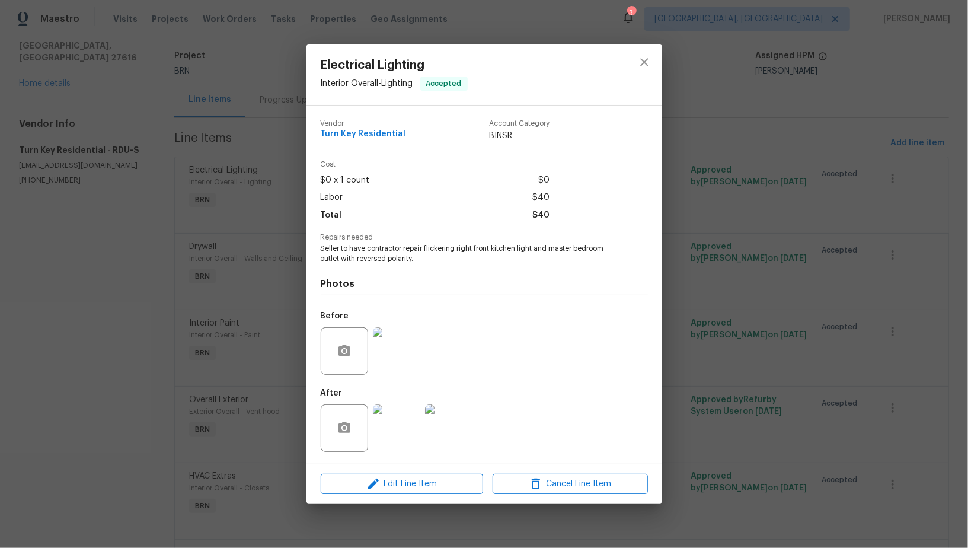
click at [402, 416] on img at bounding box center [396, 427] width 47 height 47
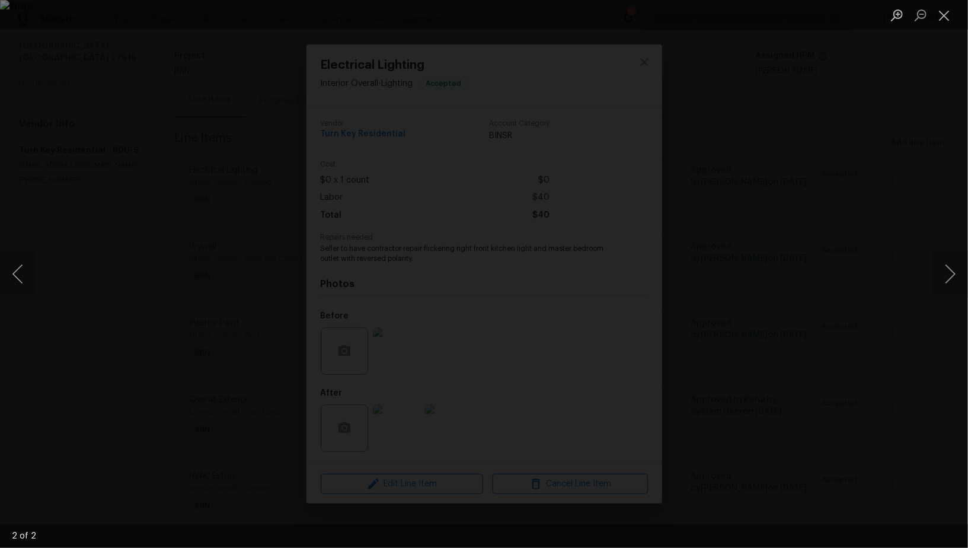
click at [842, 331] on div "Lightbox" at bounding box center [484, 274] width 968 height 548
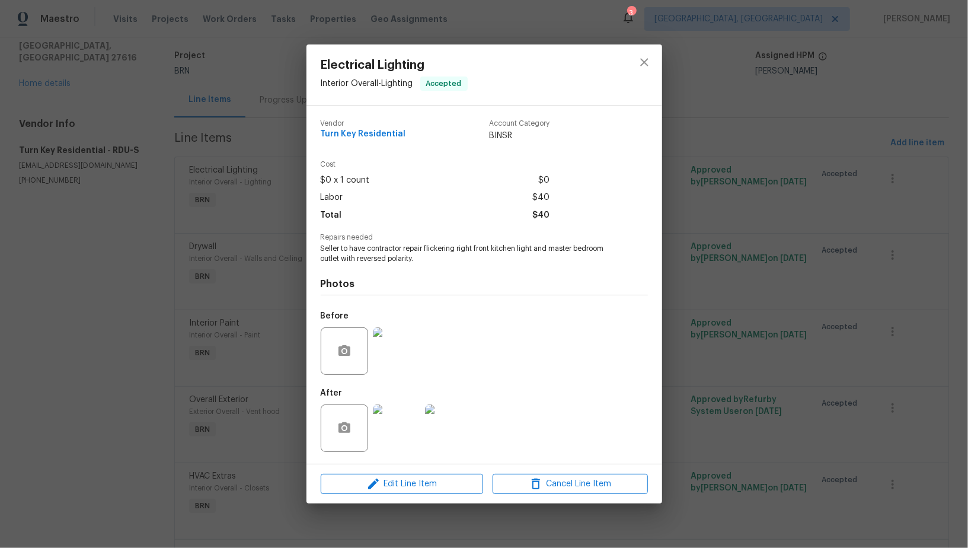
click at [842, 331] on div "Electrical Lighting Interior Overall - Lighting Accepted Vendor Turn Key Reside…" at bounding box center [484, 274] width 968 height 548
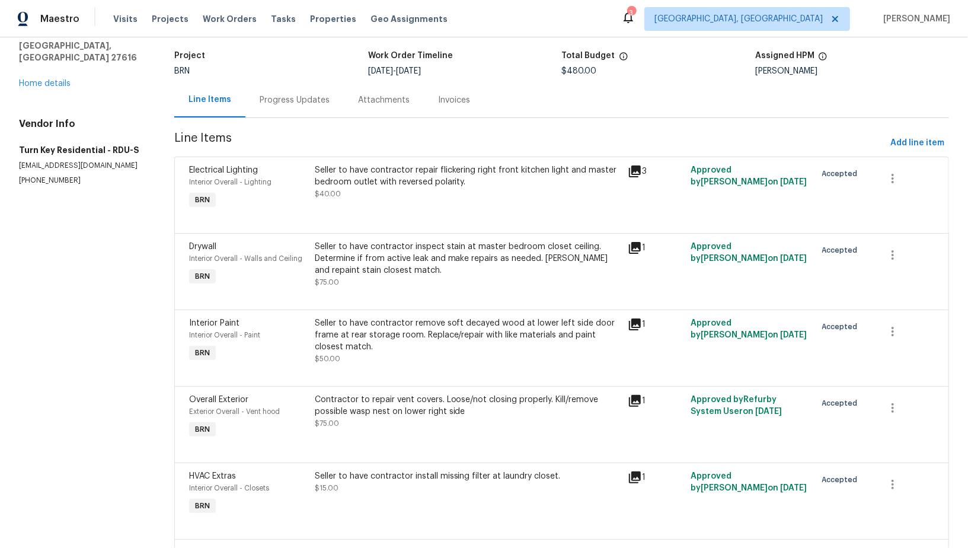
scroll to position [401, 0]
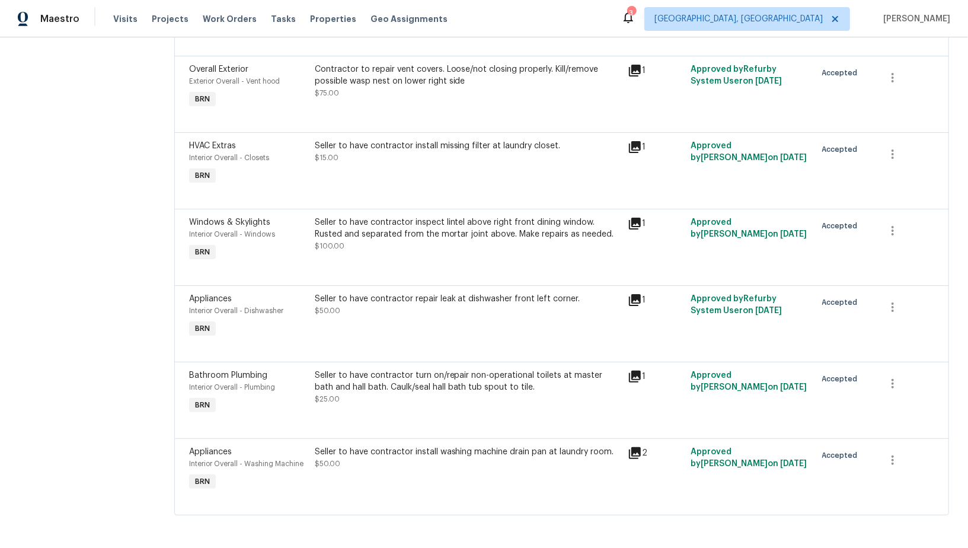
click at [420, 489] on div "Seller to have contractor install washing machine drain pan at laundry room. $5…" at bounding box center [468, 469] width 314 height 55
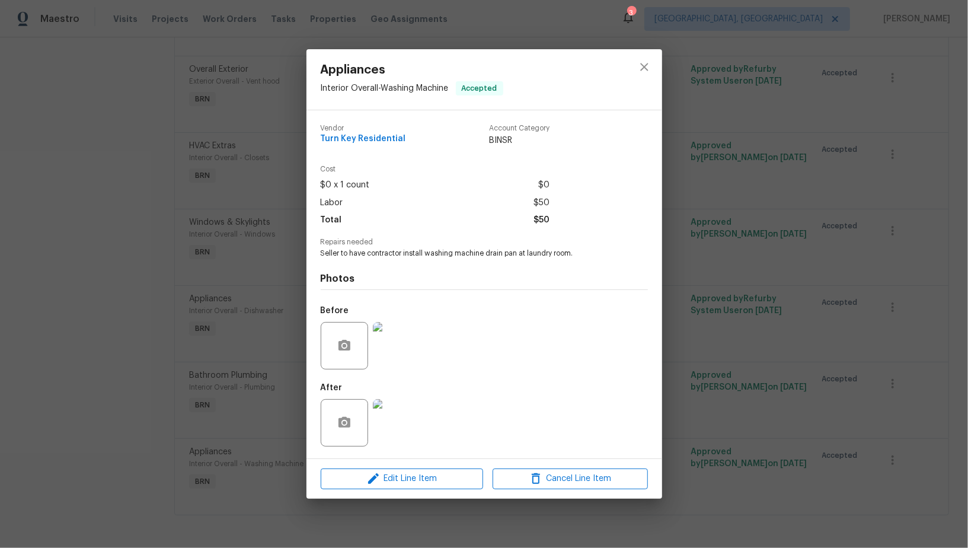
click at [387, 364] on img at bounding box center [396, 345] width 47 height 47
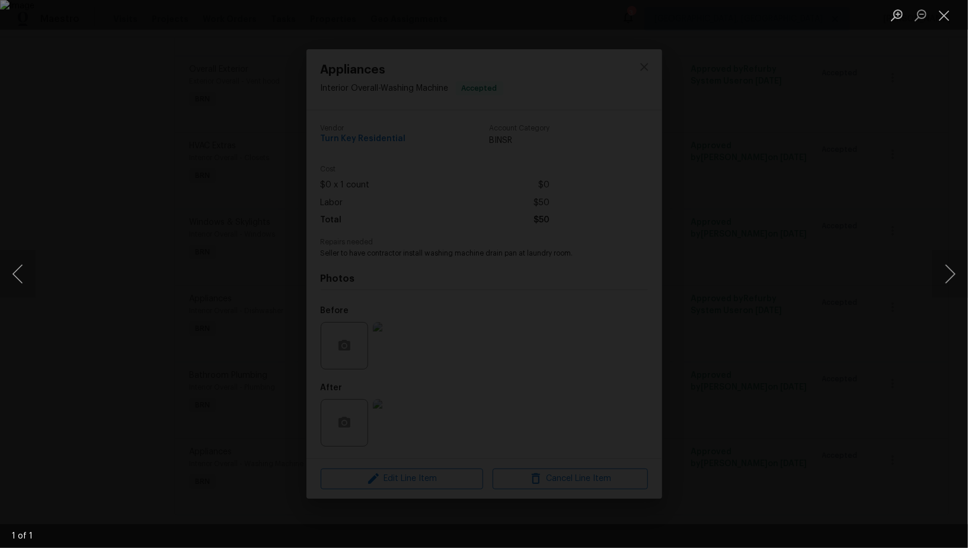
click at [781, 412] on div "Lightbox" at bounding box center [484, 274] width 968 height 548
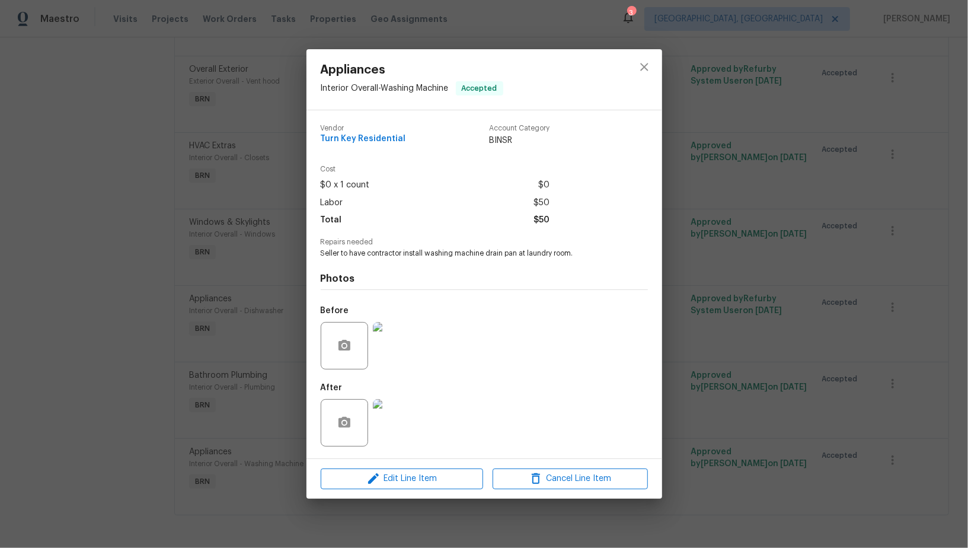
click at [409, 414] on img at bounding box center [396, 422] width 47 height 47
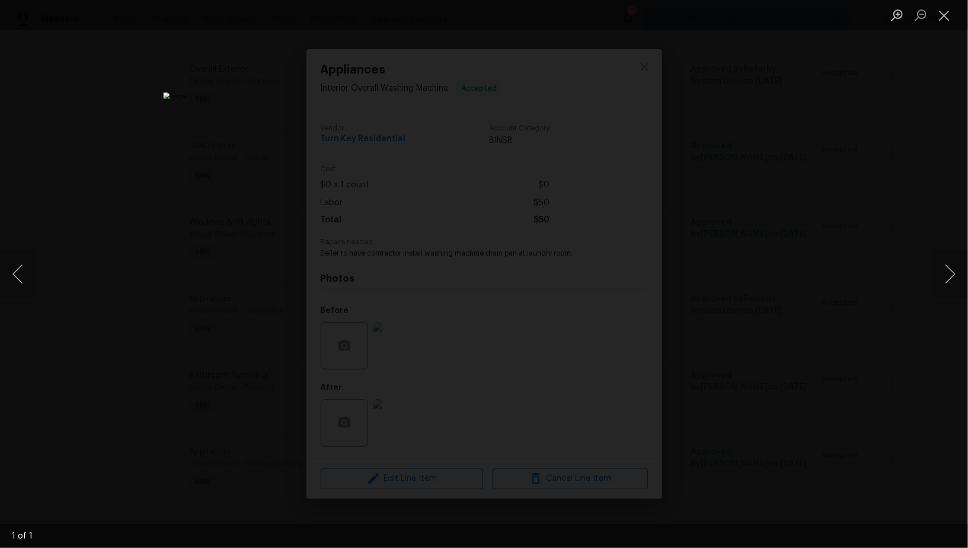
click at [771, 309] on div "Lightbox" at bounding box center [484, 274] width 968 height 548
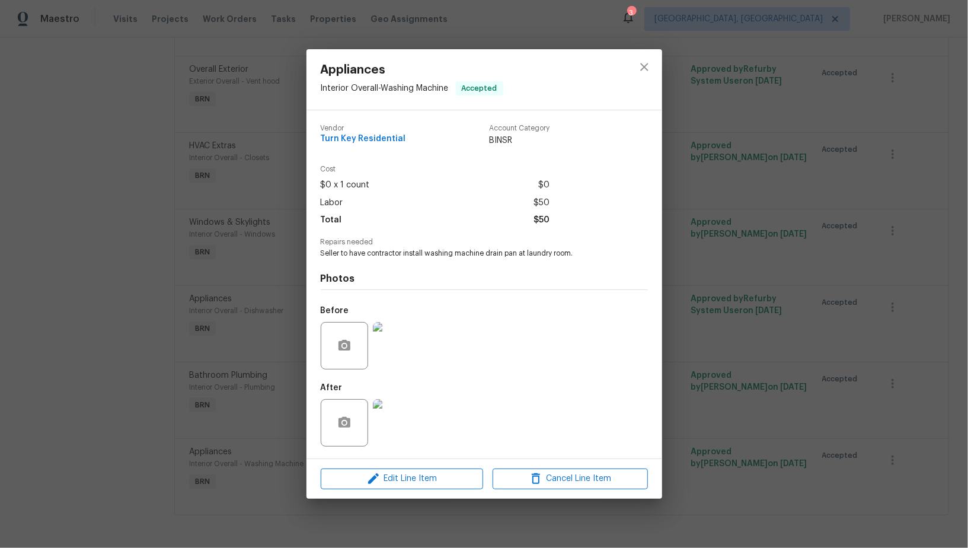
click at [388, 376] on div at bounding box center [396, 346] width 52 height 62
click at [414, 345] on img at bounding box center [396, 345] width 47 height 47
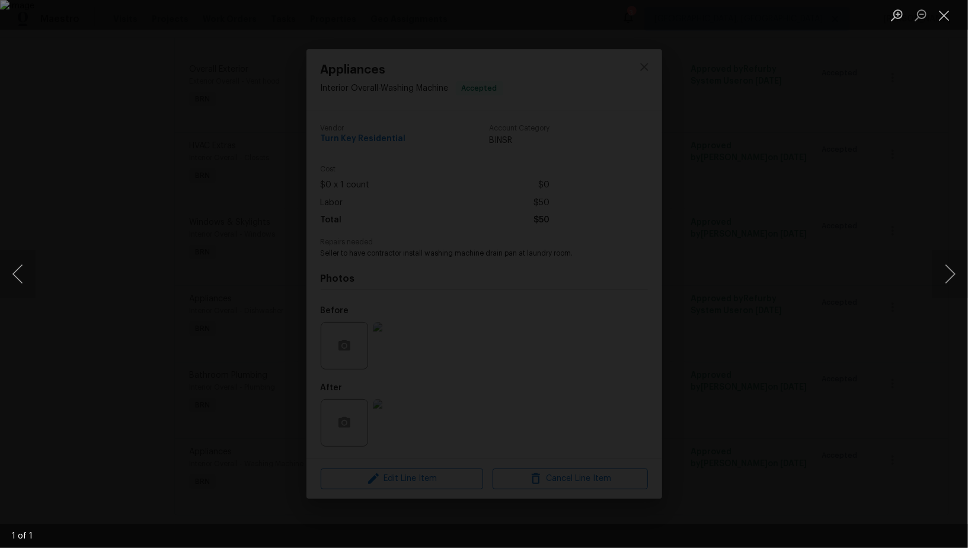
click at [529, 357] on div "Lightbox" at bounding box center [484, 274] width 968 height 548
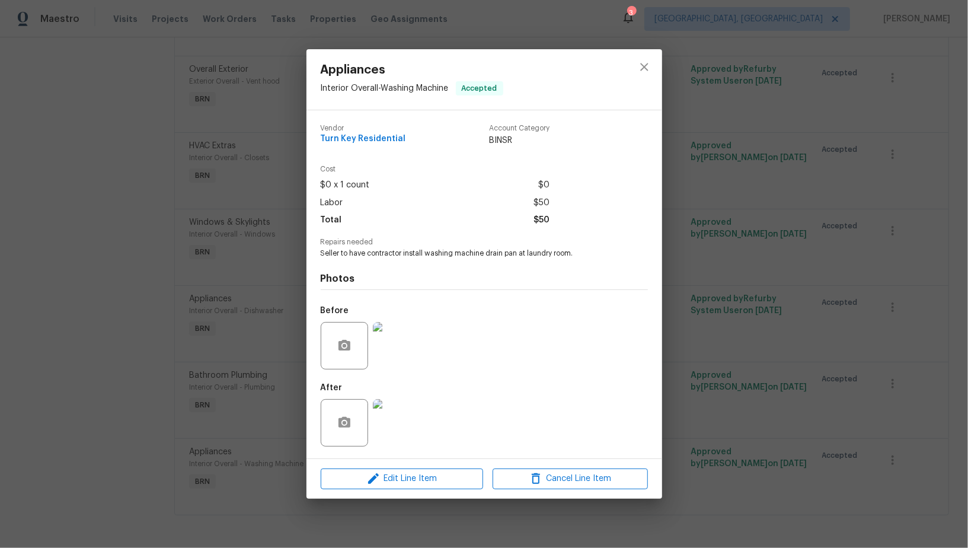
click at [407, 436] on img at bounding box center [396, 422] width 47 height 47
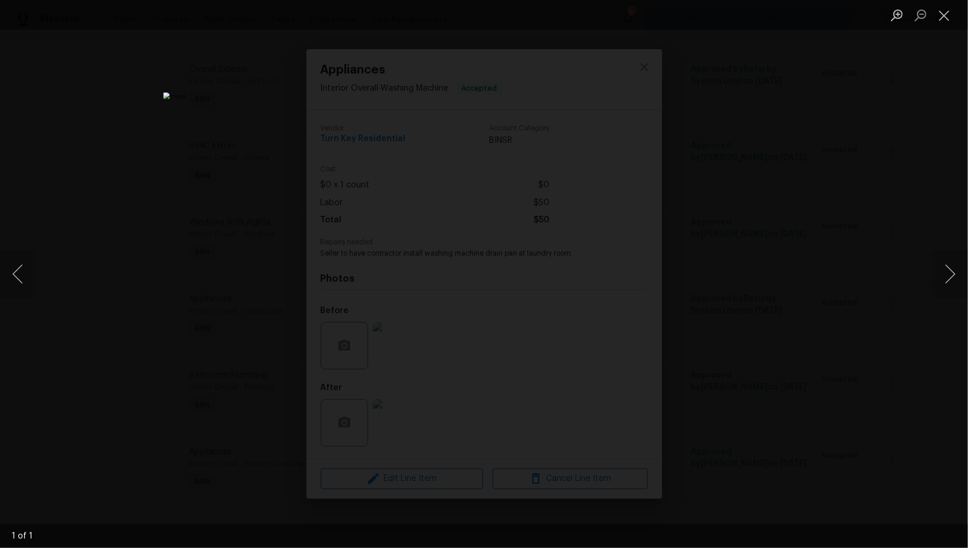
click at [788, 364] on div "Lightbox" at bounding box center [484, 274] width 968 height 548
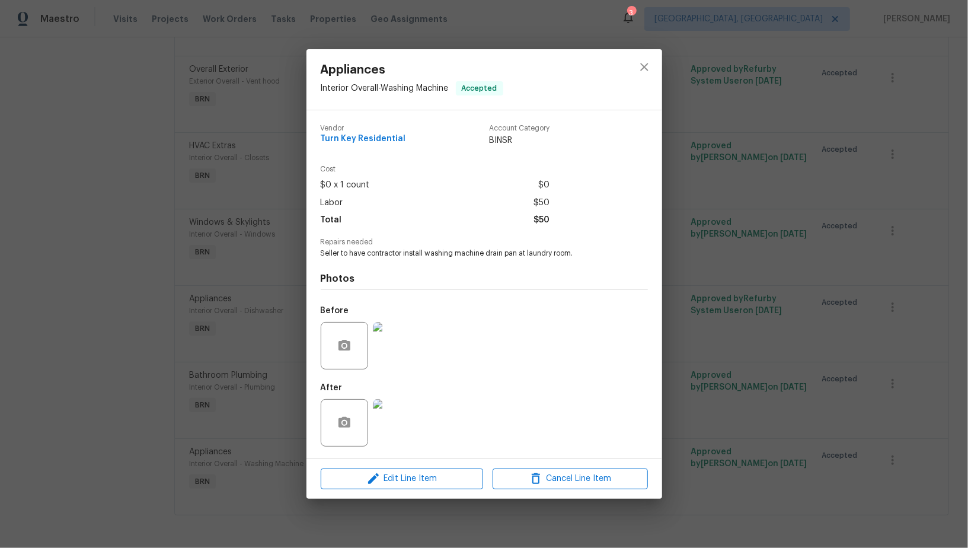
click at [399, 355] on img at bounding box center [396, 345] width 47 height 47
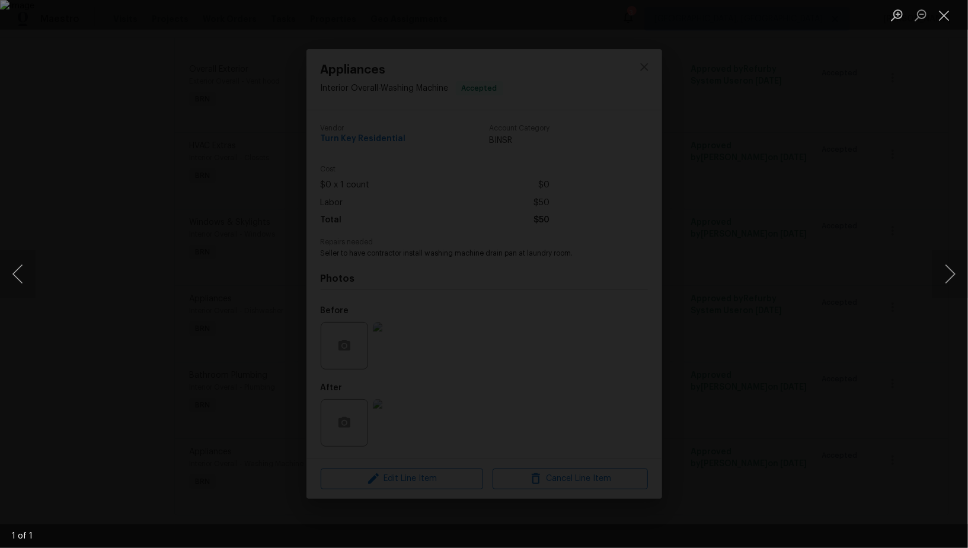
click at [786, 422] on div "Lightbox" at bounding box center [484, 274] width 968 height 548
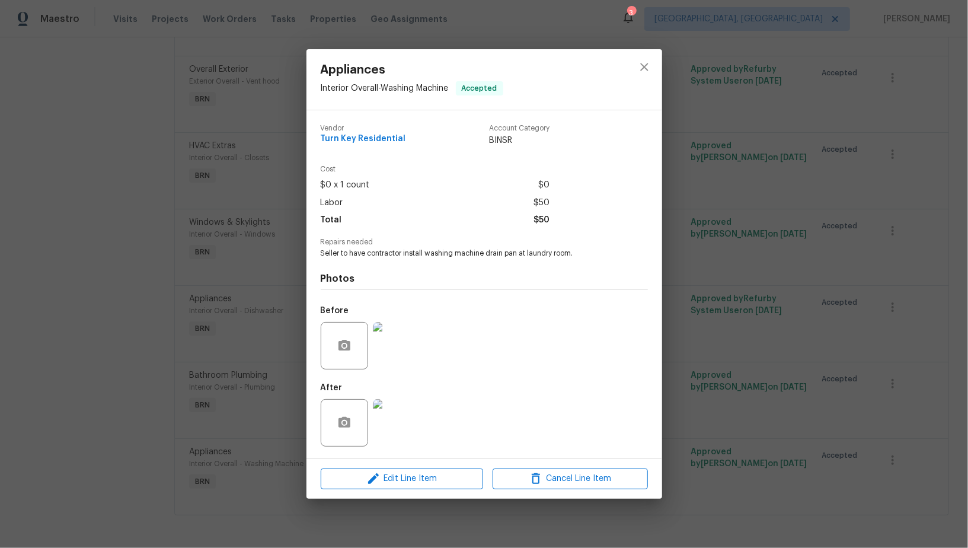
click at [785, 421] on div "Appliances Interior Overall - Washing Machine Accepted Vendor Turn Key Resident…" at bounding box center [484, 274] width 968 height 548
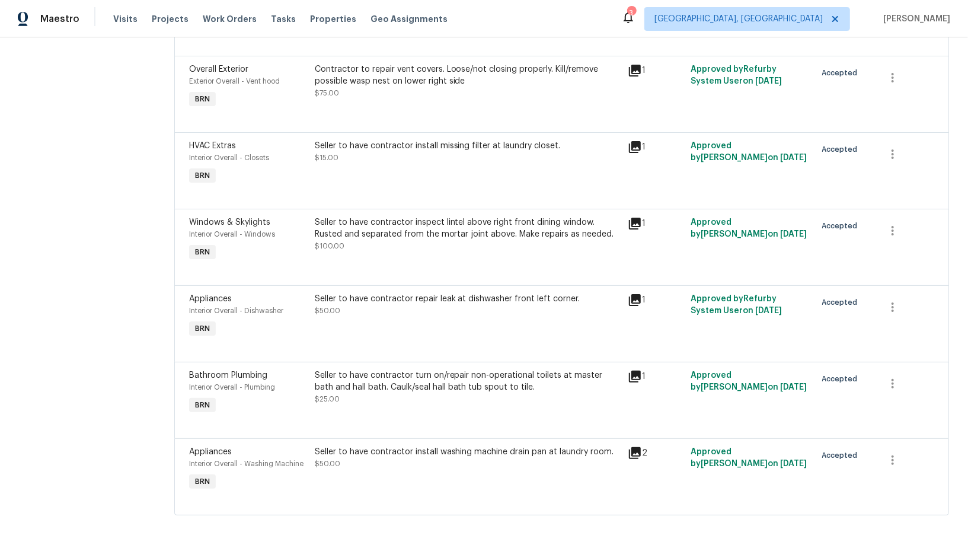
click at [394, 380] on div "Seller to have contractor turn on/repair non-operational toilets at master bath…" at bounding box center [468, 381] width 306 height 24
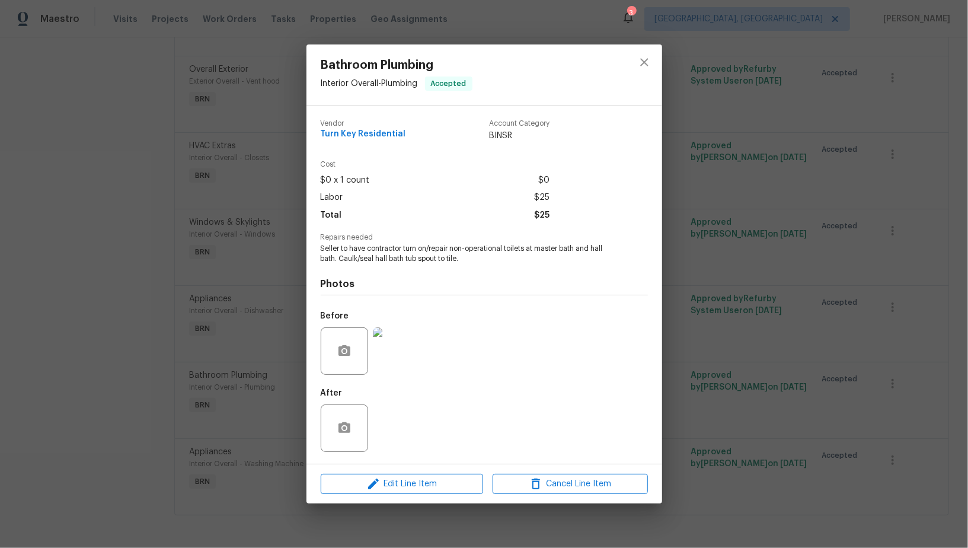
click at [390, 365] on img at bounding box center [396, 350] width 47 height 47
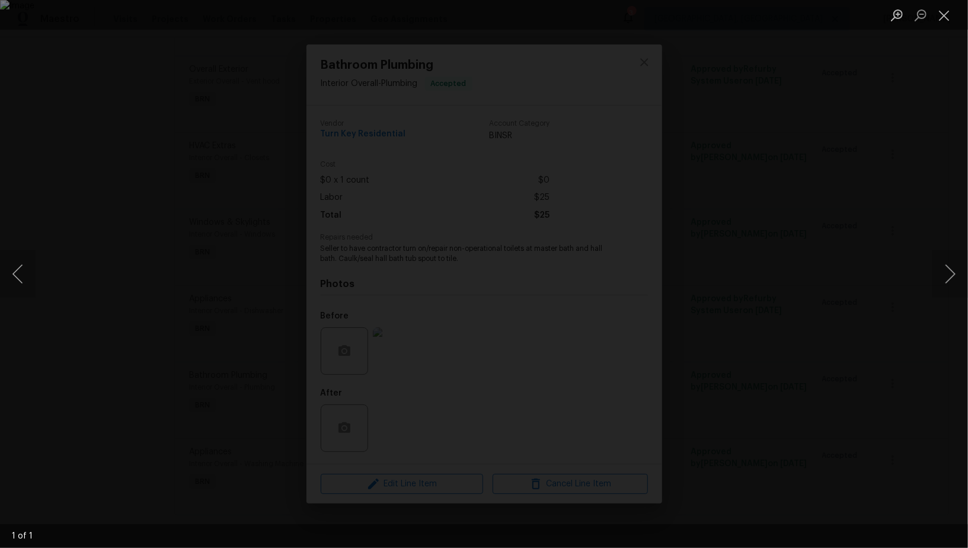
click at [805, 444] on div "Lightbox" at bounding box center [484, 274] width 968 height 548
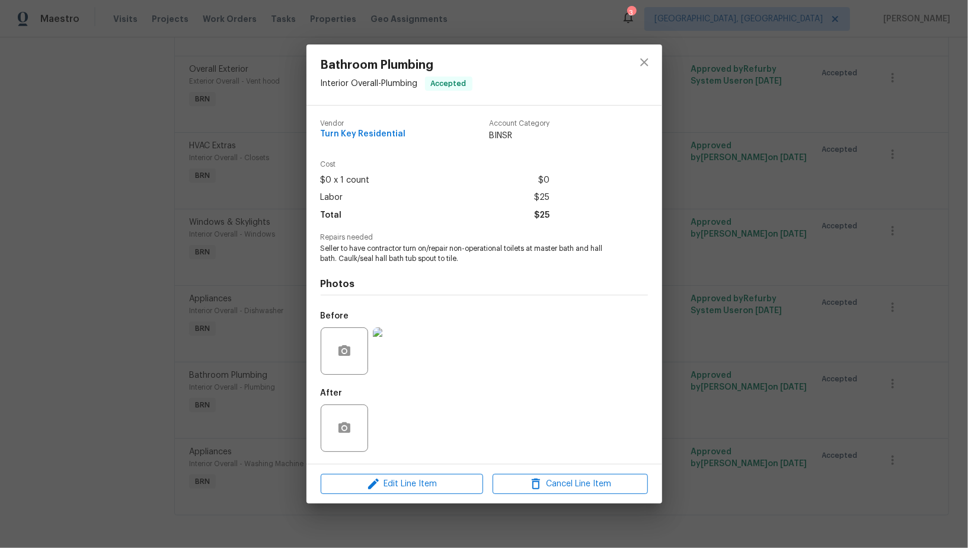
click at [412, 331] on img at bounding box center [396, 350] width 47 height 47
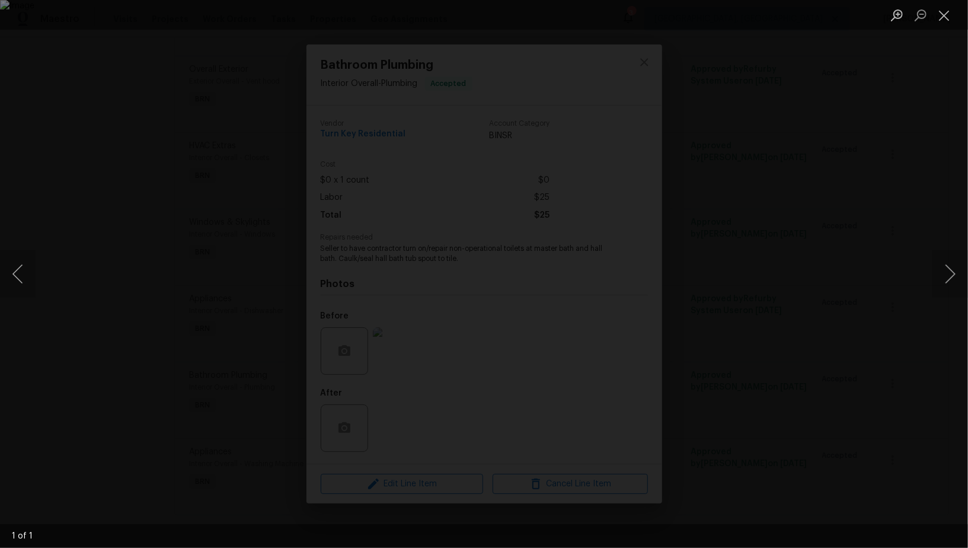
click at [803, 367] on div "Lightbox" at bounding box center [484, 274] width 968 height 548
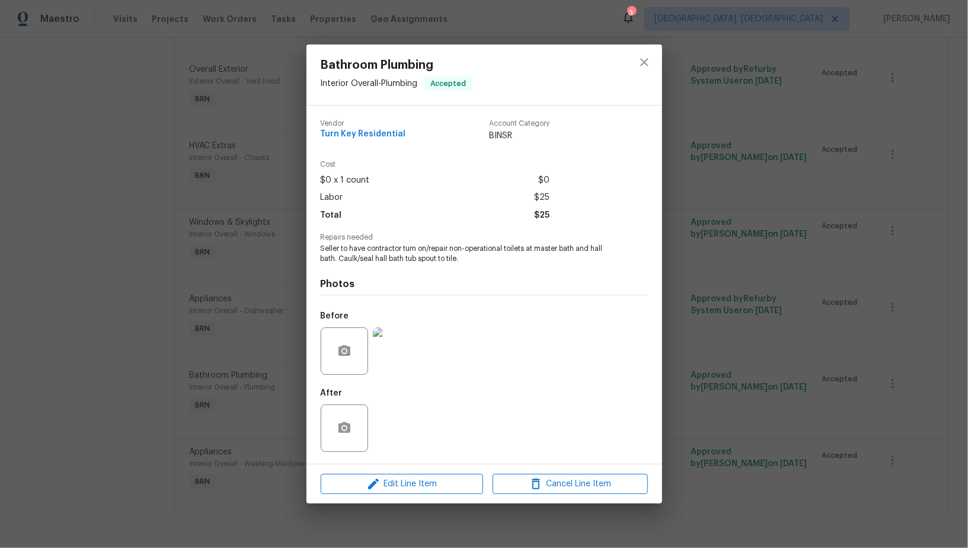
click at [803, 367] on div "Bathroom Plumbing Interior Overall - Plumbing Accepted Vendor Turn Key Resident…" at bounding box center [484, 274] width 968 height 548
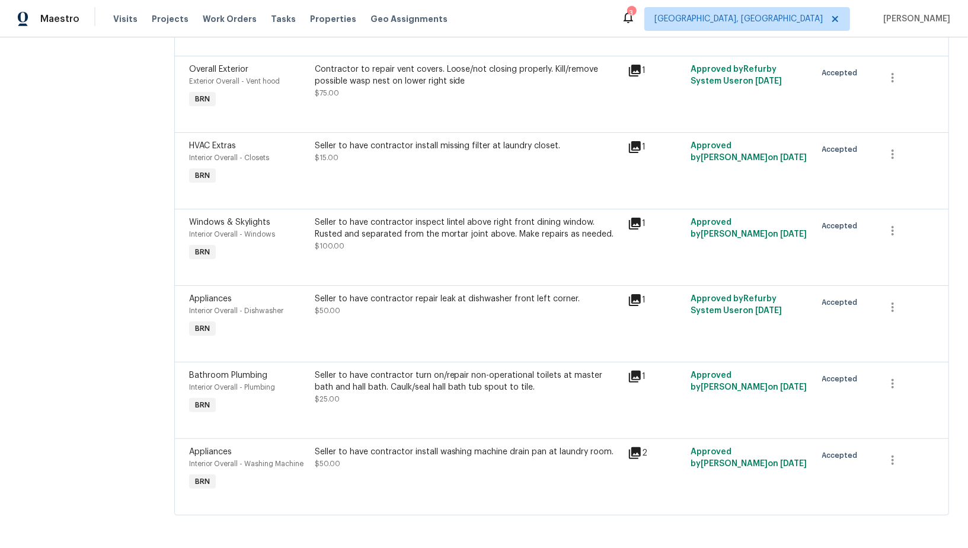
scroll to position [357, 0]
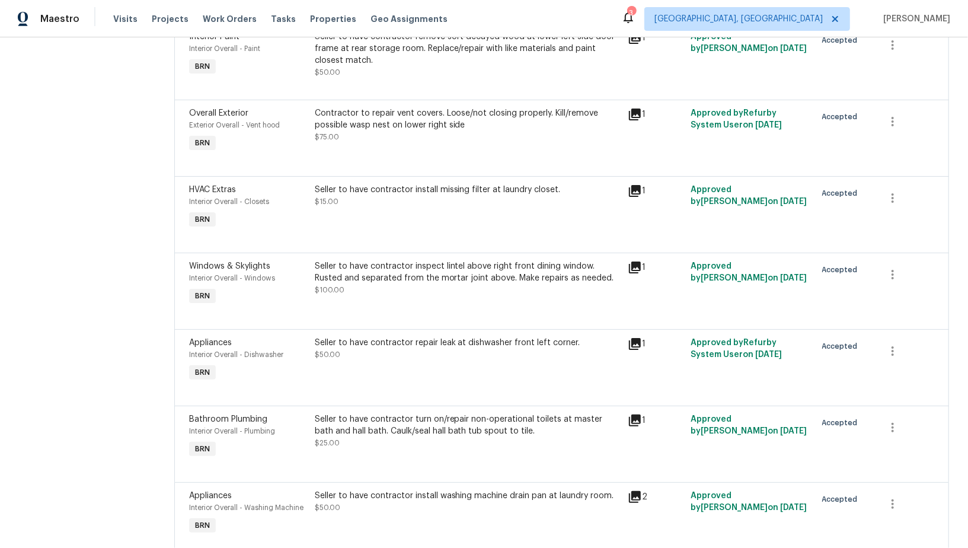
click at [404, 354] on div "Seller to have contractor repair leak at dishwasher front left corner. $50.00" at bounding box center [468, 349] width 306 height 24
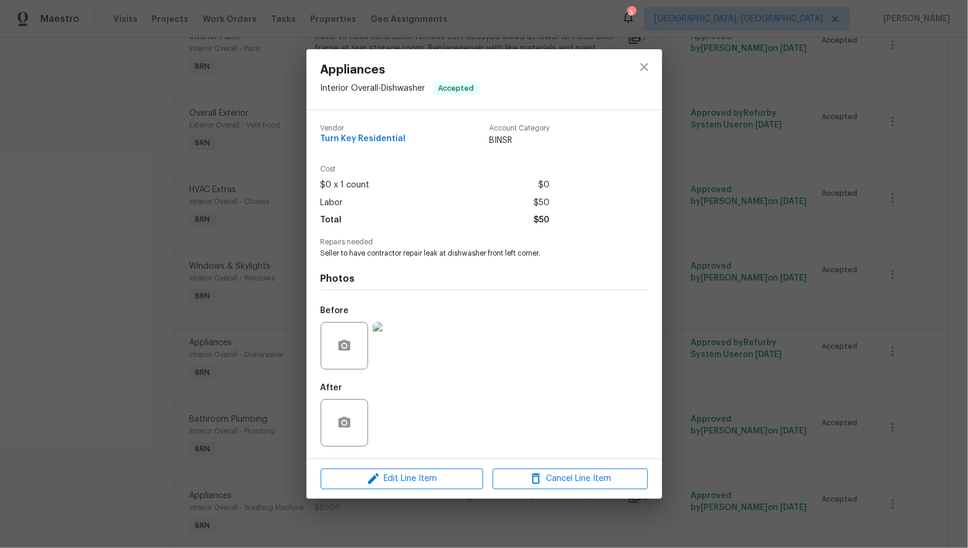
drag, startPoint x: 267, startPoint y: 394, endPoint x: 293, endPoint y: 368, distance: 36.9
click at [267, 394] on div "Appliances Interior Overall - Dishwasher Accepted Vendor Turn Key Residential A…" at bounding box center [484, 274] width 968 height 548
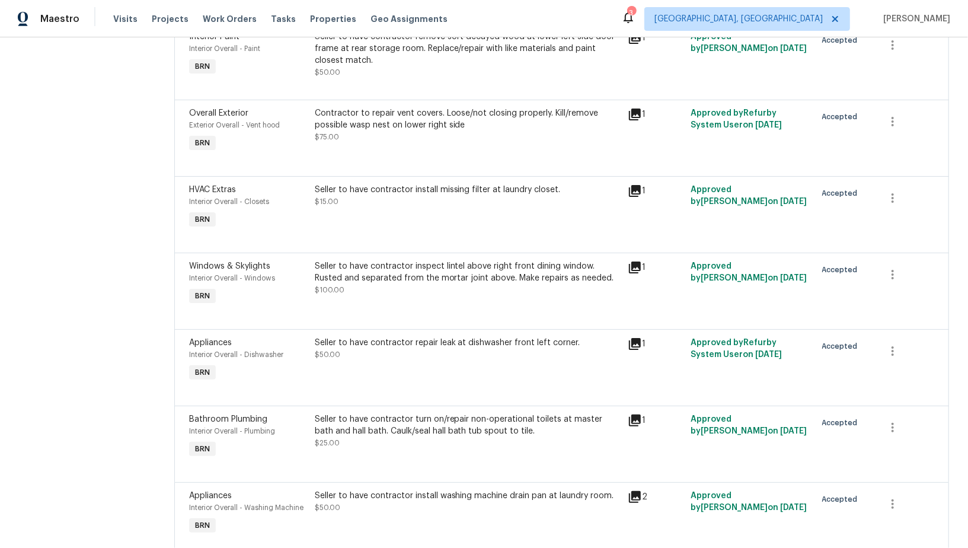
click at [399, 289] on div "Seller to have contractor inspect lintel above right front dining window. Ruste…" at bounding box center [468, 278] width 306 height 36
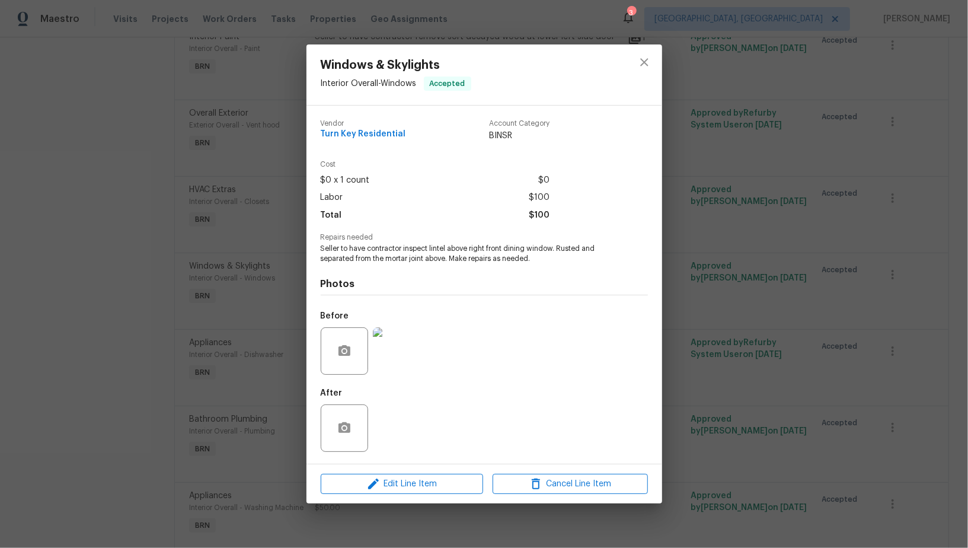
click at [379, 347] on img at bounding box center [396, 350] width 47 height 47
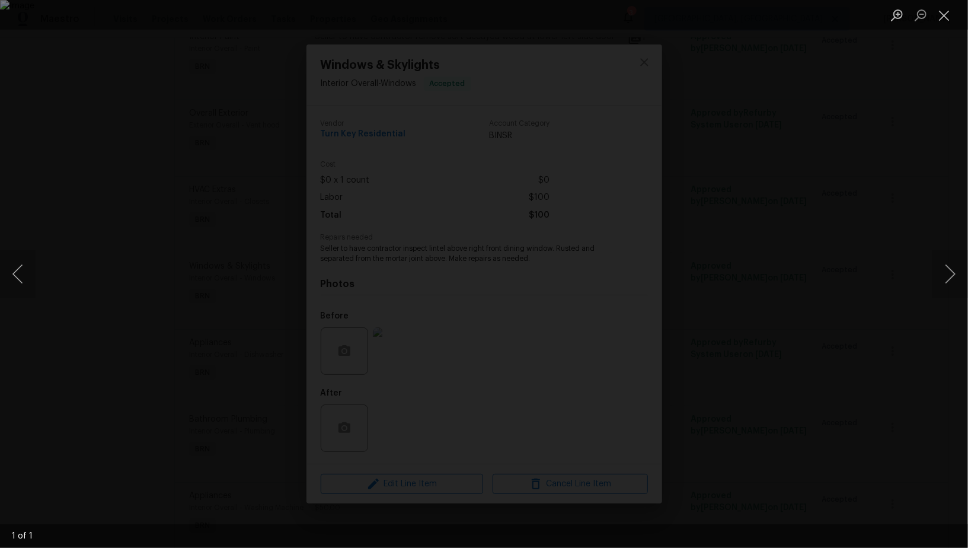
click at [813, 446] on div "Lightbox" at bounding box center [484, 274] width 968 height 548
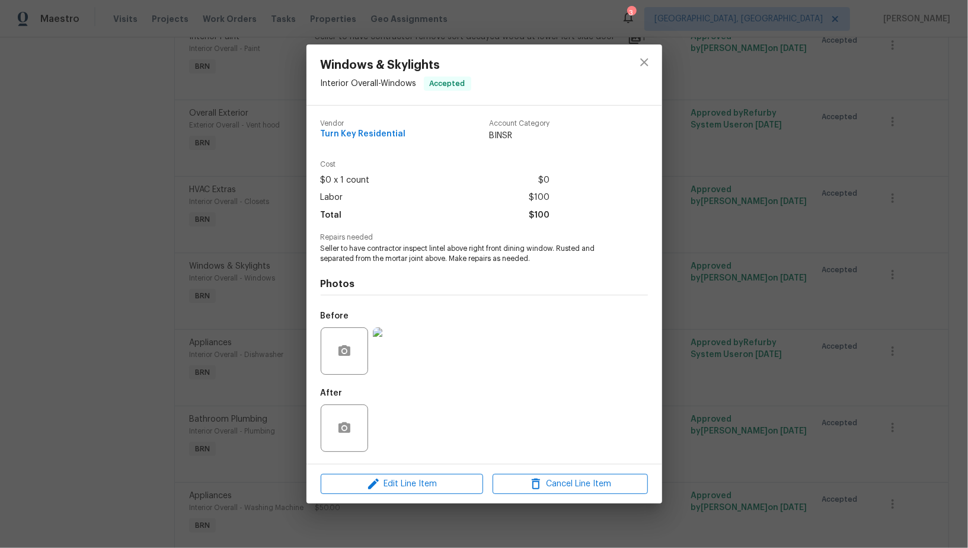
click at [813, 446] on div "Windows & Skylights Interior Overall - Windows Accepted Vendor Turn Key Residen…" at bounding box center [484, 274] width 968 height 548
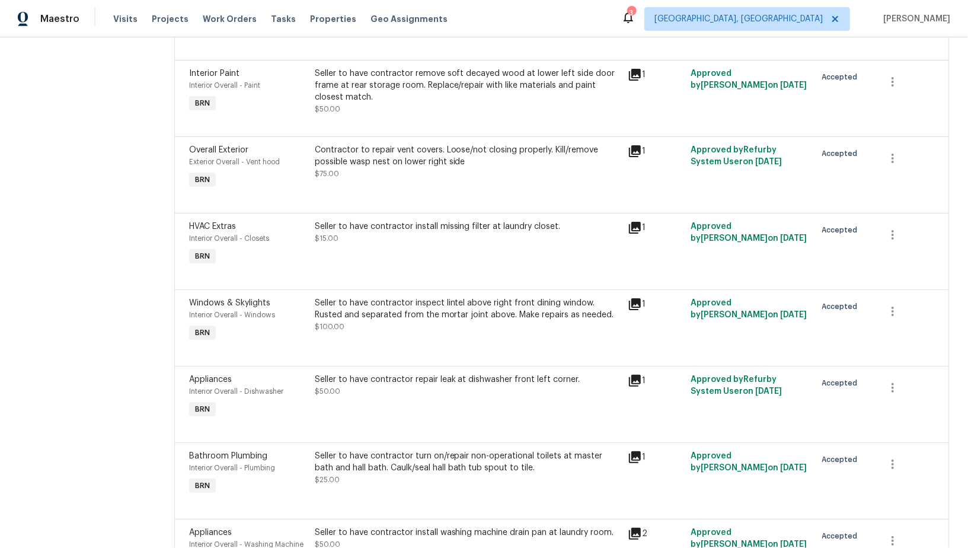
scroll to position [293, 0]
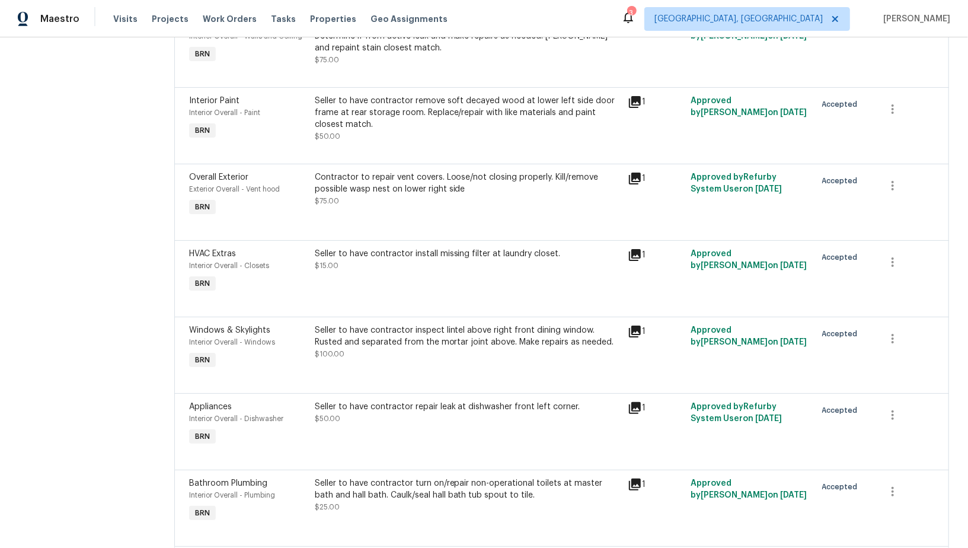
click at [444, 265] on div "Seller to have contractor install missing filter at laundry closet. $15.00" at bounding box center [468, 260] width 306 height 24
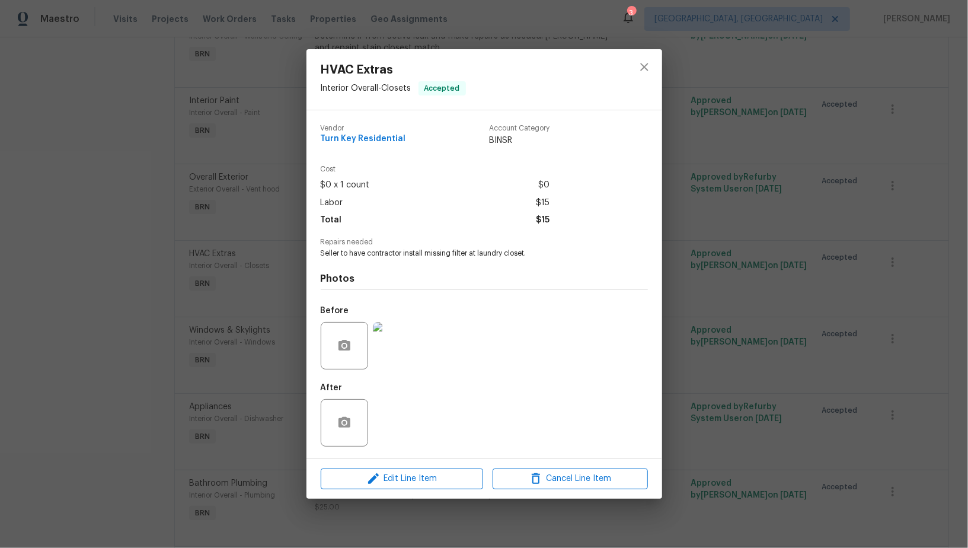
click at [405, 351] on img at bounding box center [396, 345] width 47 height 47
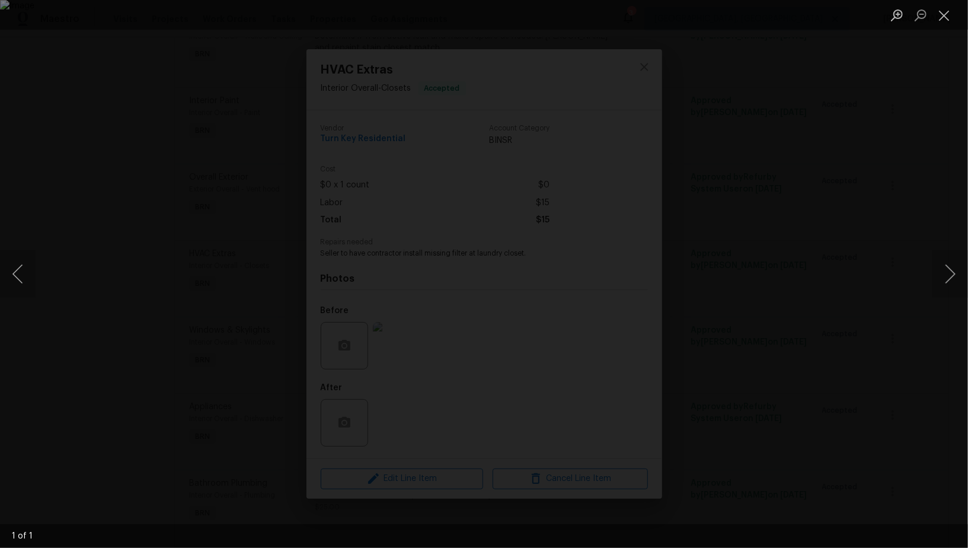
click at [842, 359] on div "Lightbox" at bounding box center [484, 274] width 968 height 548
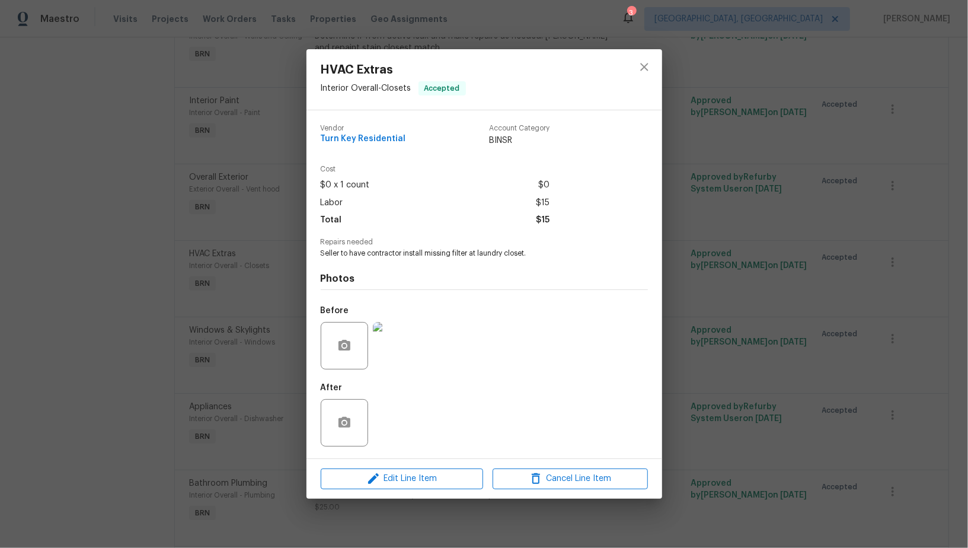
click at [842, 359] on div "HVAC Extras Interior Overall - Closets Accepted Vendor Turn Key Residential Acc…" at bounding box center [484, 274] width 968 height 548
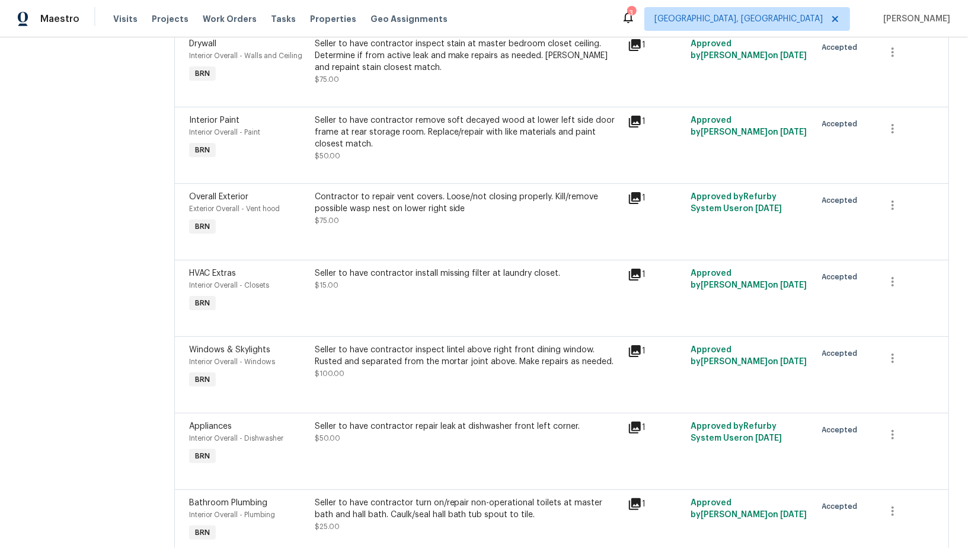
scroll to position [251, 0]
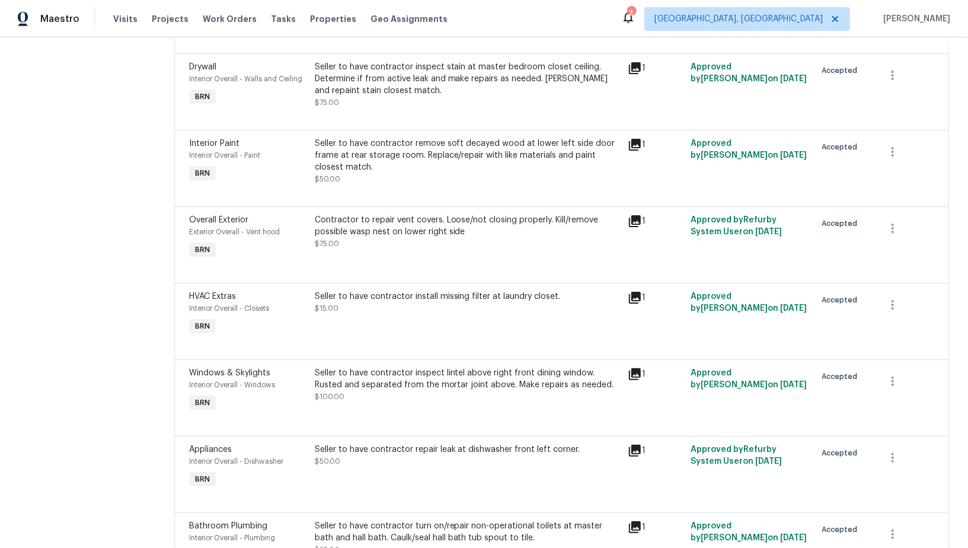
click at [426, 252] on div "Contractor to repair vent covers. Loose/not closing properly. Kill/remove possi…" at bounding box center [468, 237] width 314 height 55
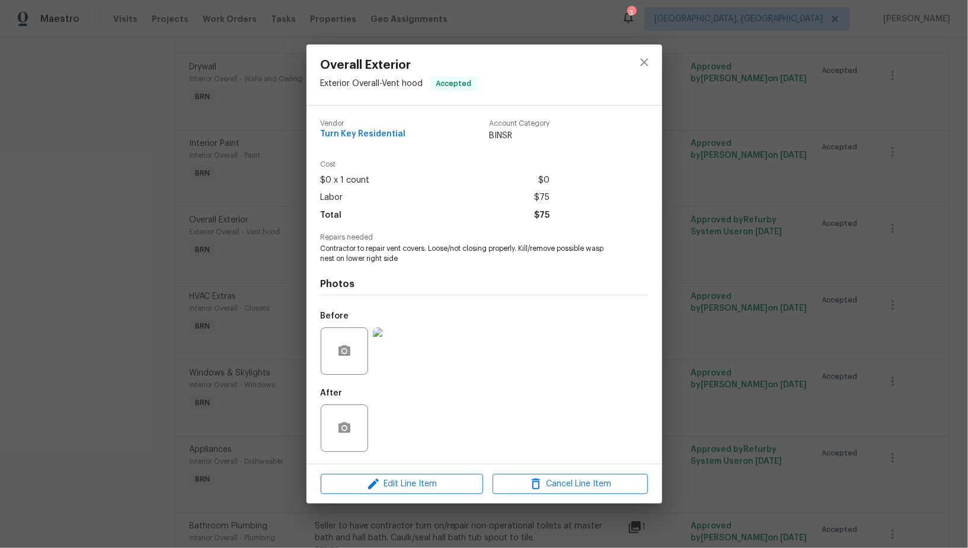
click at [275, 324] on div "Overall Exterior Exterior Overall - Vent hood Accepted Vendor Turn Key Resident…" at bounding box center [484, 274] width 968 height 548
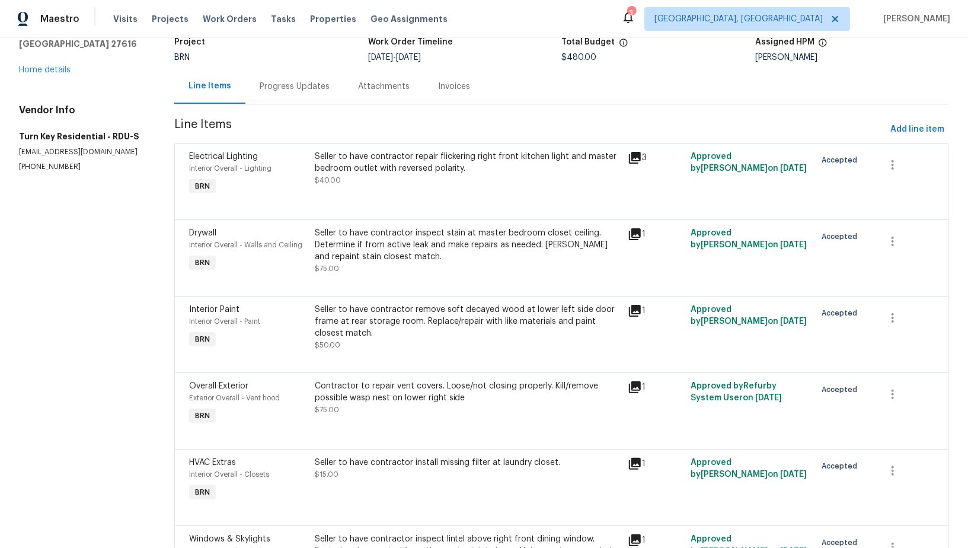
scroll to position [0, 0]
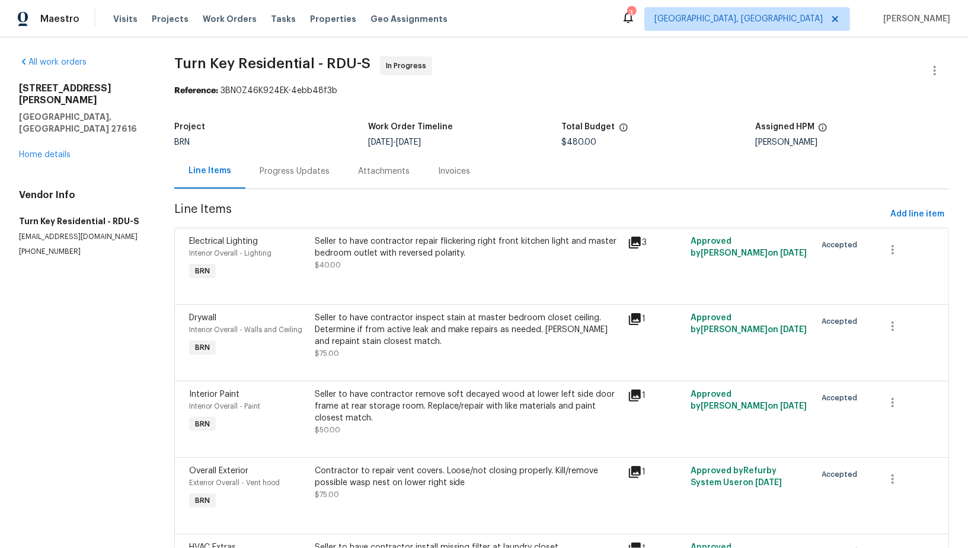
click at [292, 176] on div "Progress Updates" at bounding box center [295, 171] width 70 height 12
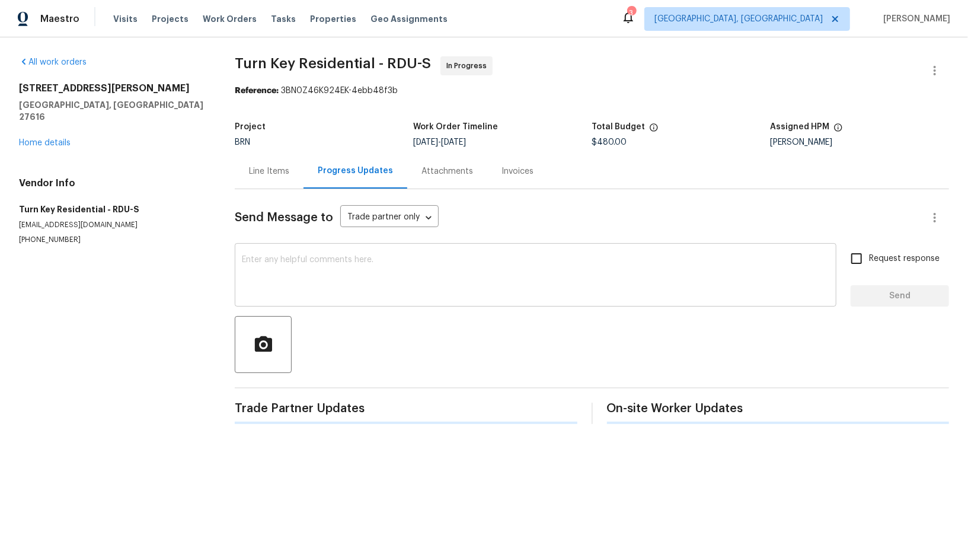
click at [291, 293] on textarea at bounding box center [535, 275] width 587 height 41
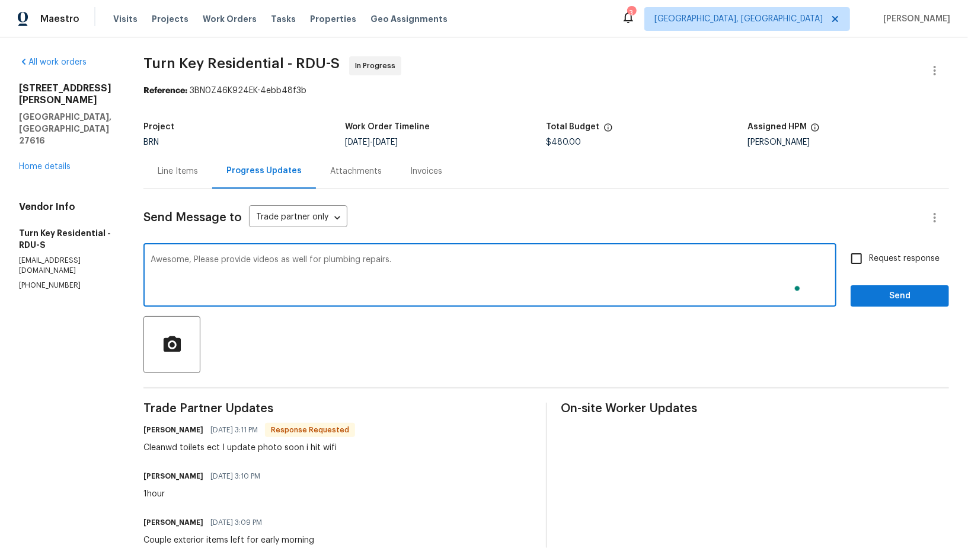
type textarea "Awesome, Please provide videos as well for plumbing repairs."
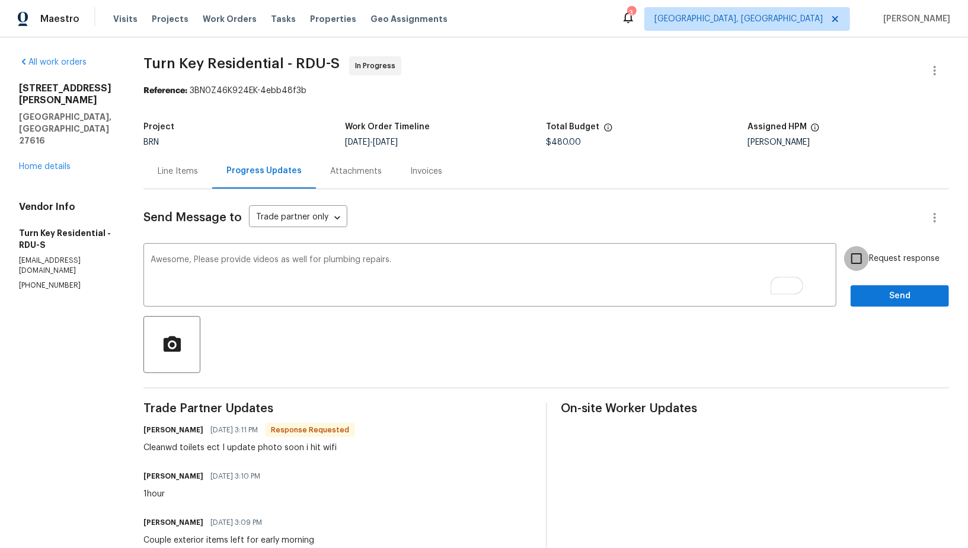
click at [865, 261] on input "Request response" at bounding box center [856, 258] width 25 height 25
checkbox input "true"
click at [878, 287] on button "Send" at bounding box center [899, 296] width 98 height 22
